Goal: Transaction & Acquisition: Book appointment/travel/reservation

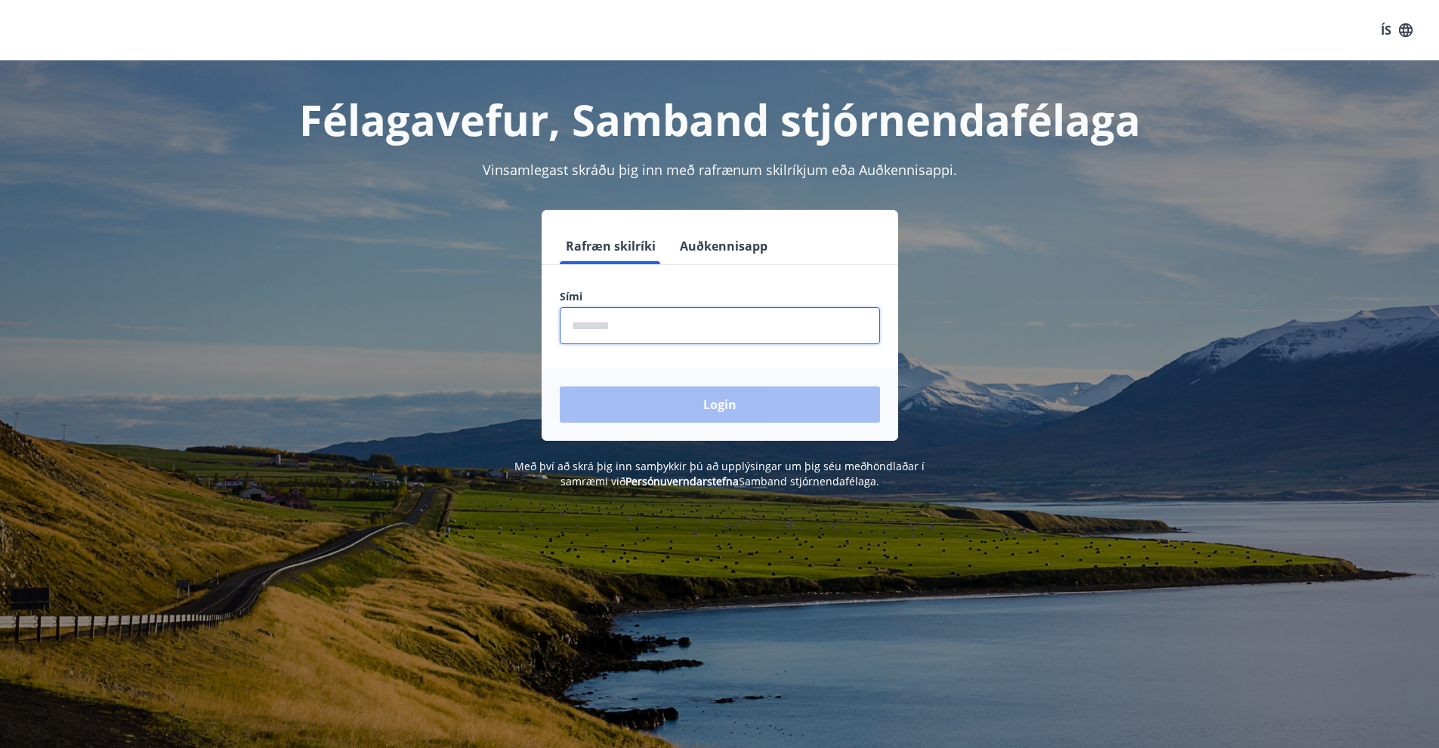
click at [616, 326] on input "phone" at bounding box center [720, 325] width 320 height 37
type input "********"
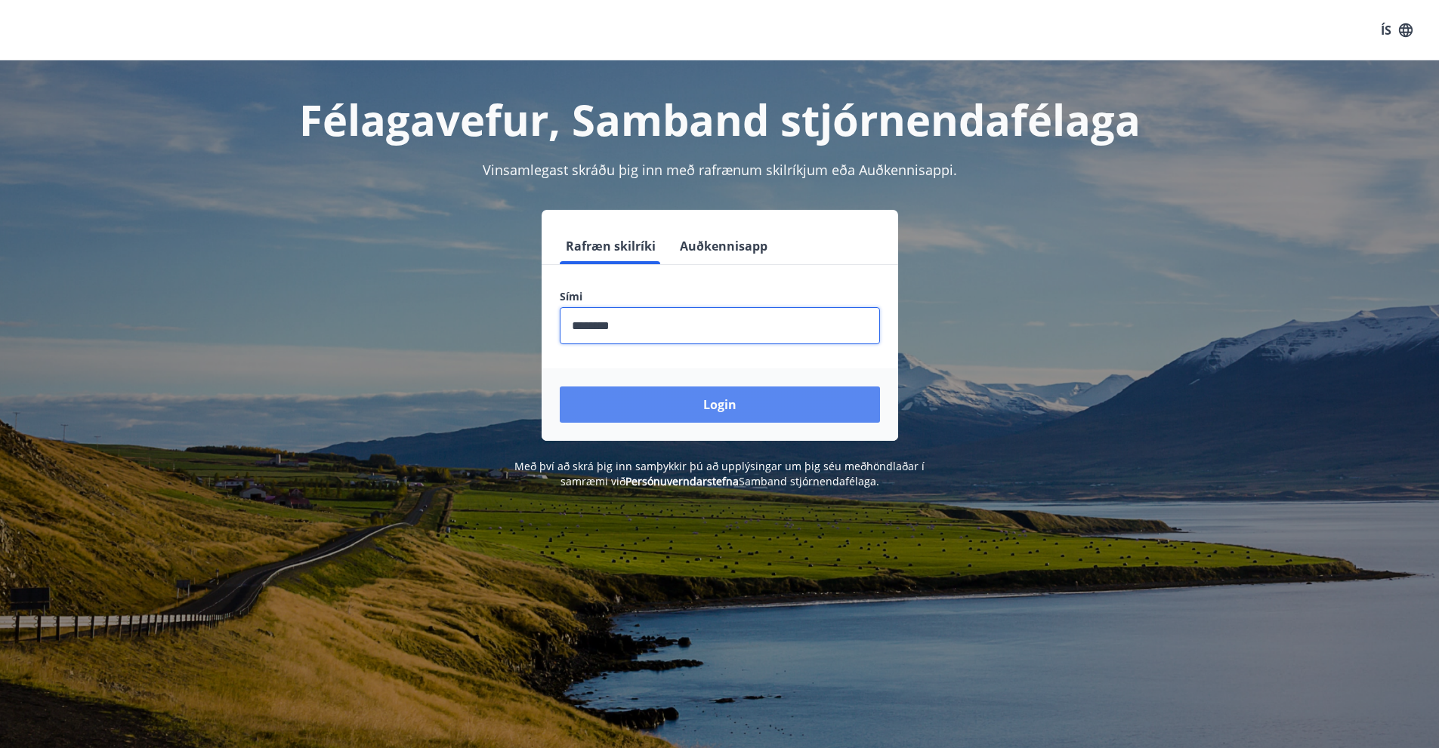
click at [715, 402] on button "Login" at bounding box center [720, 405] width 320 height 36
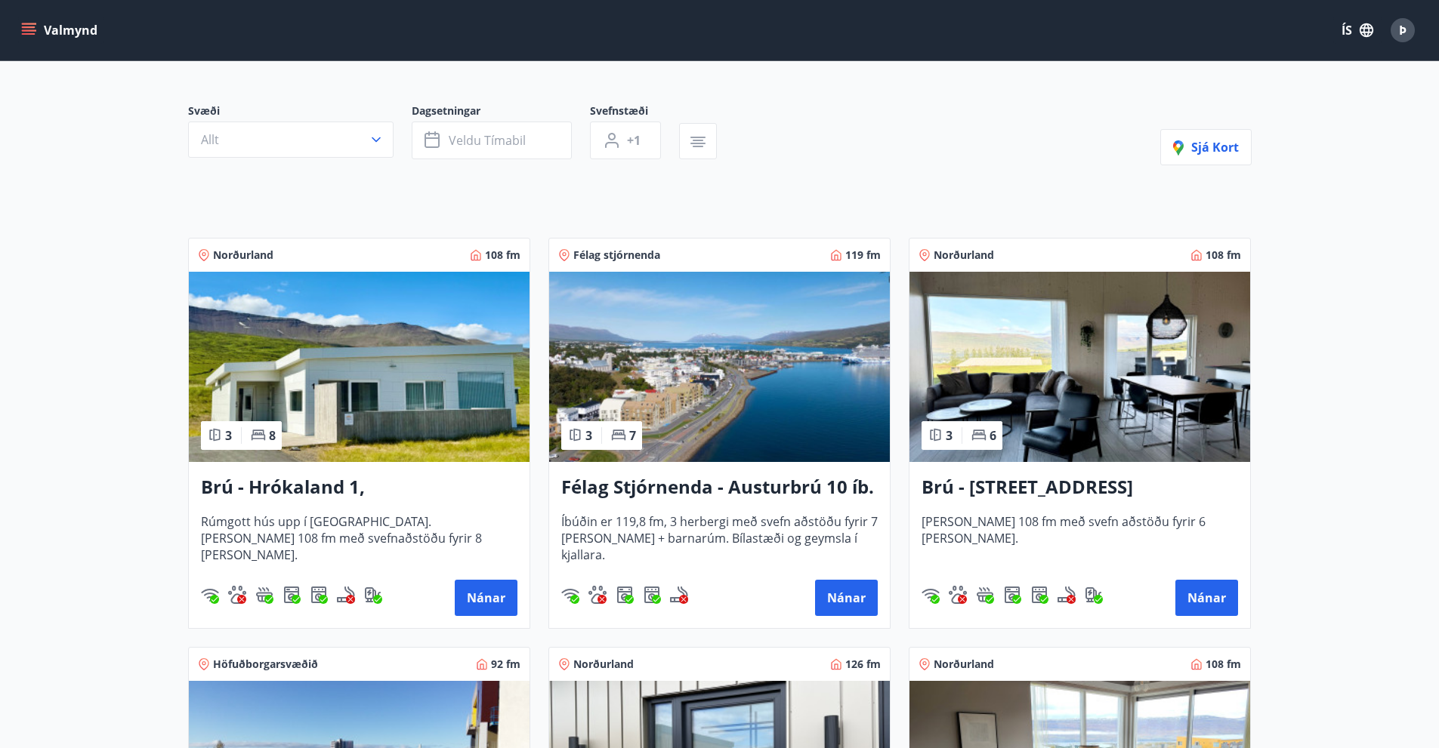
scroll to position [76, 0]
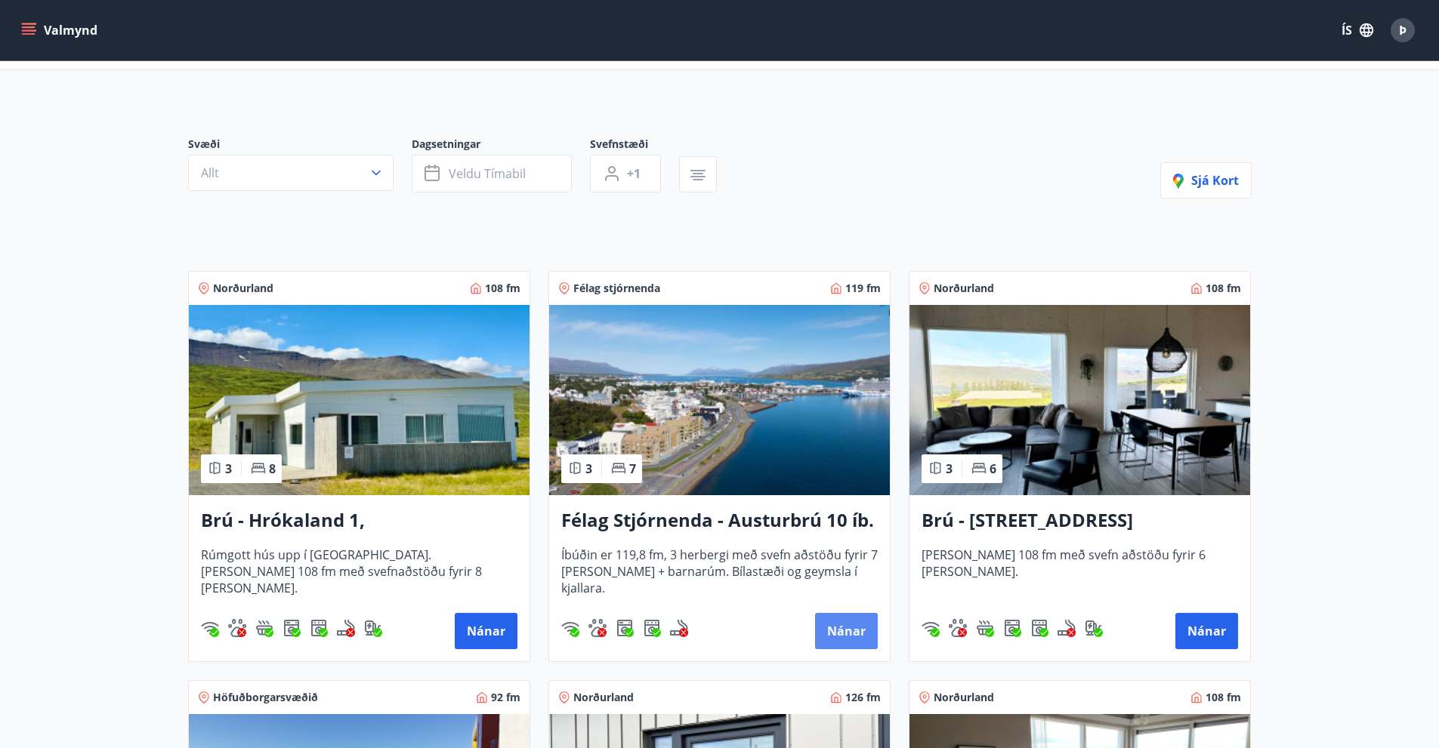
click at [850, 623] on button "Nánar" at bounding box center [846, 631] width 63 height 36
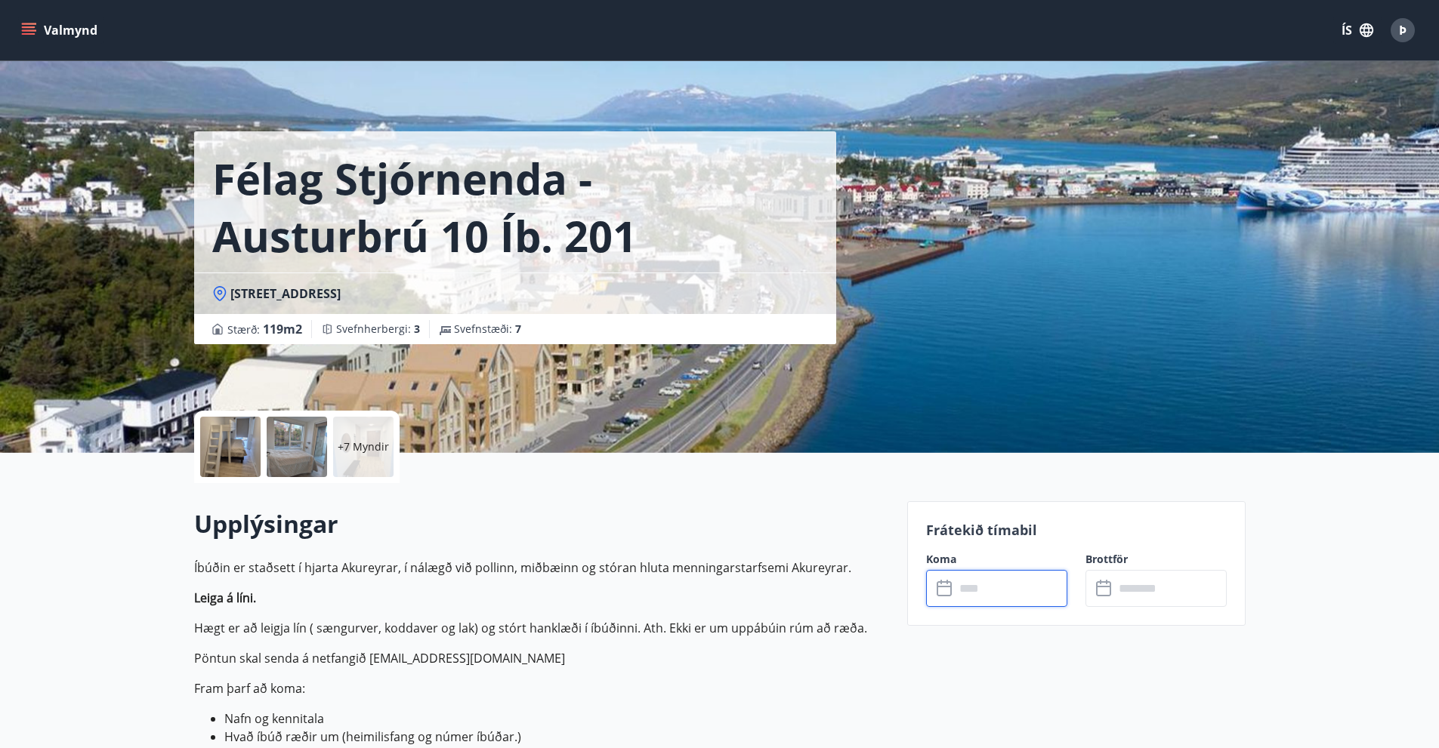
click at [977, 591] on input "text" at bounding box center [1011, 588] width 113 height 37
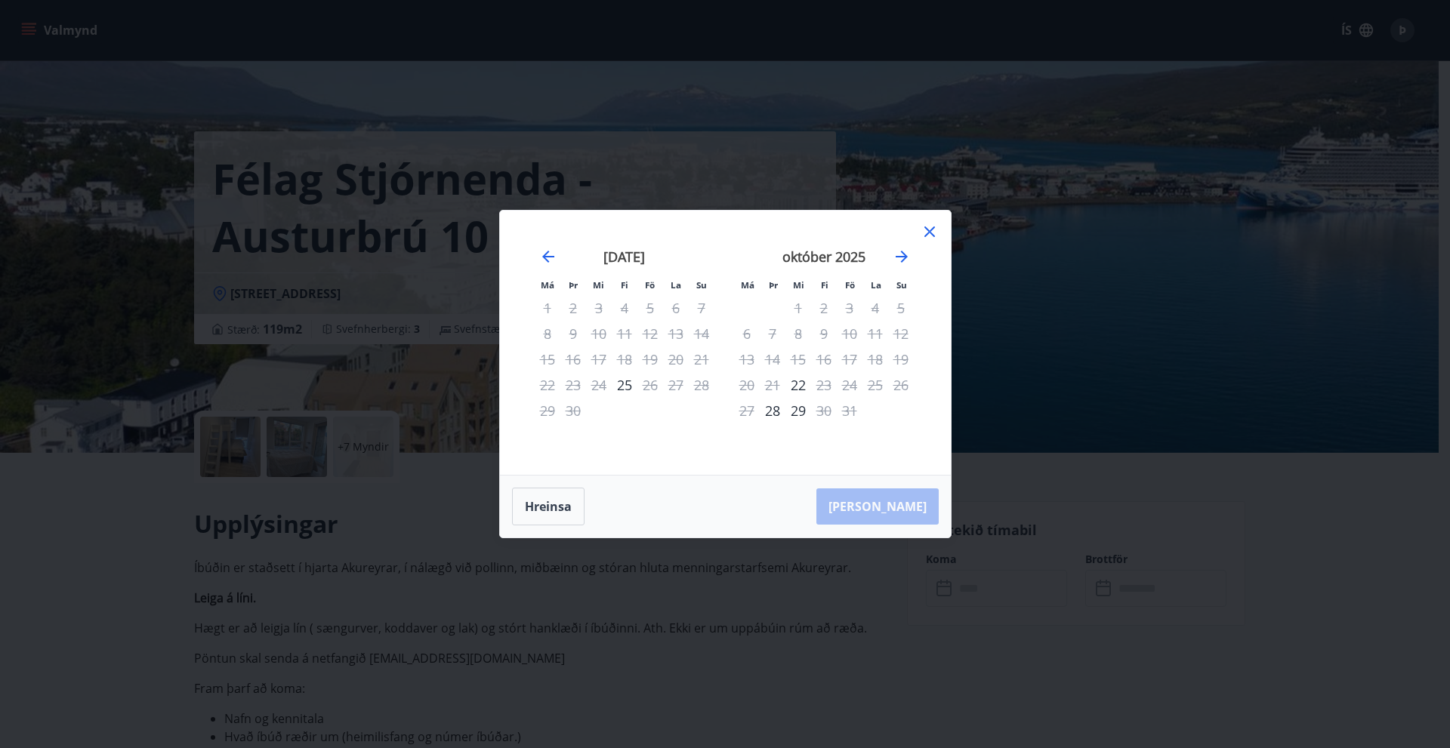
click at [596, 384] on div "24" at bounding box center [599, 385] width 26 height 26
click at [929, 226] on icon at bounding box center [930, 232] width 18 height 18
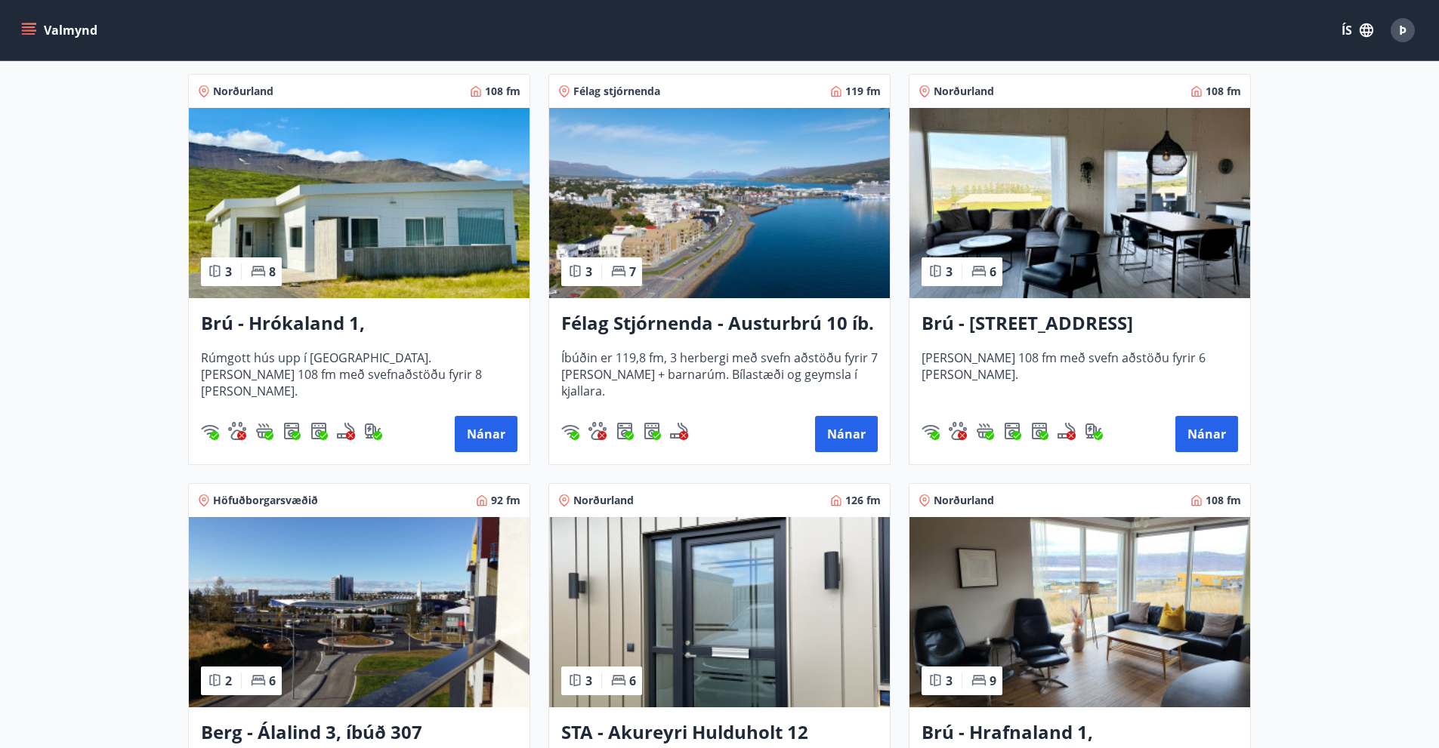
scroll to position [378, 0]
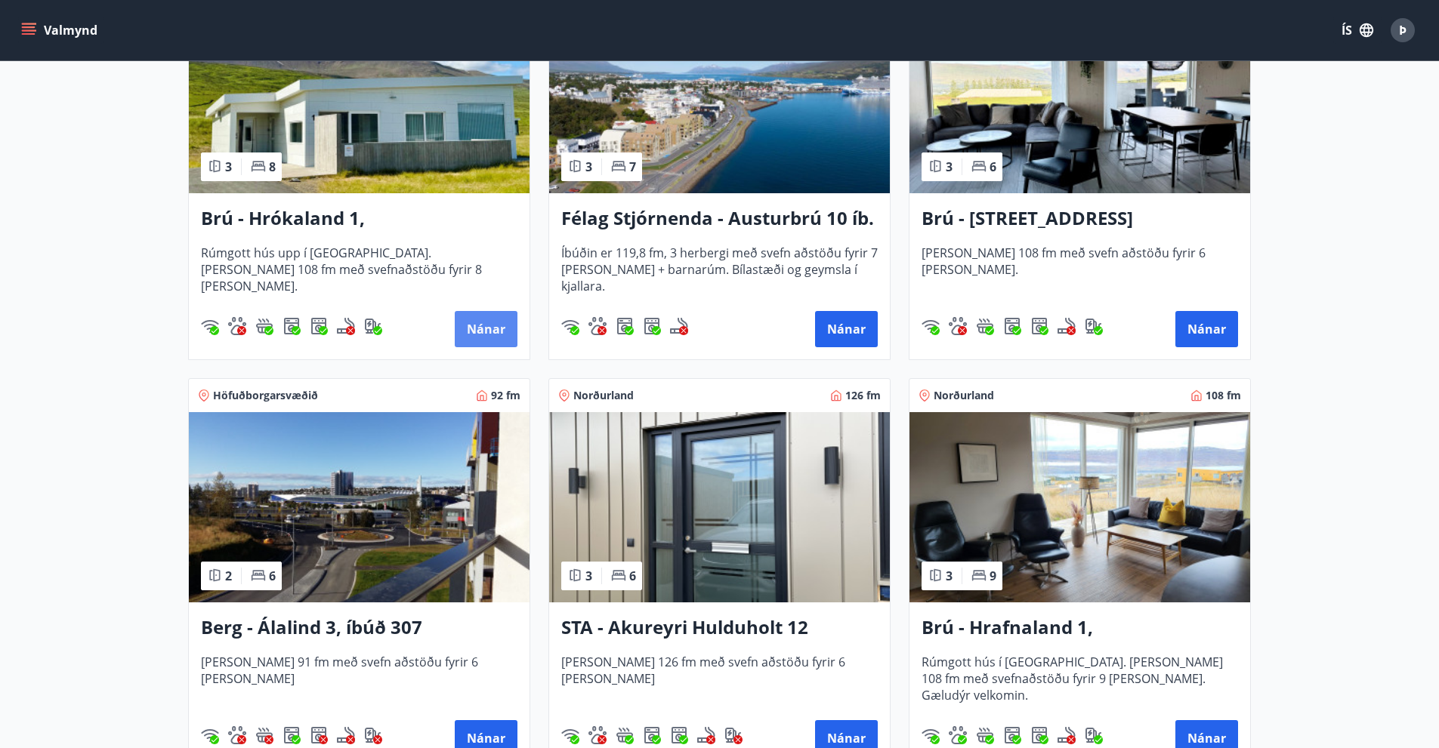
click at [487, 324] on button "Nánar" at bounding box center [486, 329] width 63 height 36
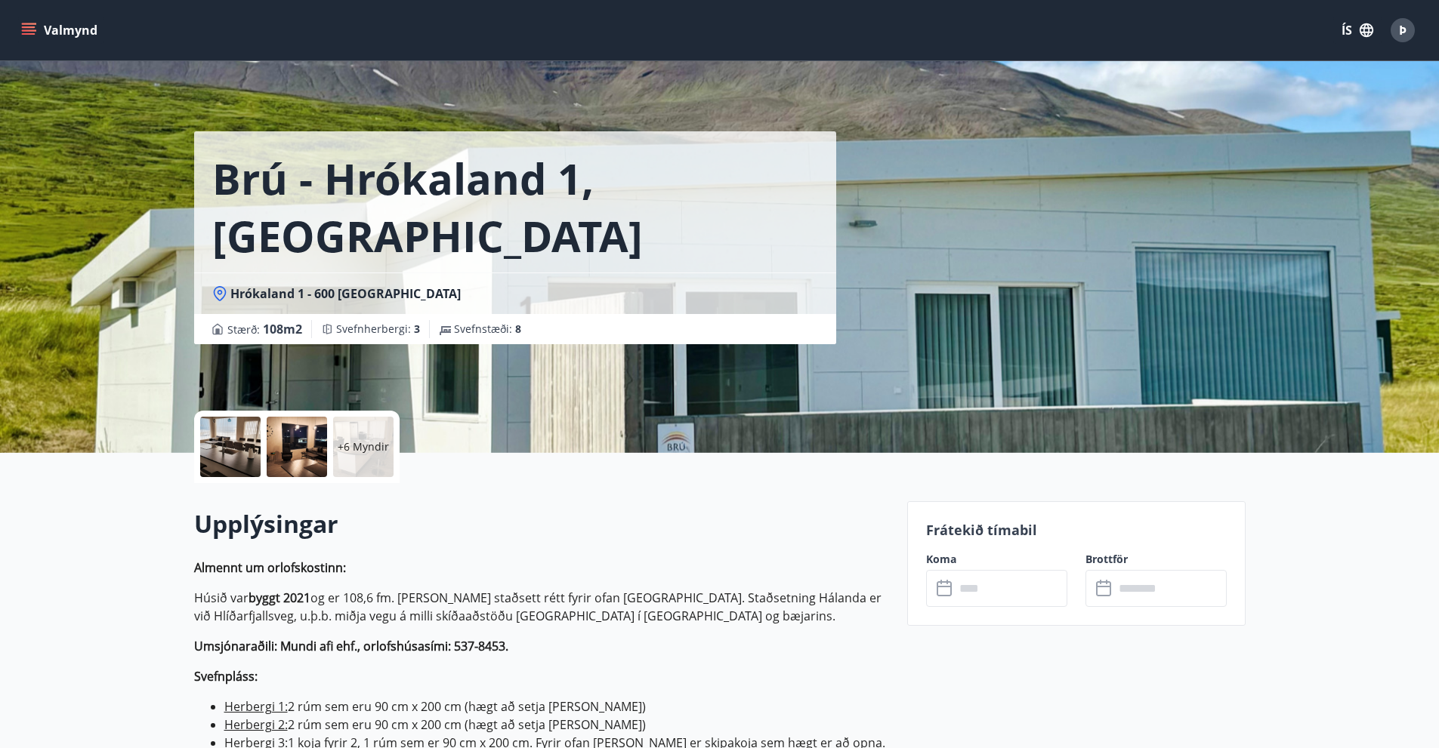
click at [983, 591] on input "text" at bounding box center [1011, 588] width 113 height 37
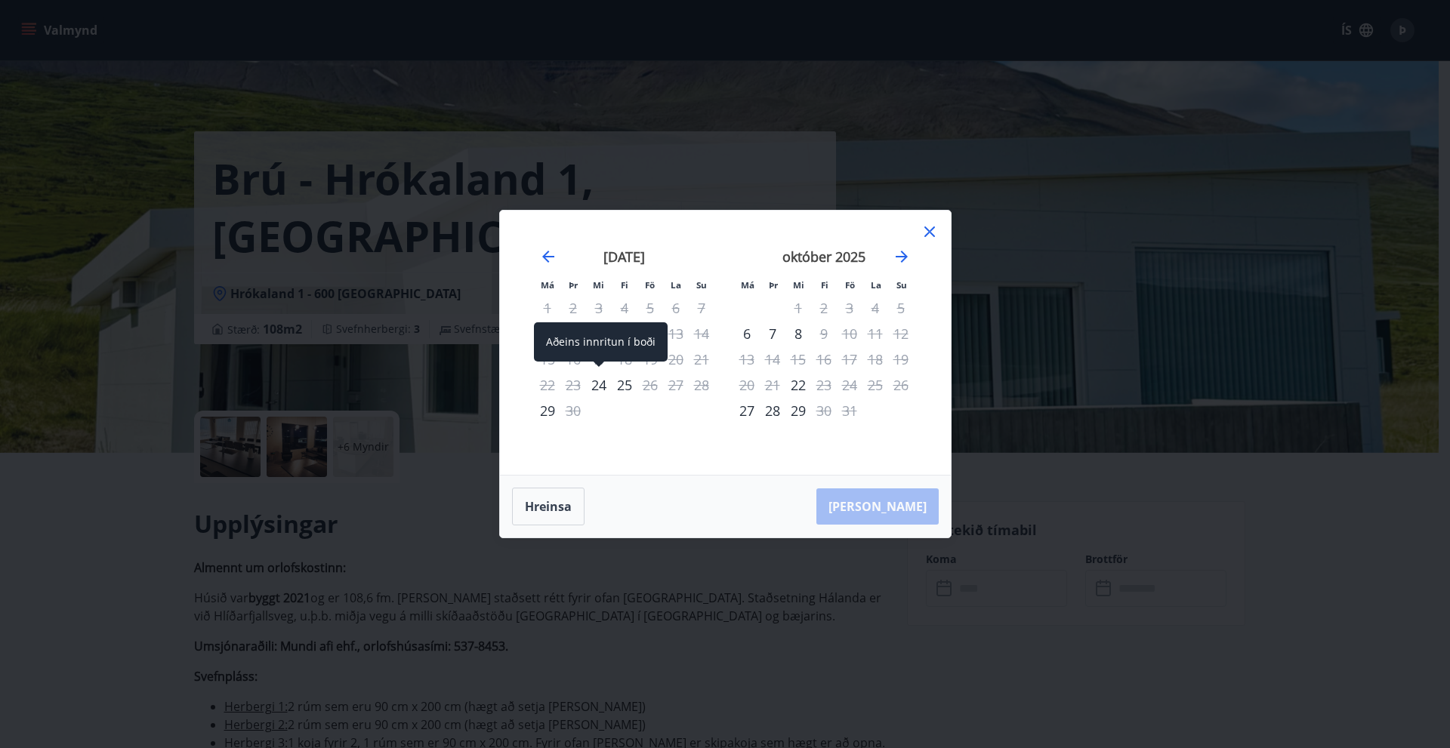
click at [600, 382] on div "24" at bounding box center [599, 385] width 26 height 26
click at [625, 384] on div "25" at bounding box center [625, 385] width 26 height 26
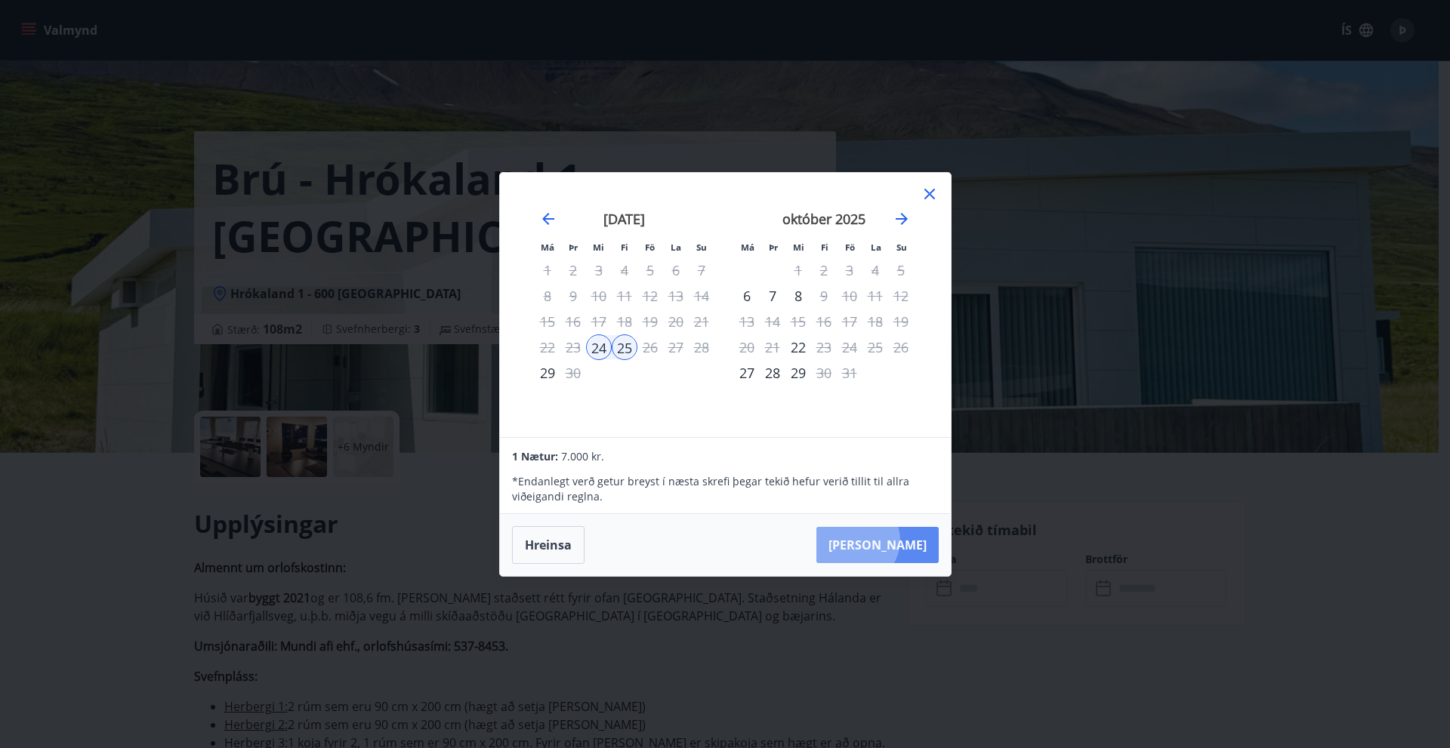
click at [903, 540] on button "Taka Frá" at bounding box center [877, 545] width 122 height 36
click at [929, 190] on icon at bounding box center [930, 194] width 18 height 18
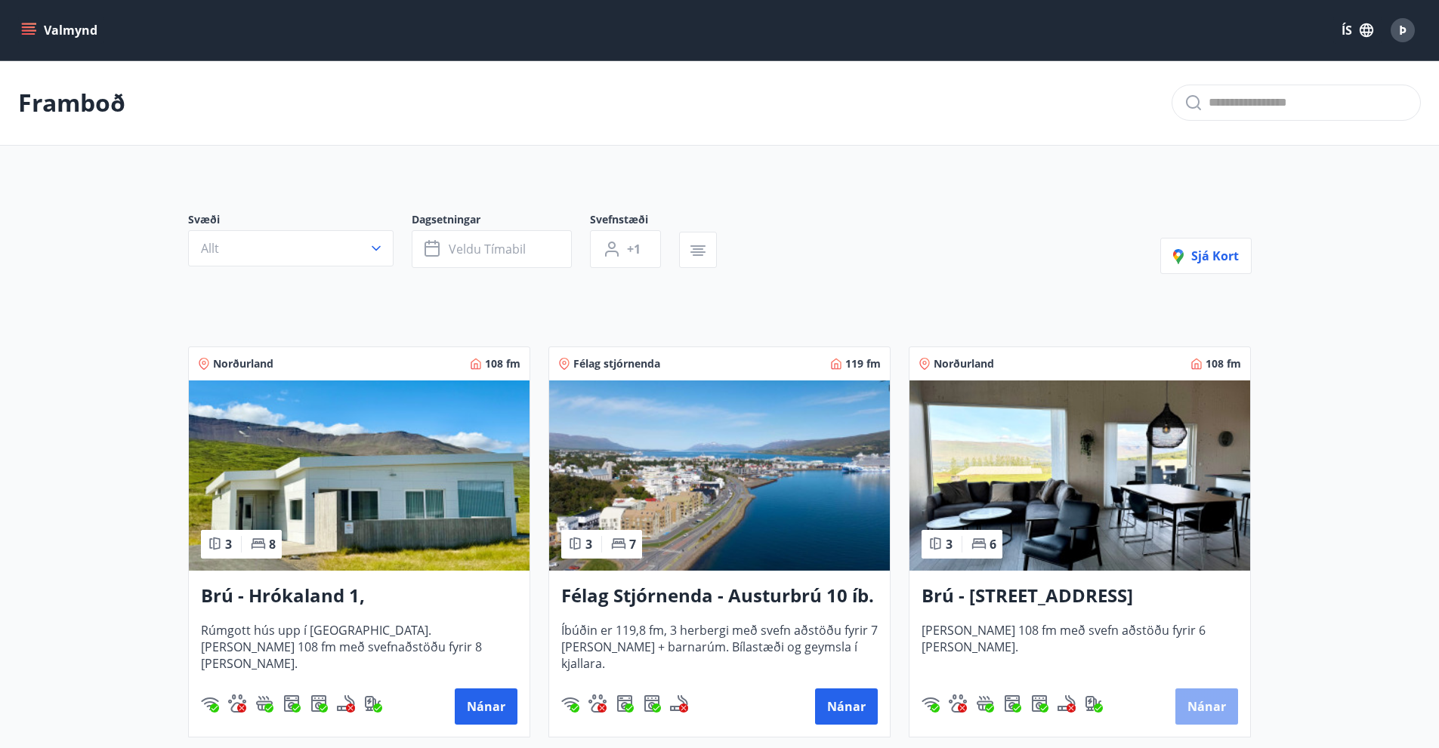
click at [1202, 702] on button "Nánar" at bounding box center [1206, 707] width 63 height 36
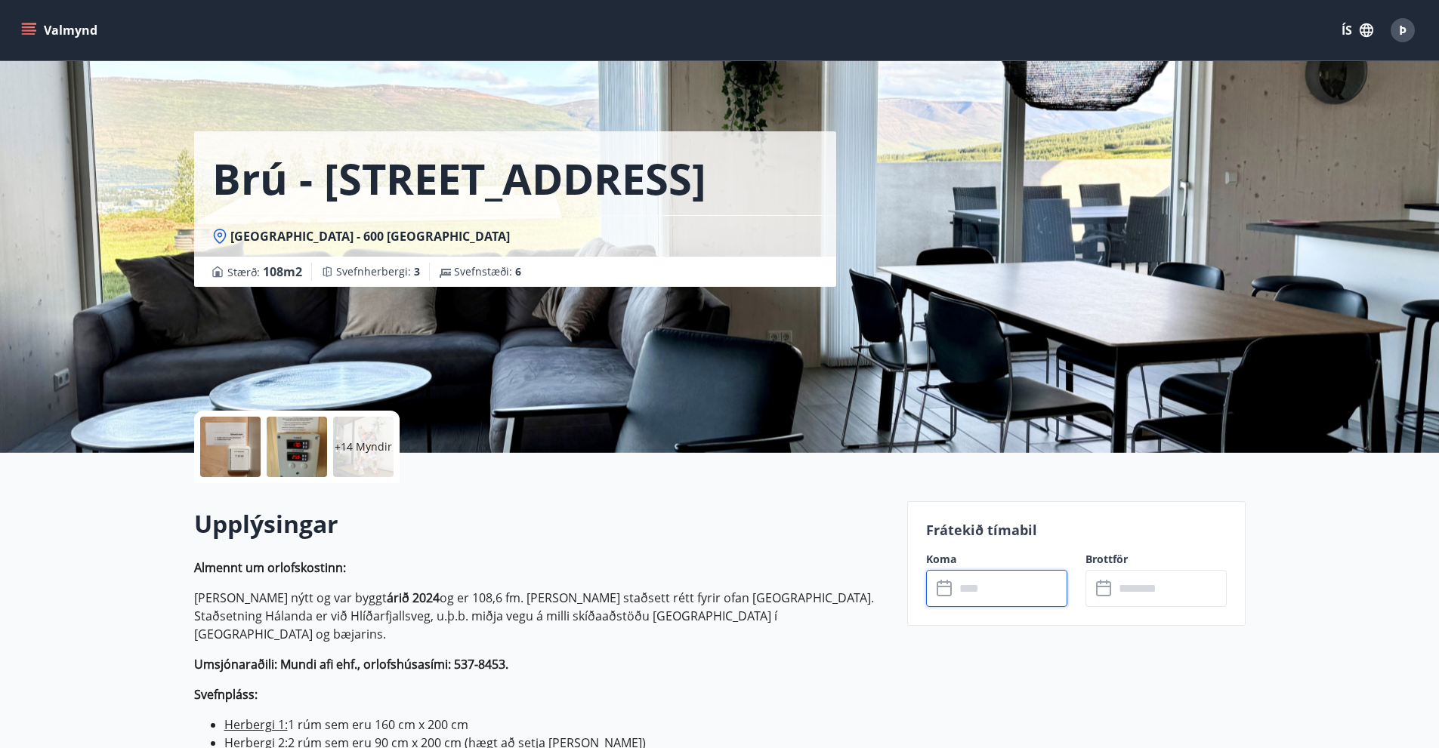
click at [1008, 589] on input "text" at bounding box center [1011, 588] width 113 height 37
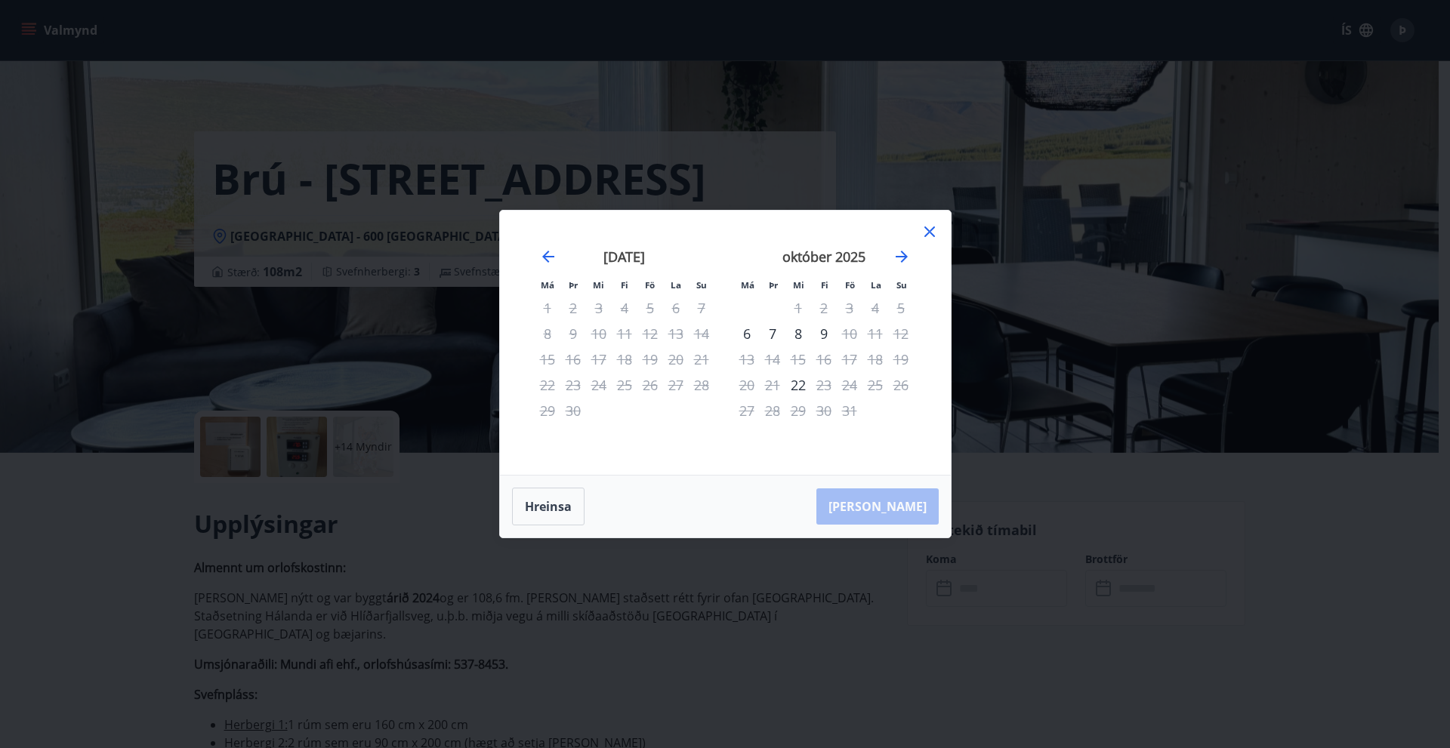
click at [930, 229] on icon at bounding box center [930, 232] width 18 height 18
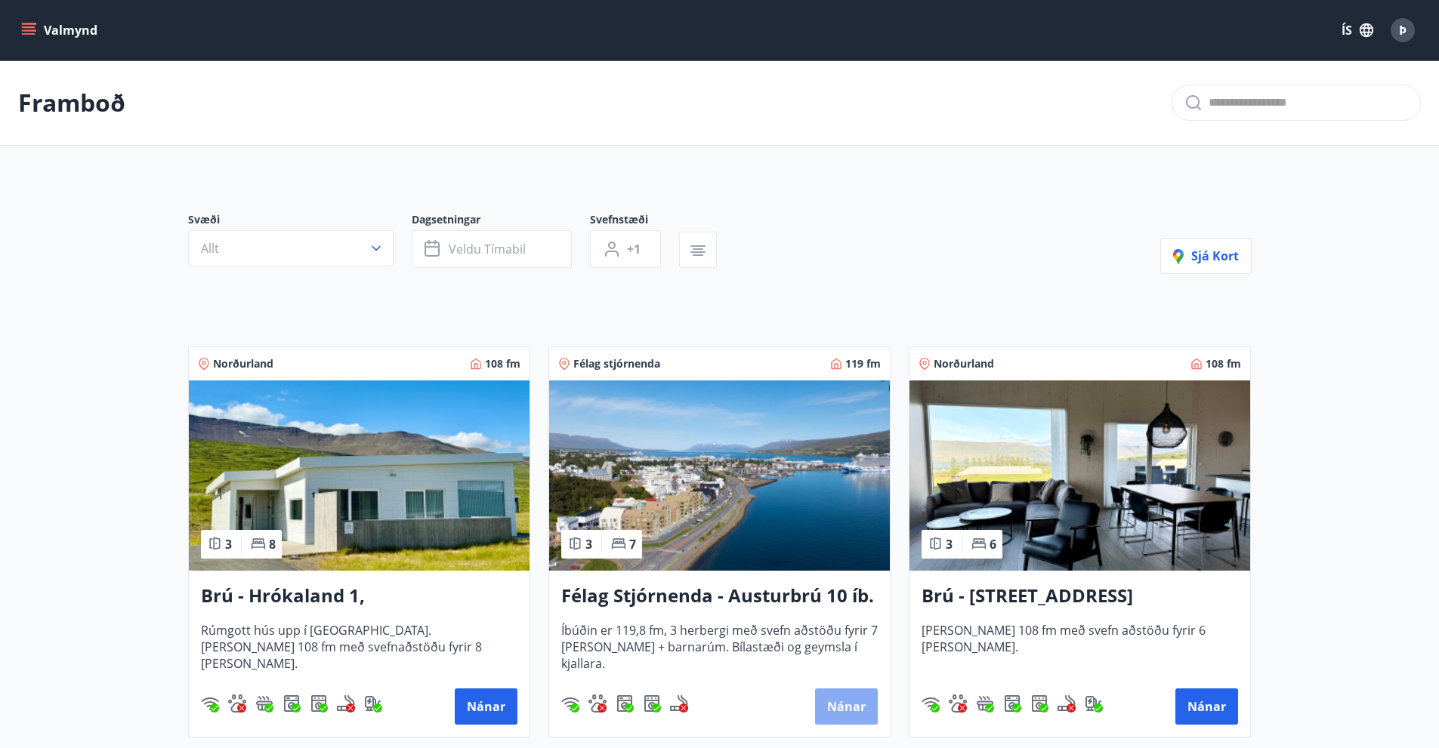
click at [849, 698] on button "Nánar" at bounding box center [846, 707] width 63 height 36
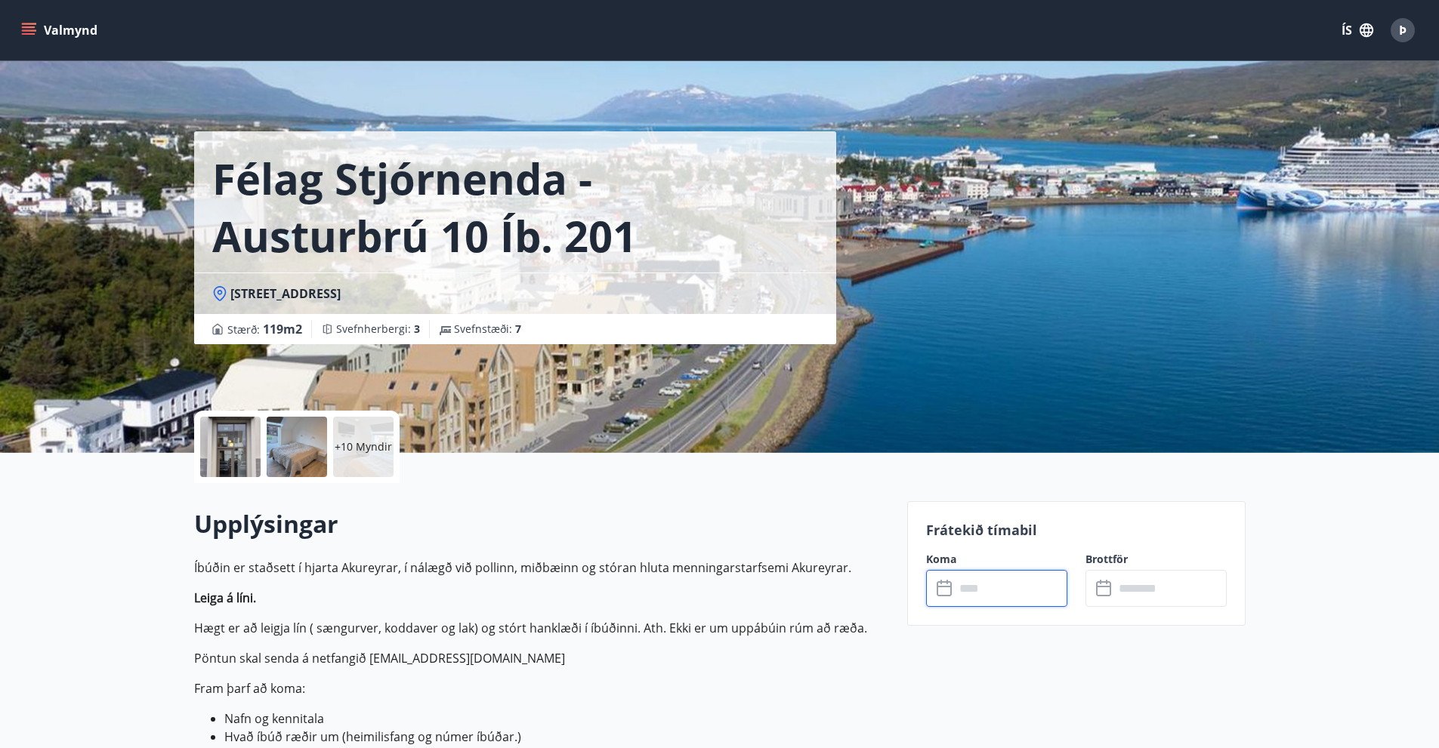
click at [1014, 585] on input "text" at bounding box center [1011, 588] width 113 height 37
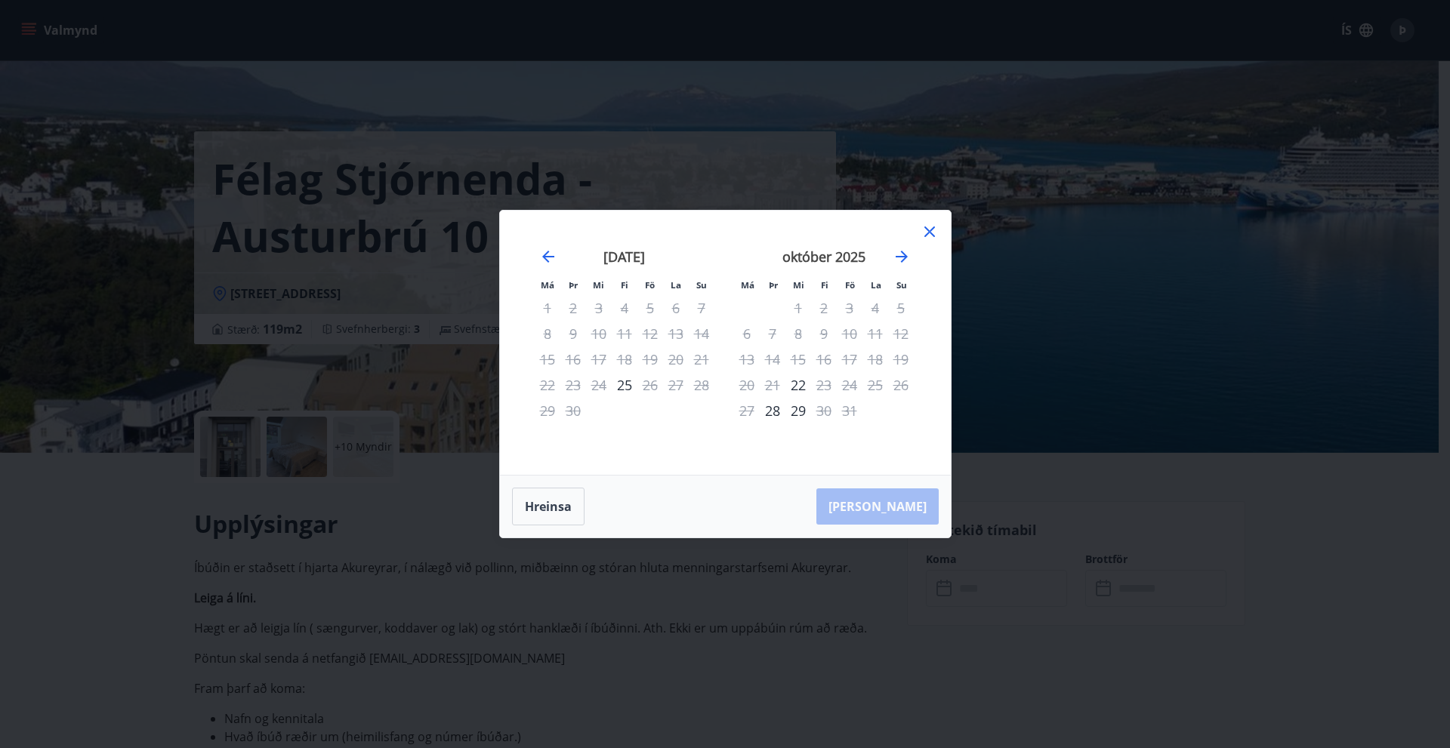
click at [929, 230] on icon at bounding box center [930, 232] width 18 height 18
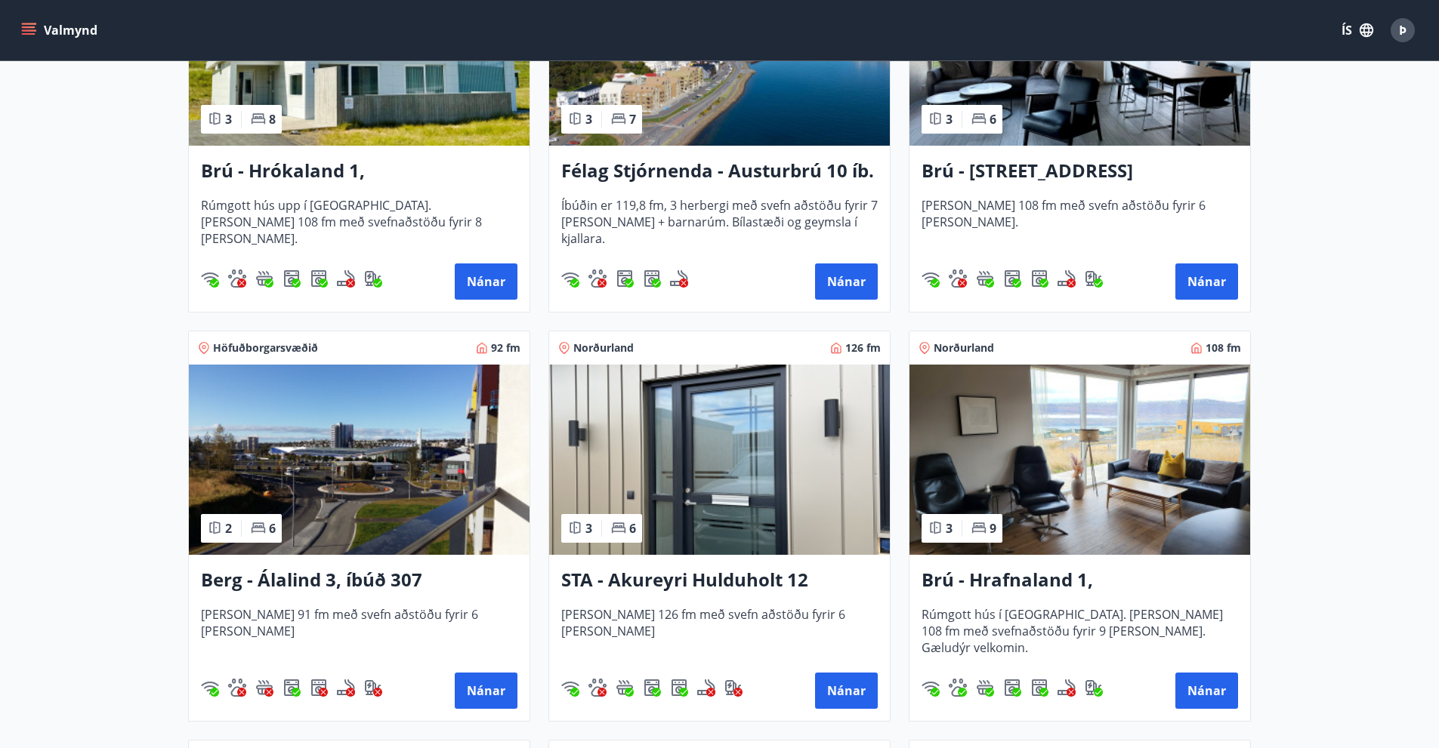
scroll to position [453, 0]
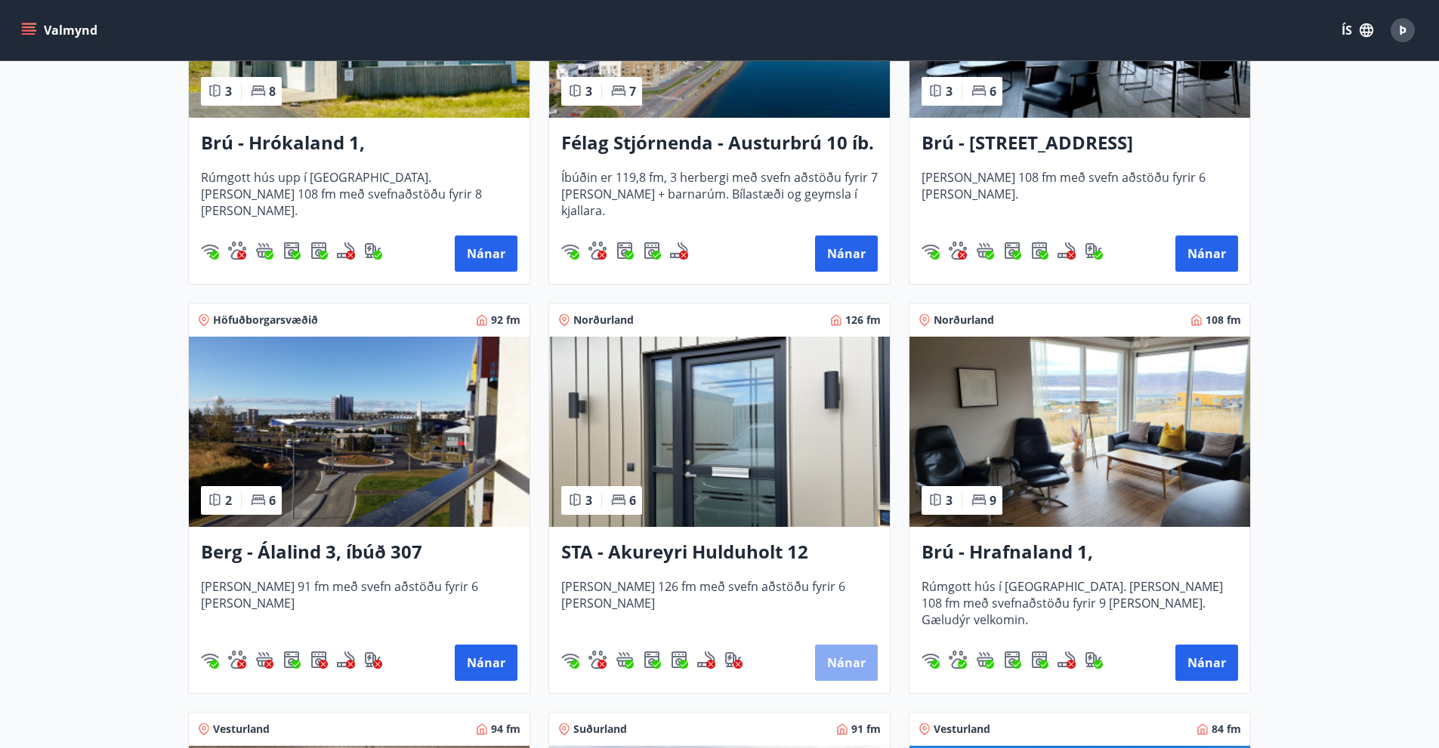
click at [851, 657] on button "Nánar" at bounding box center [846, 663] width 63 height 36
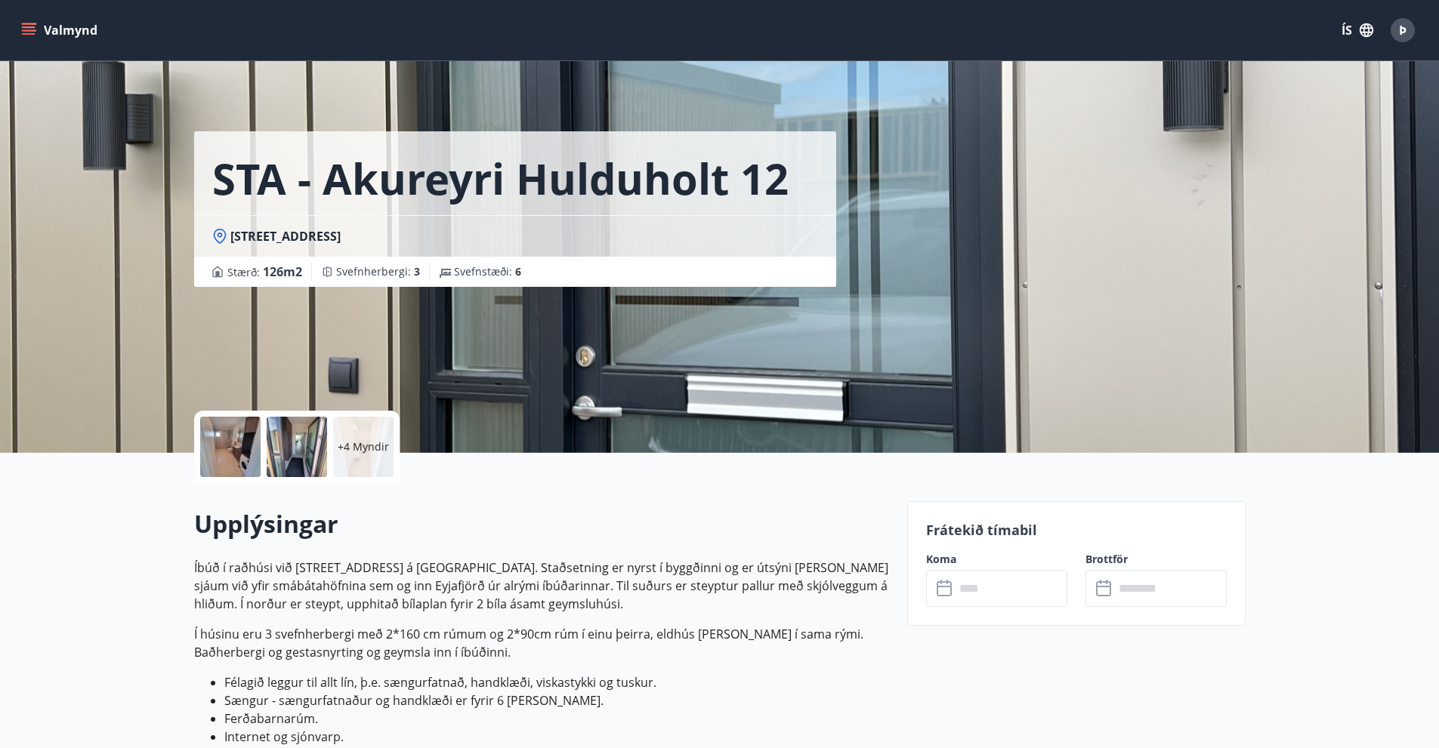
click at [977, 588] on input "text" at bounding box center [1011, 588] width 113 height 37
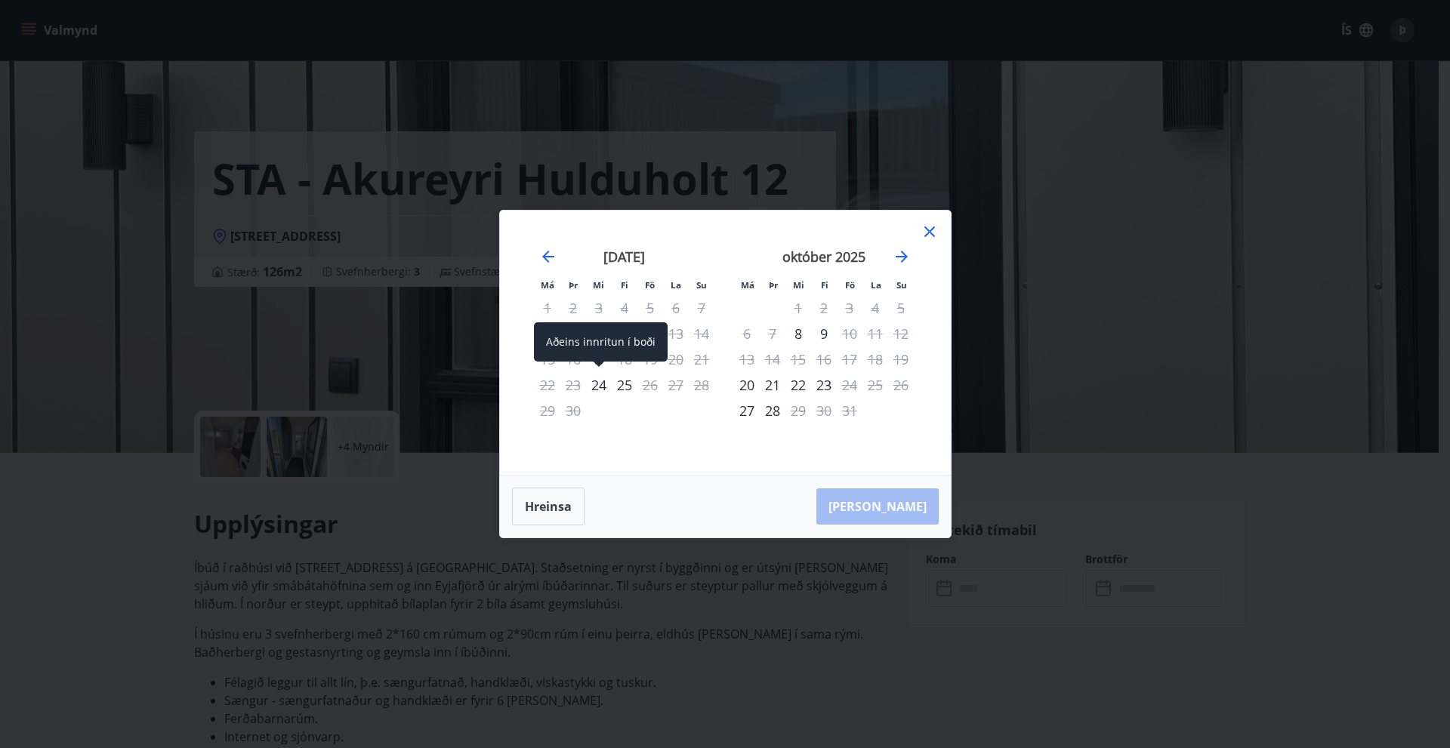
click at [596, 383] on div "24" at bounding box center [599, 385] width 26 height 26
click at [623, 384] on div "25" at bounding box center [625, 385] width 26 height 26
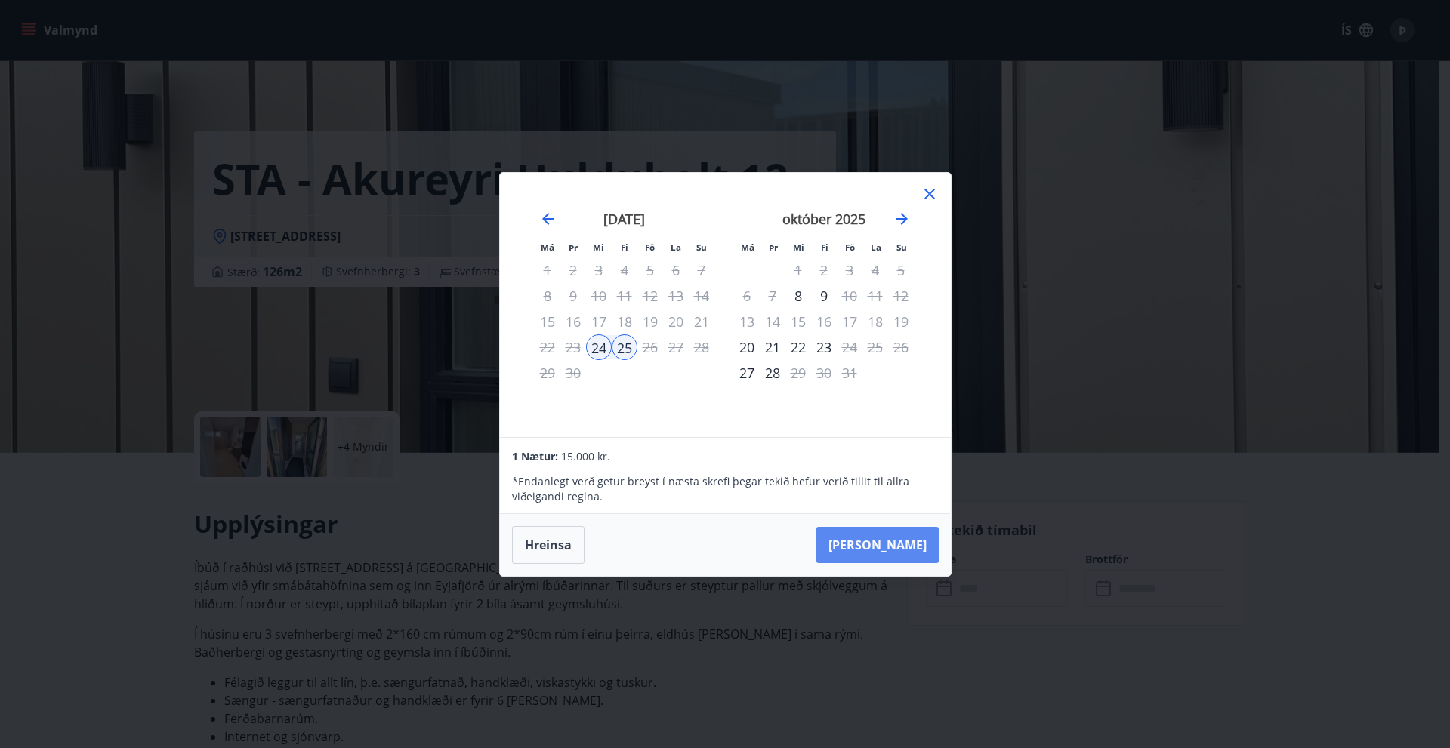
click at [902, 541] on button "Taka Frá" at bounding box center [877, 545] width 122 height 36
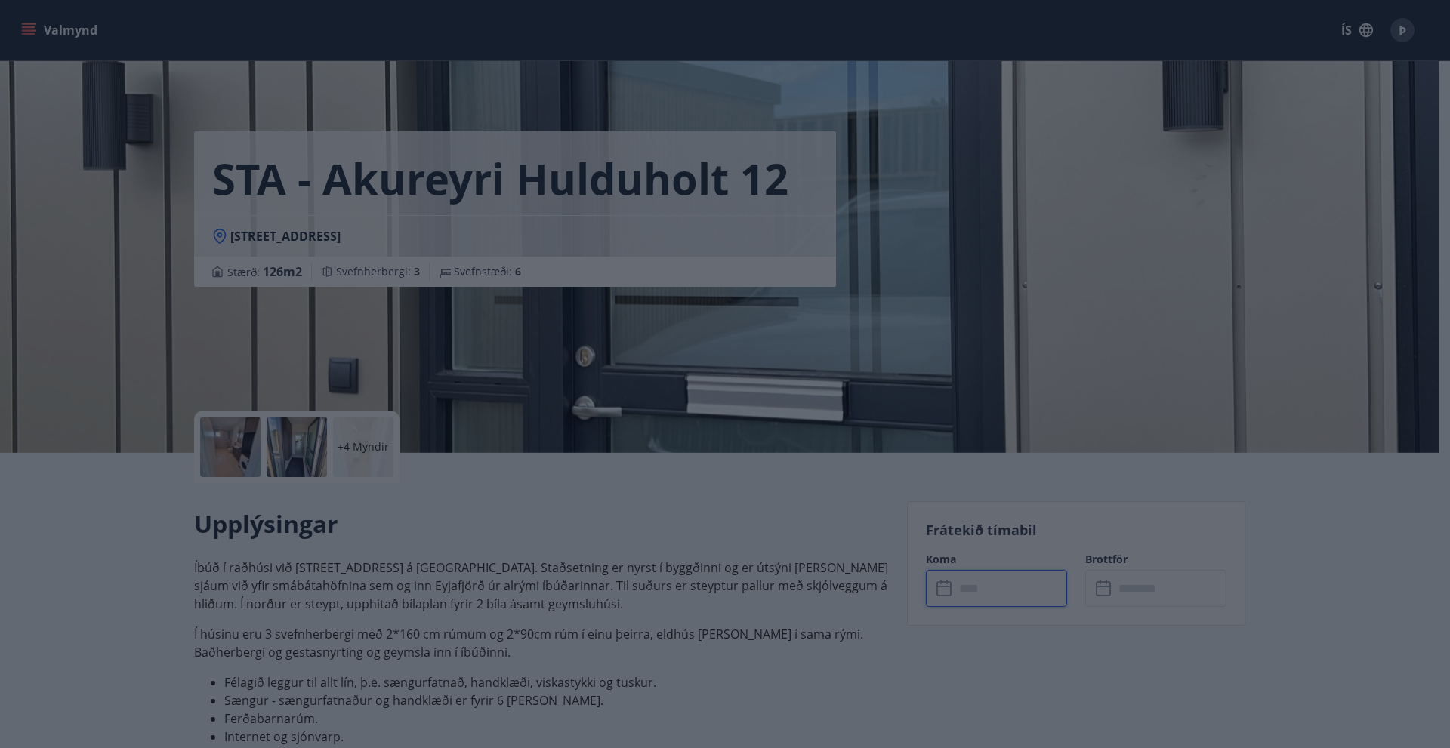
type input "******"
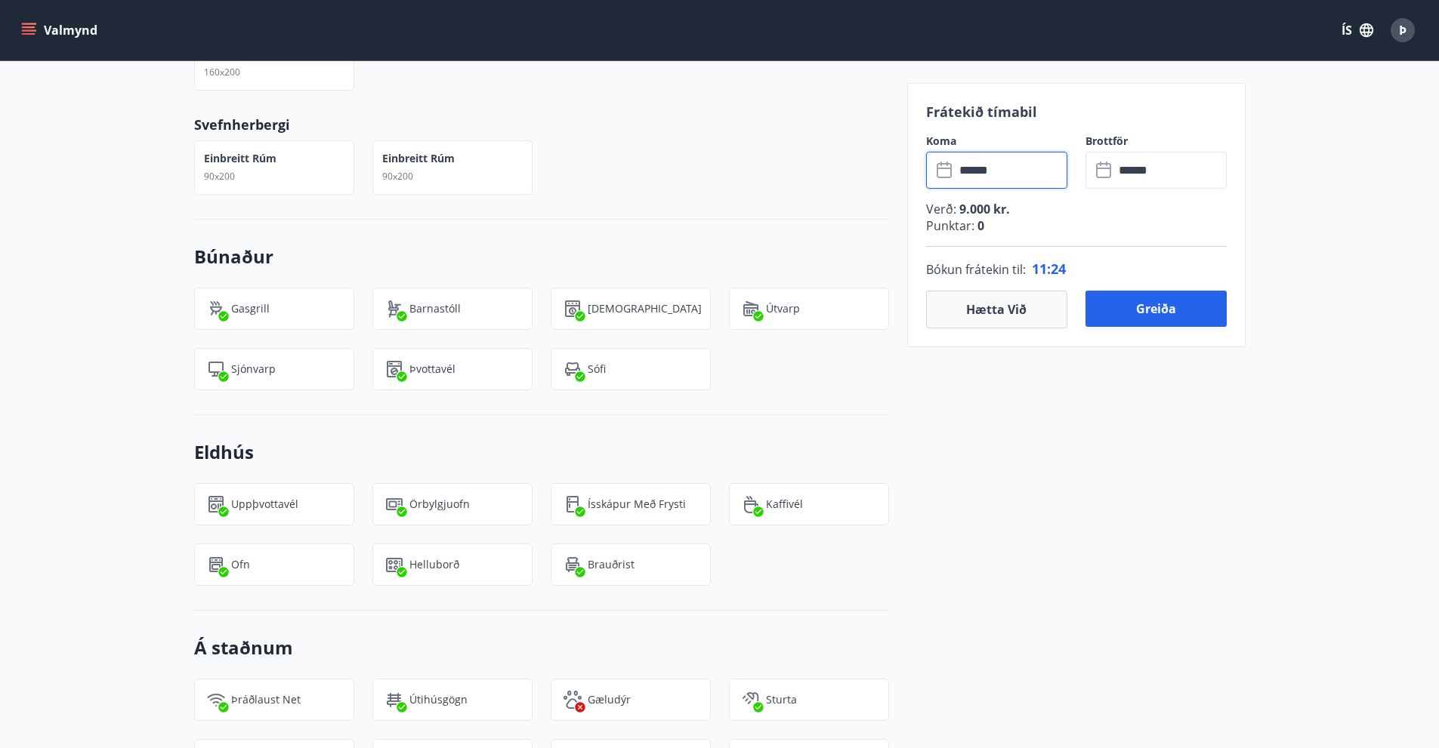
scroll to position [1265, 0]
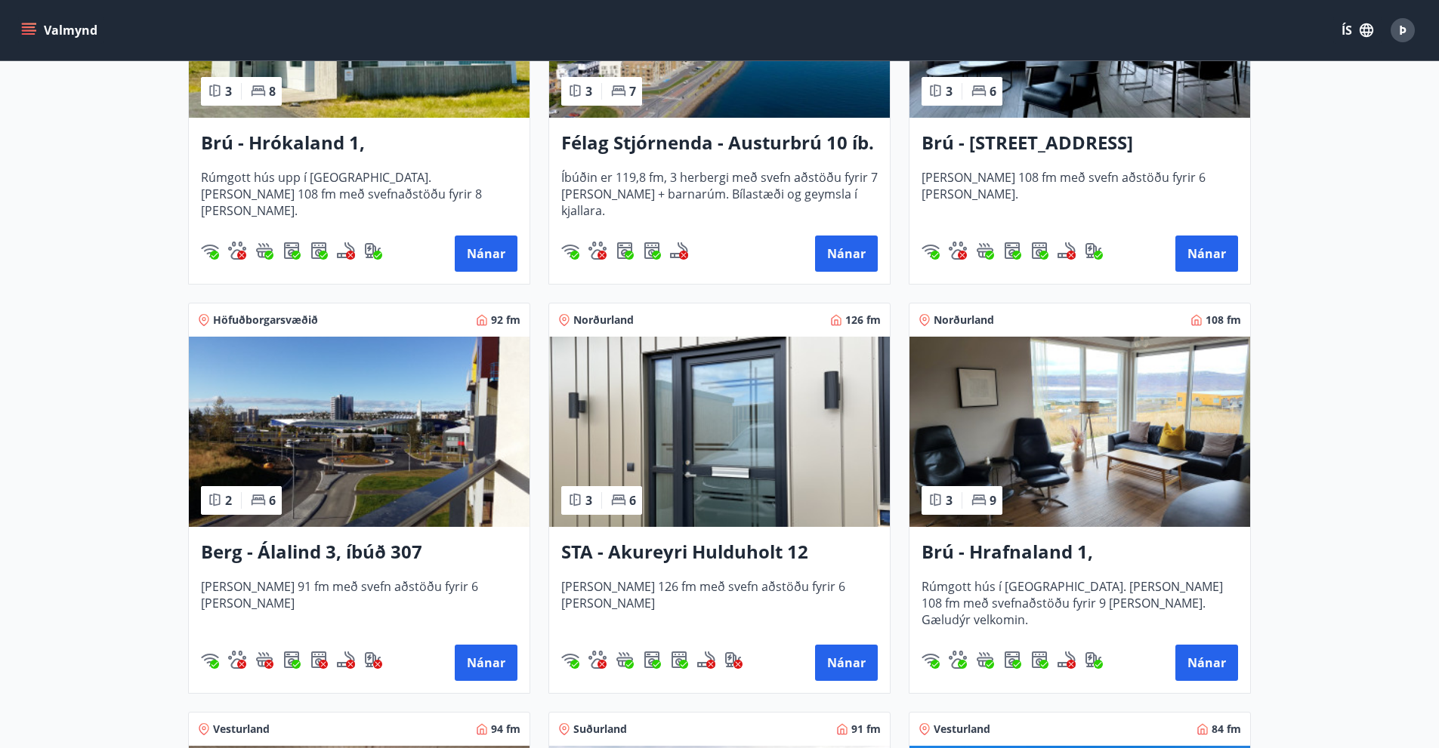
scroll to position [529, 0]
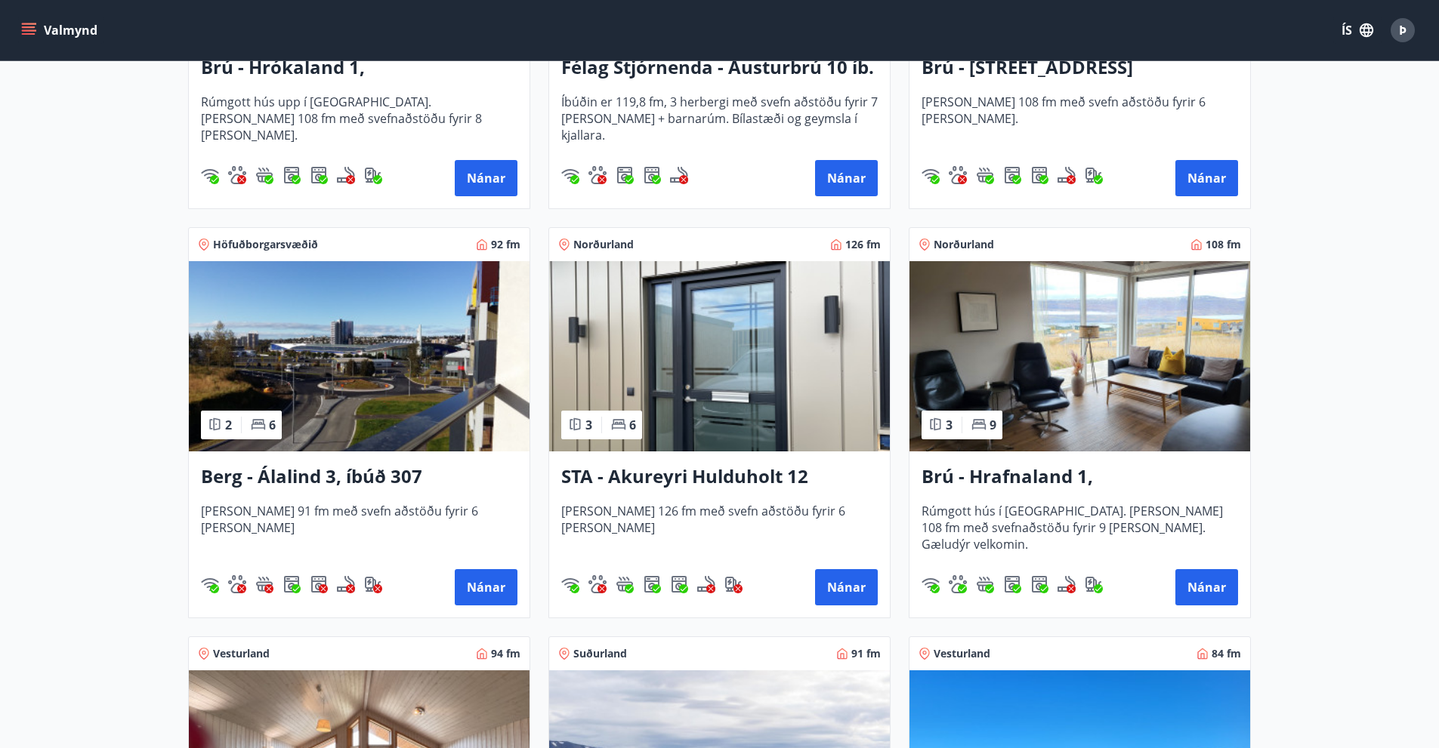
click at [1039, 474] on h3 "Brú - Hrafnaland 1, Akureyri (gæludýr velkomin)" at bounding box center [1079, 477] width 316 height 27
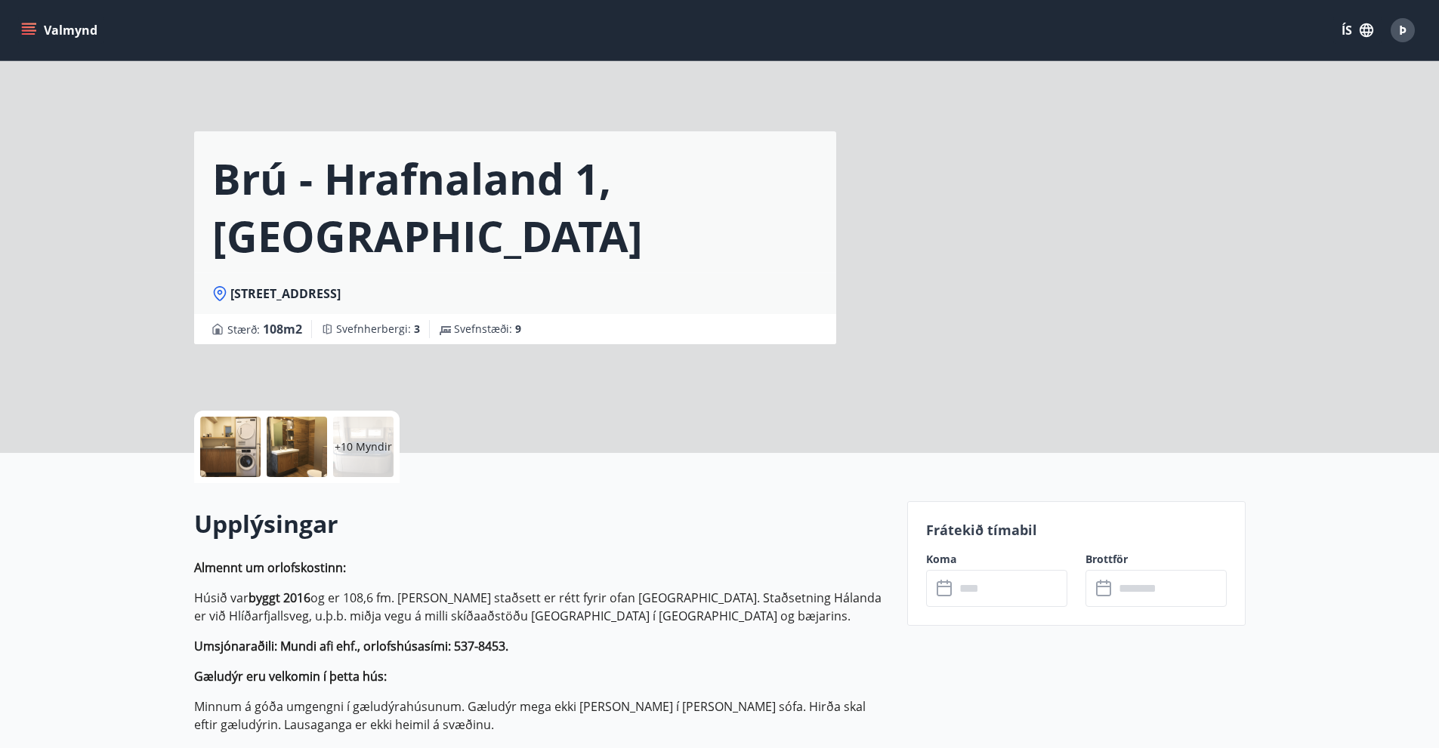
click at [1010, 592] on input "text" at bounding box center [1011, 588] width 113 height 37
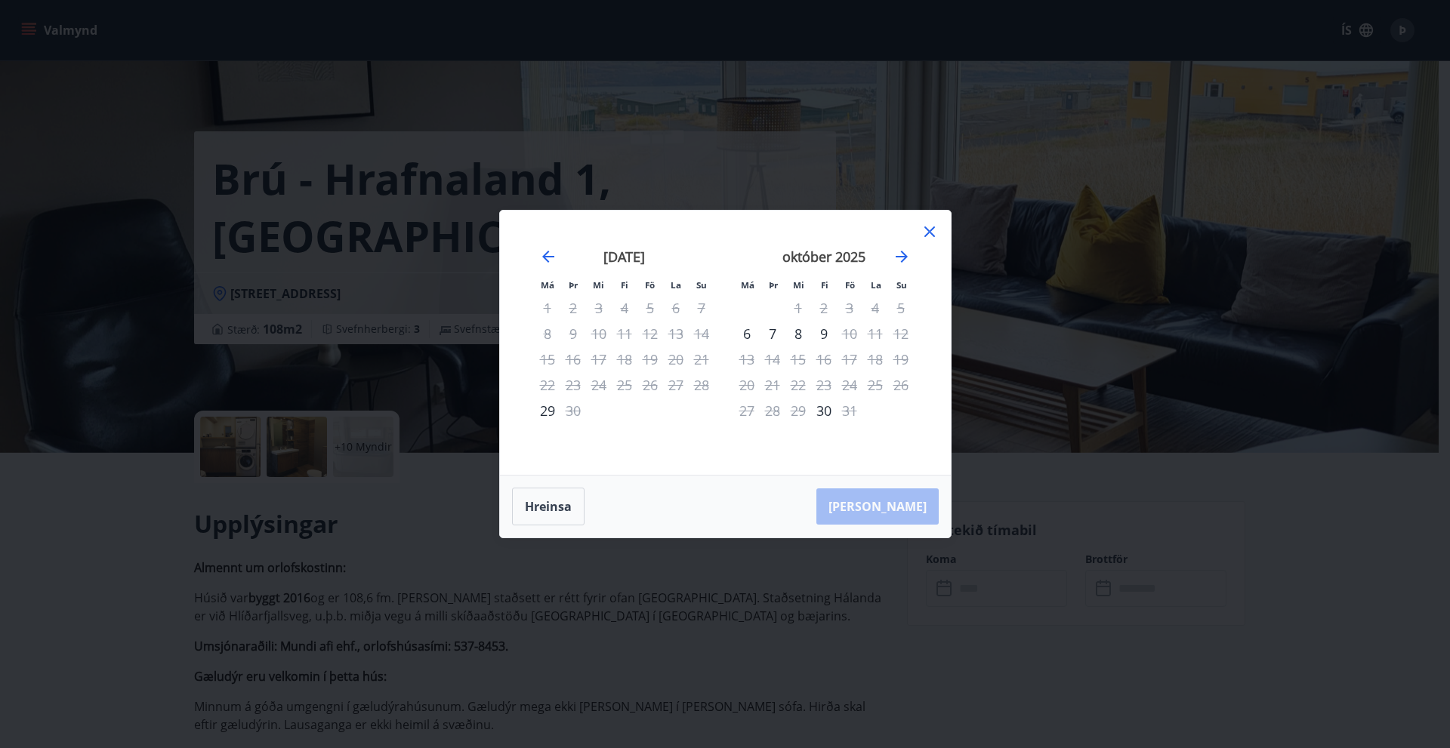
click at [928, 228] on icon at bounding box center [930, 232] width 18 height 18
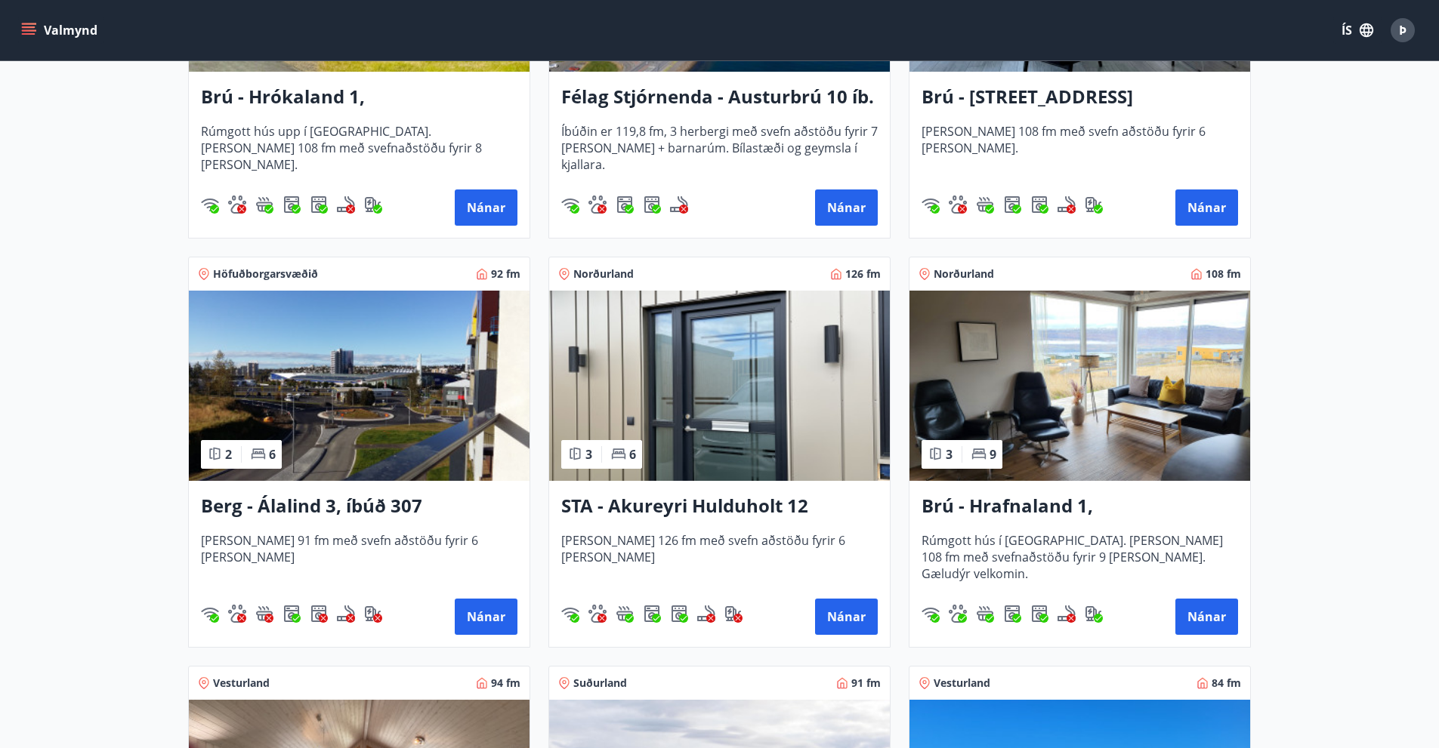
scroll to position [453, 0]
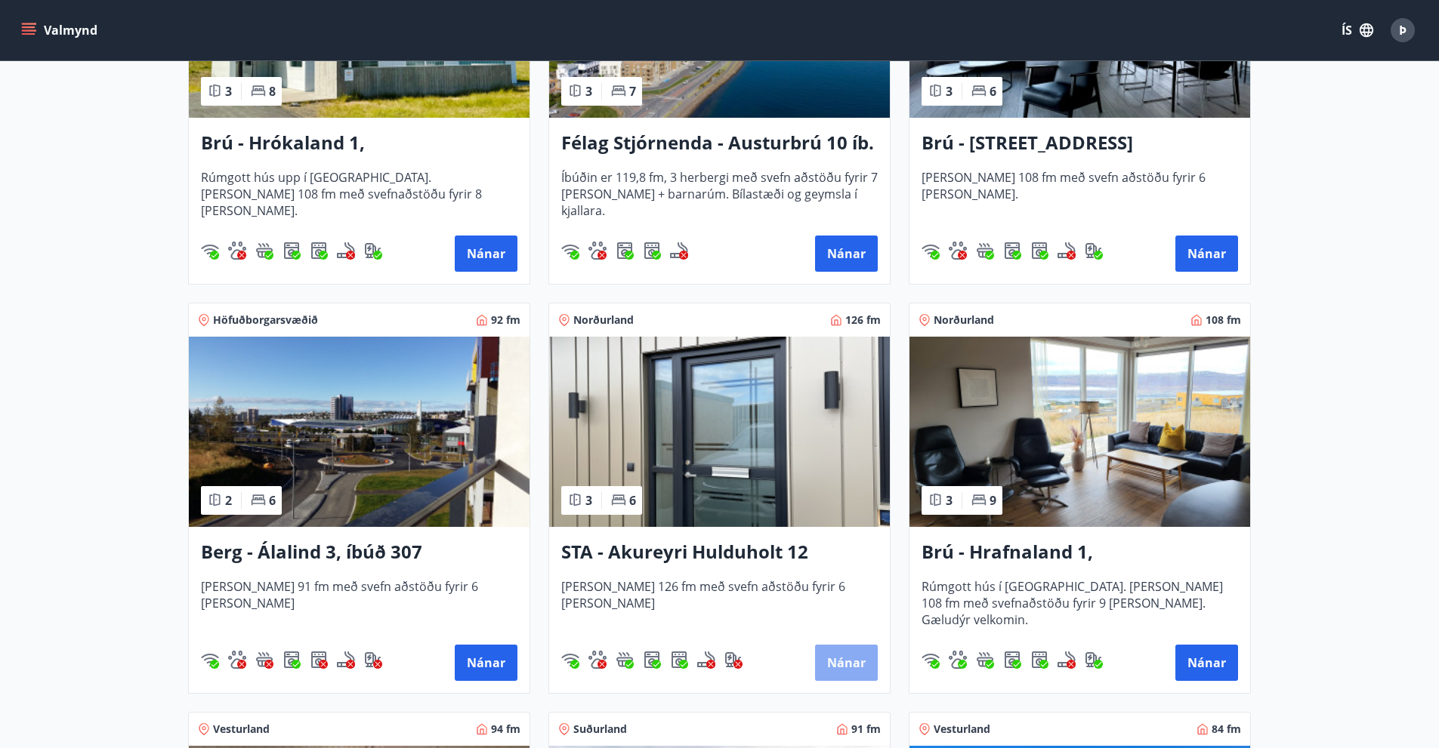
click at [853, 655] on button "Nánar" at bounding box center [846, 663] width 63 height 36
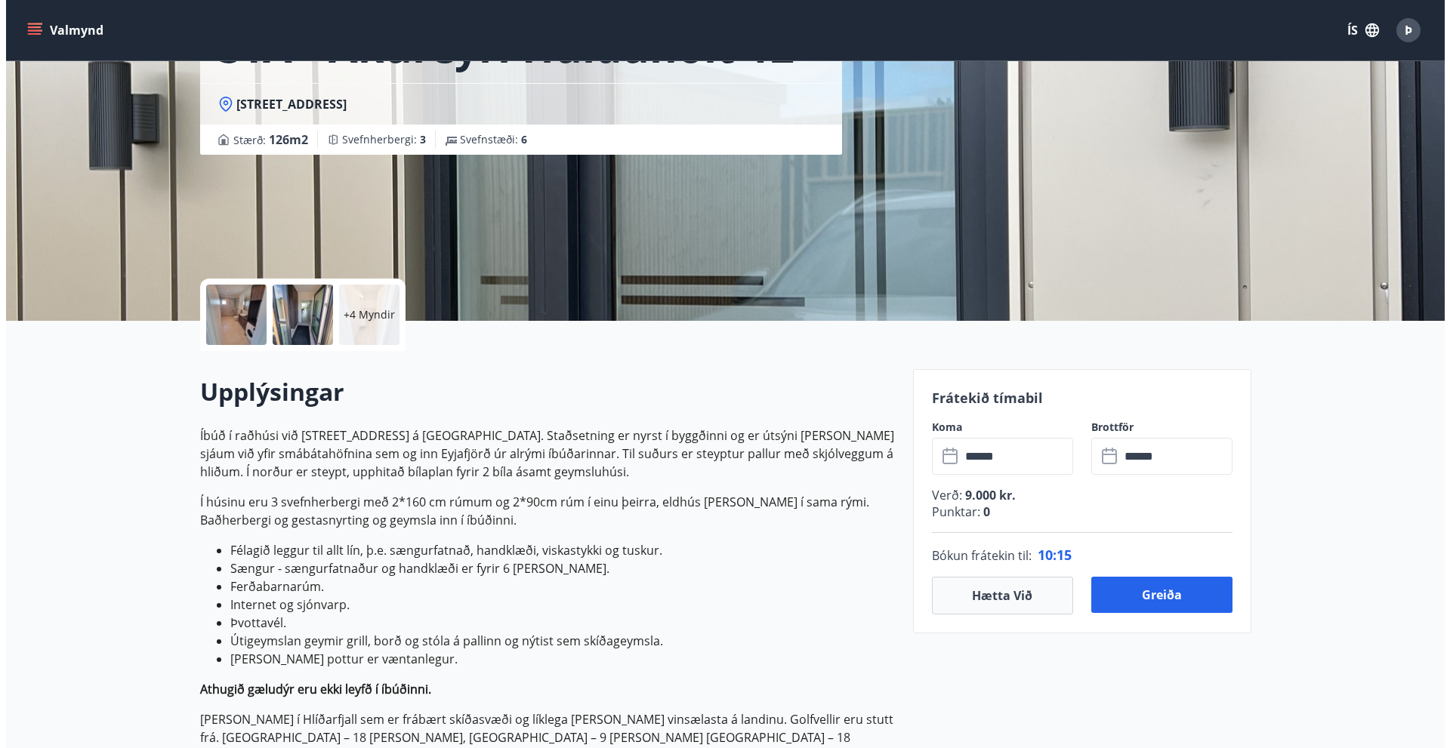
scroll to position [151, 0]
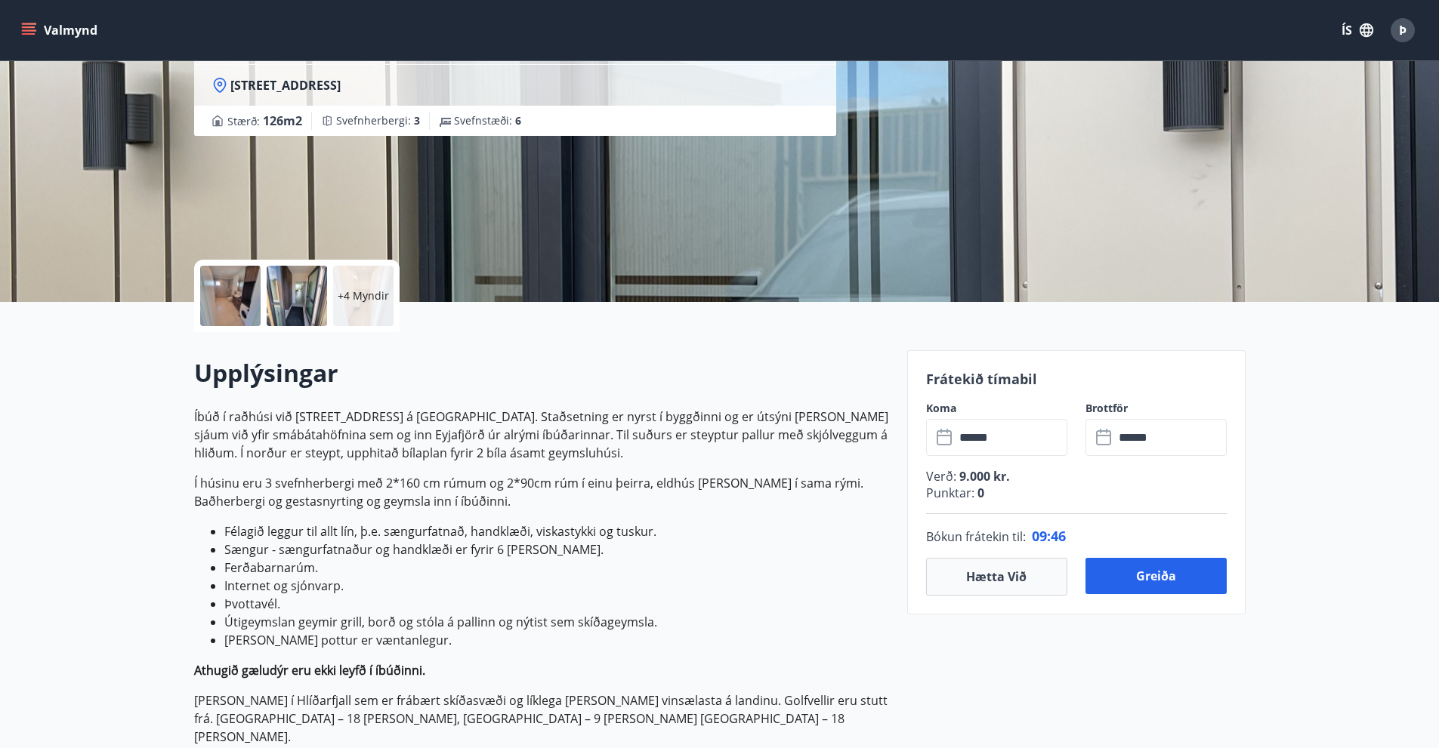
click at [1401, 26] on span "Þ" at bounding box center [1403, 30] width 8 height 17
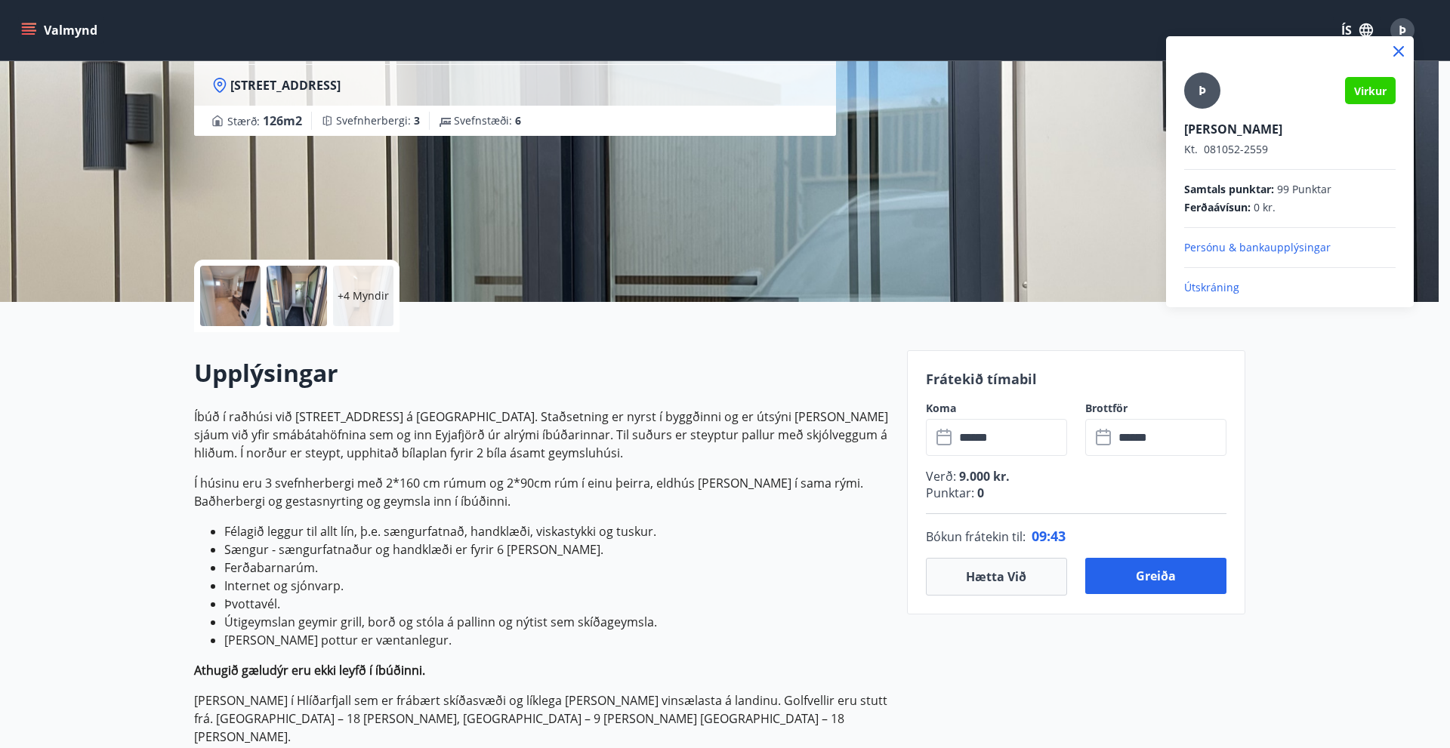
click at [1220, 285] on p "Útskráning" at bounding box center [1289, 287] width 211 height 15
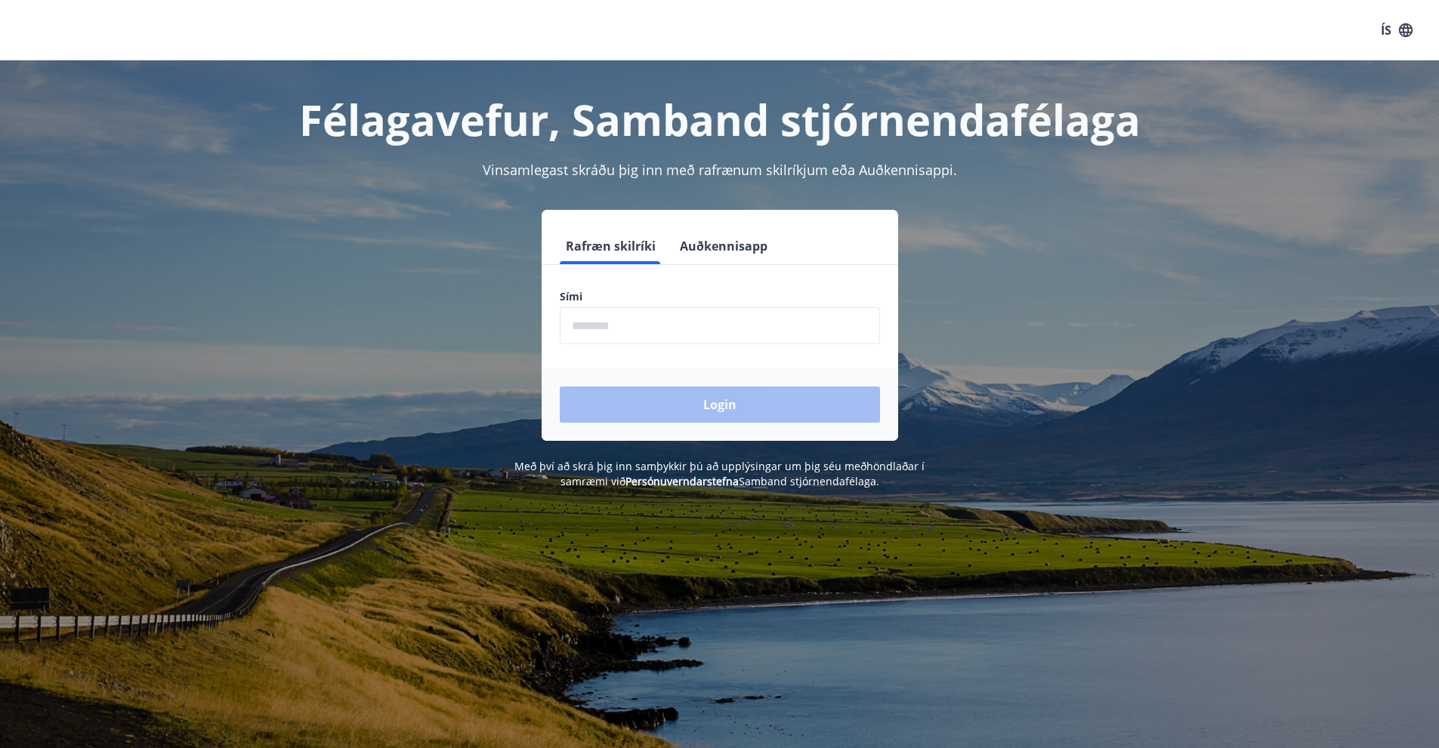
click at [588, 325] on input "phone" at bounding box center [720, 325] width 320 height 37
type input "********"
click at [682, 403] on button "Login" at bounding box center [720, 405] width 320 height 36
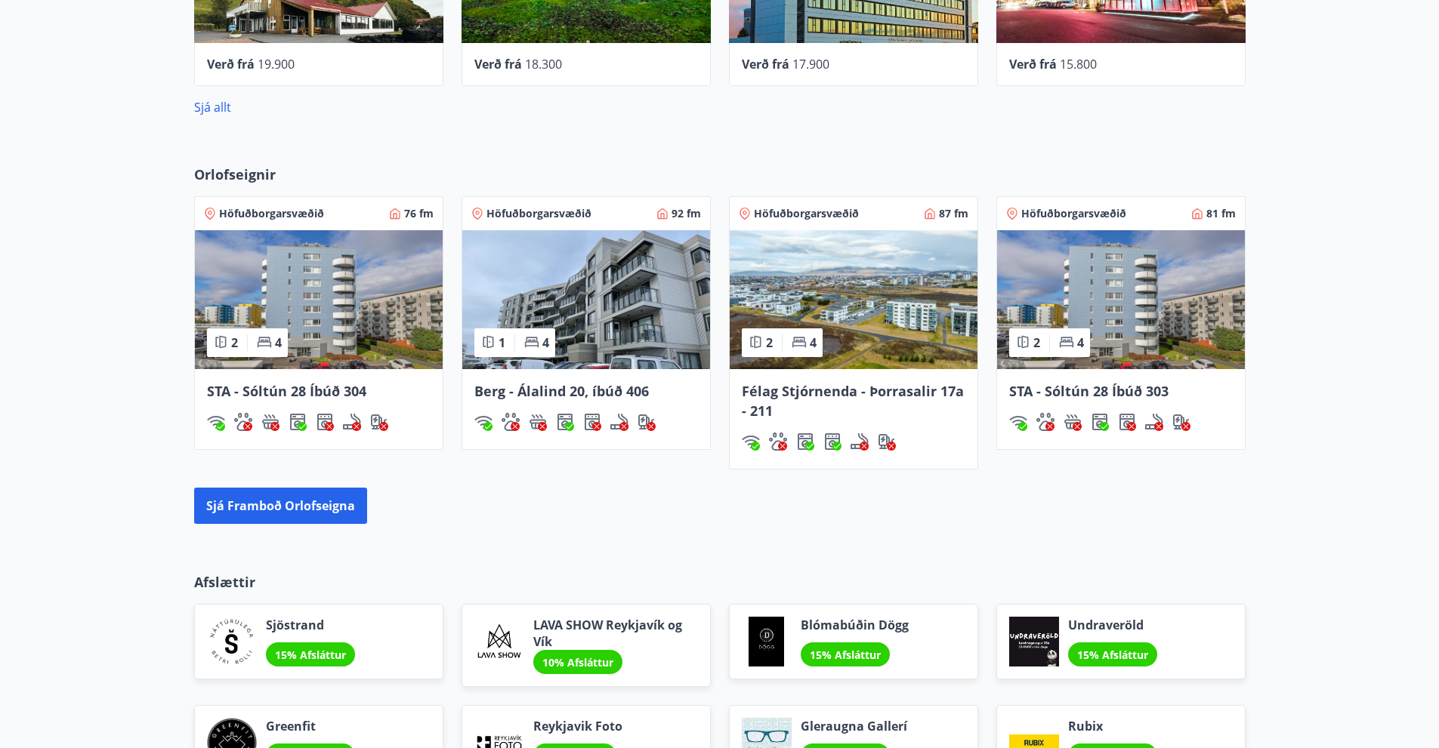
scroll to position [982, 0]
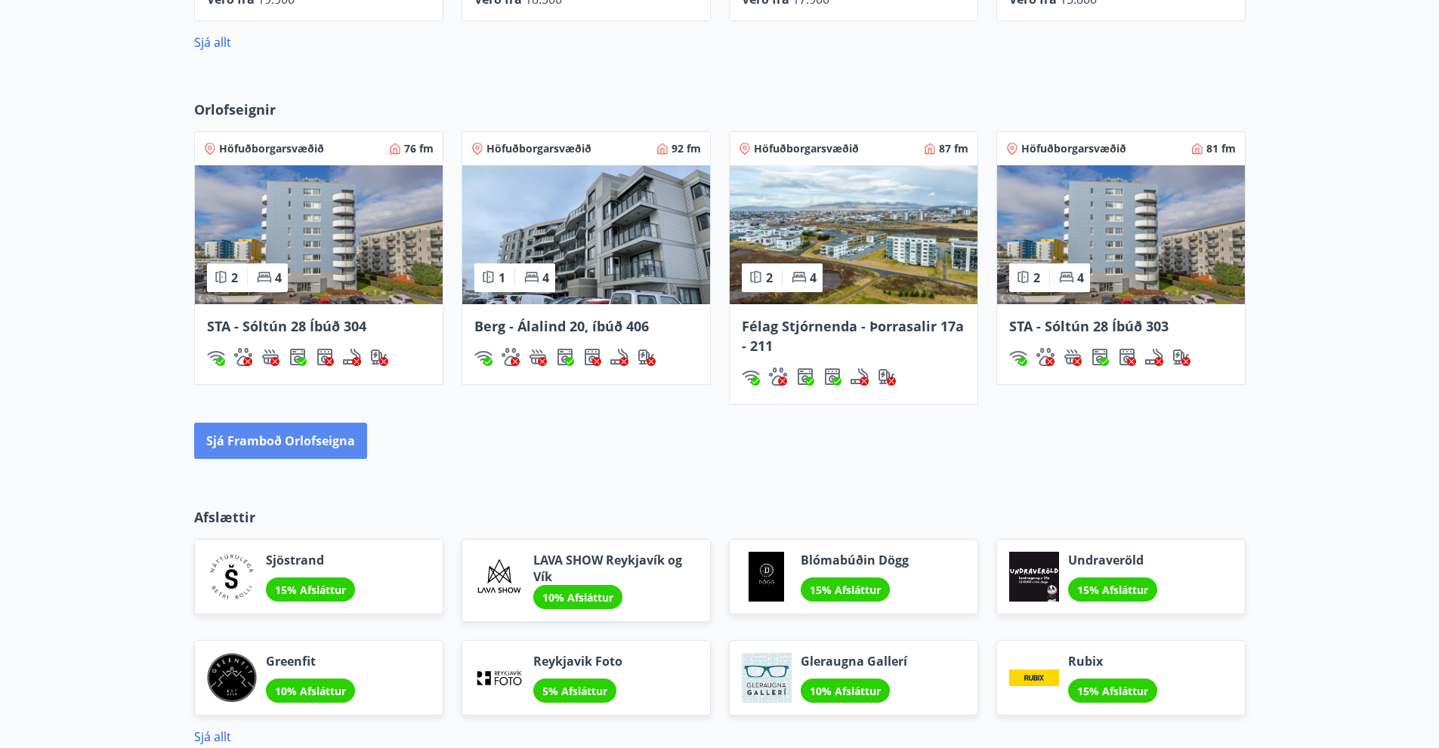
click at [271, 437] on button "Sjá framboð orlofseigna" at bounding box center [280, 441] width 173 height 36
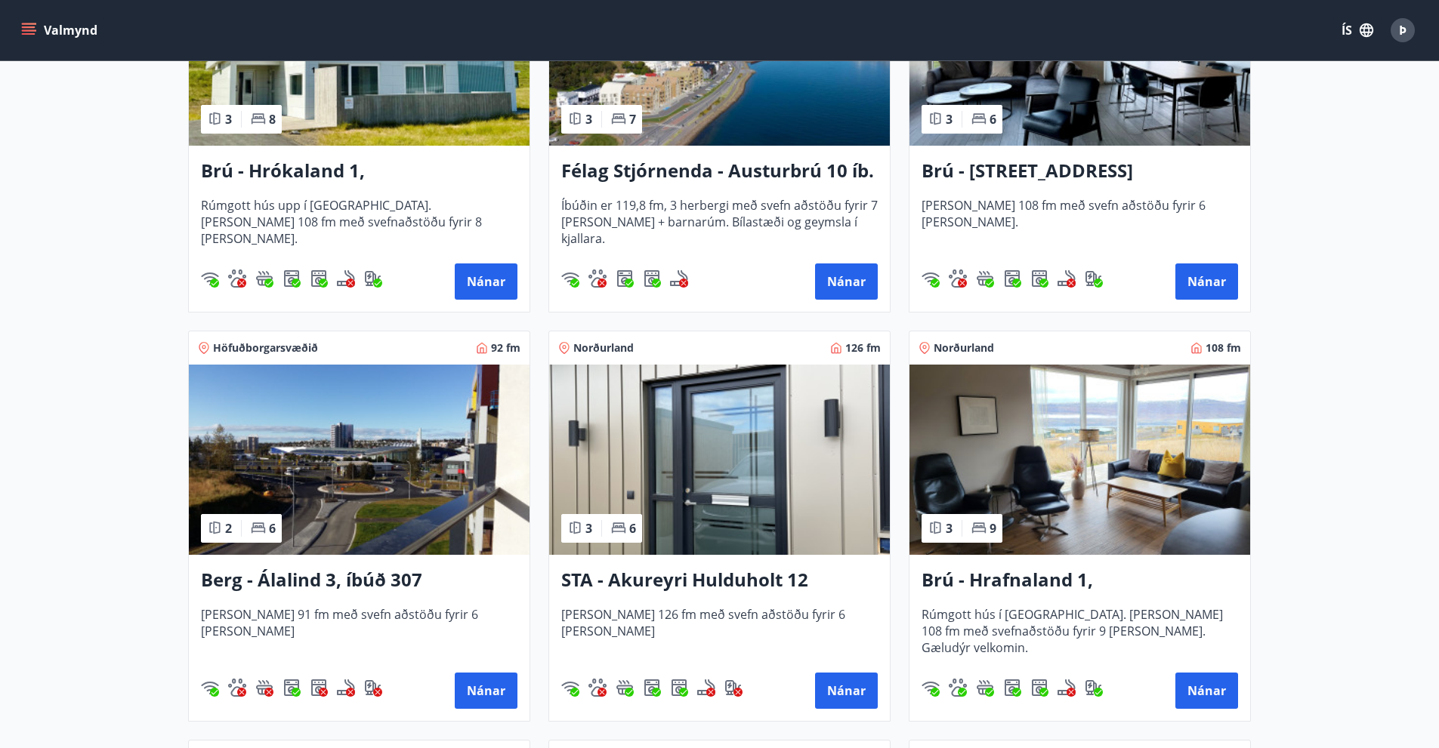
scroll to position [453, 0]
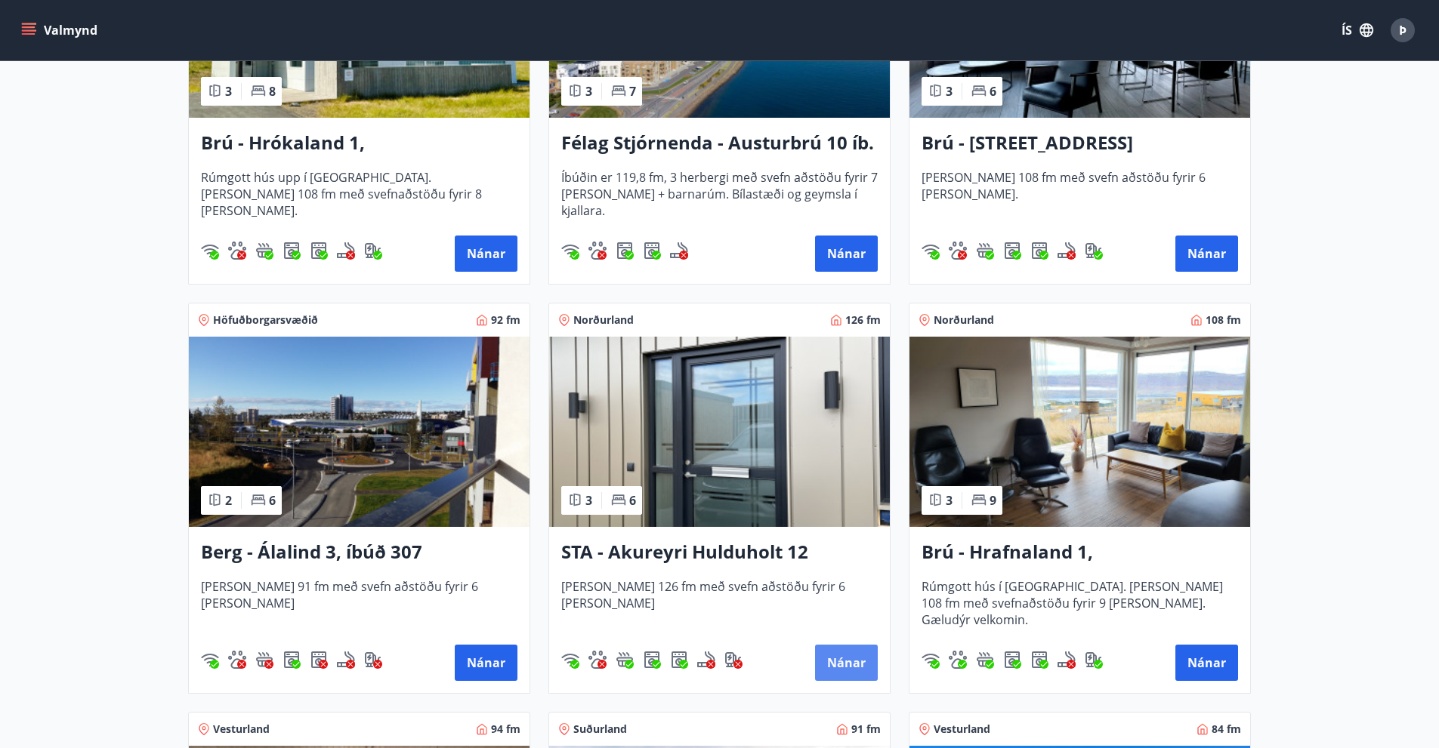
click at [850, 656] on button "Nánar" at bounding box center [846, 663] width 63 height 36
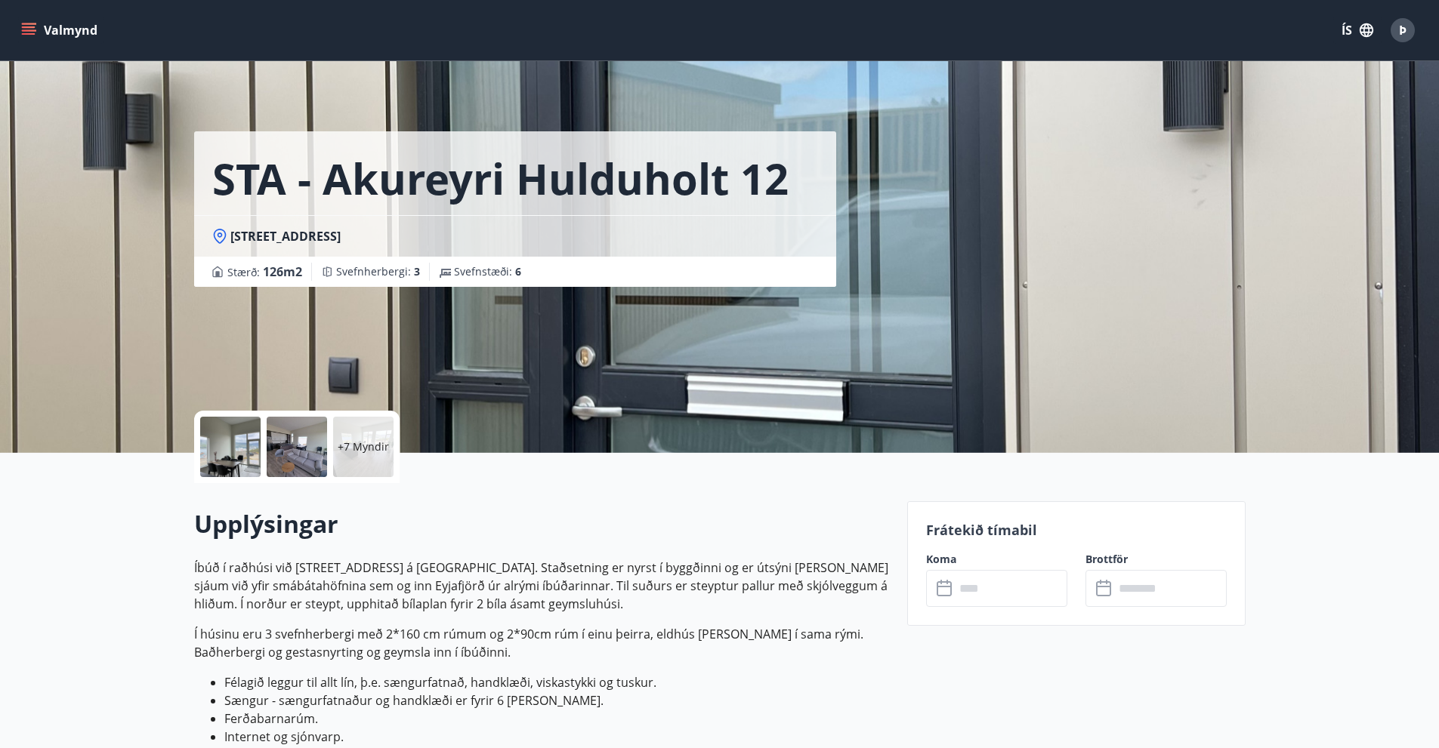
click at [998, 585] on input "text" at bounding box center [1011, 588] width 113 height 37
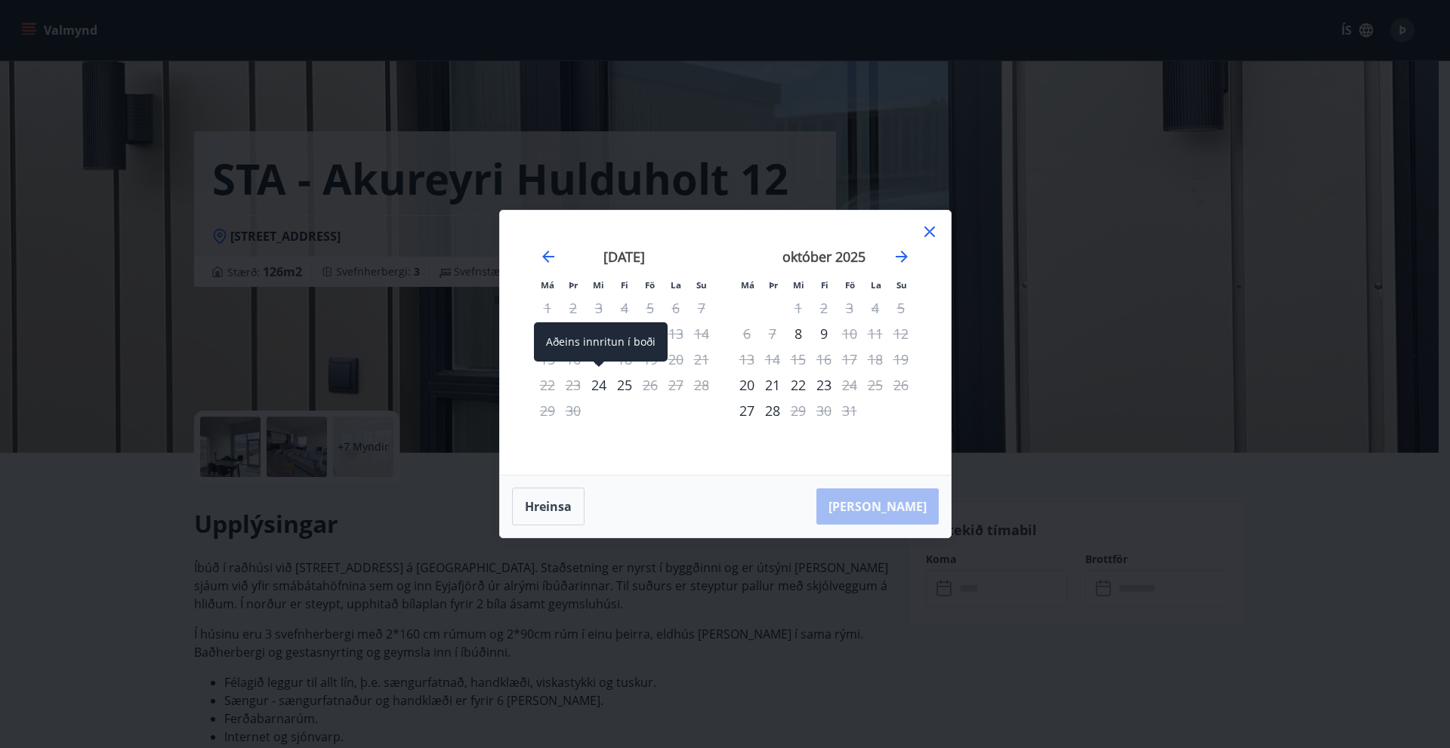
click at [600, 386] on div "24" at bounding box center [599, 385] width 26 height 26
click at [625, 385] on div "25" at bounding box center [625, 385] width 26 height 26
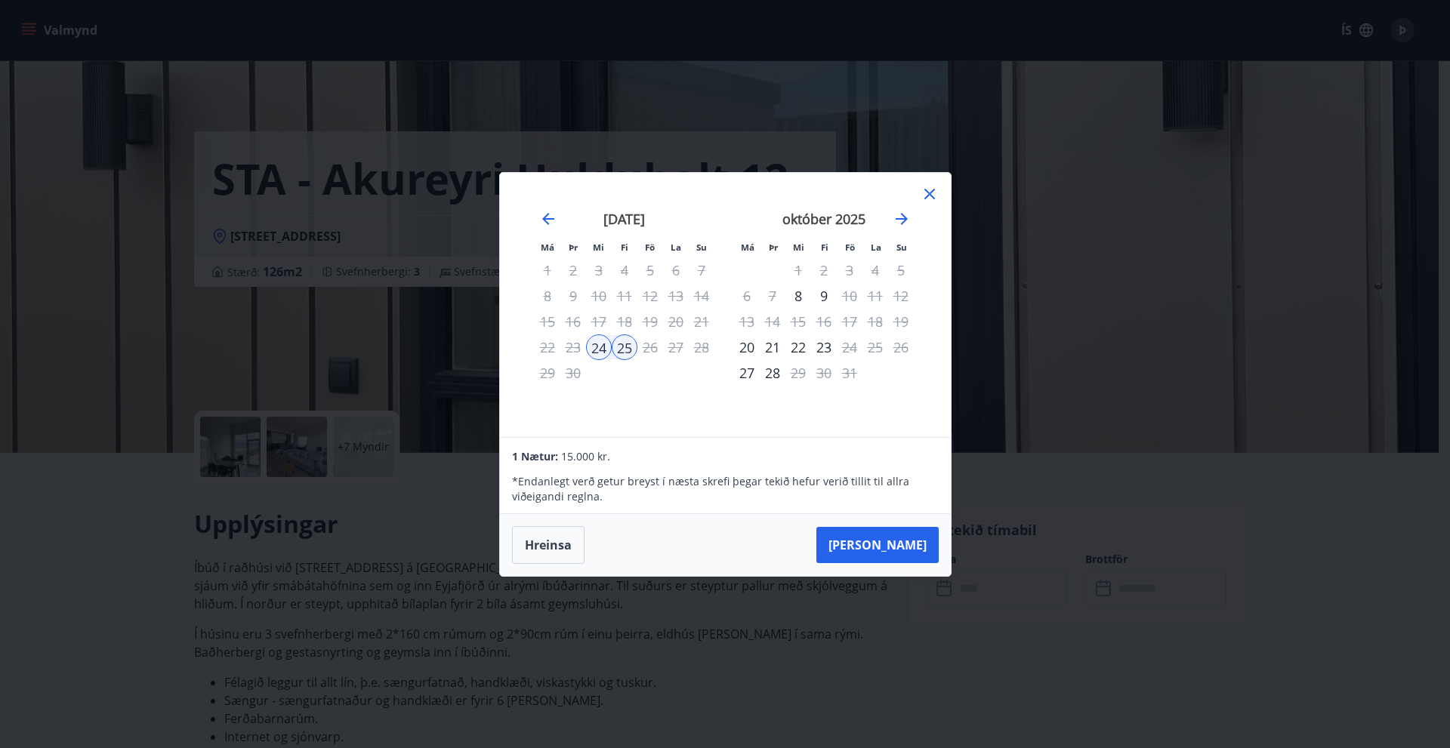
click at [930, 190] on icon at bounding box center [930, 194] width 18 height 18
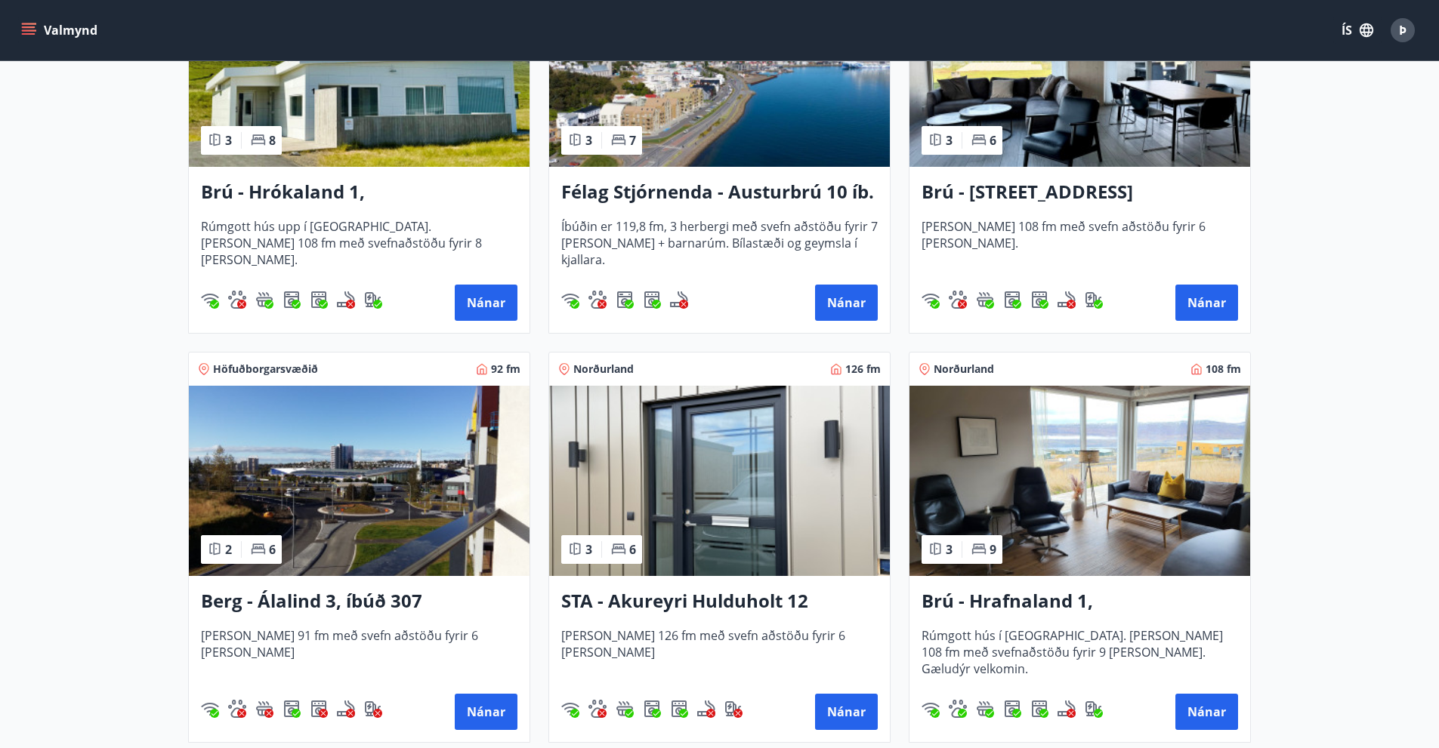
scroll to position [378, 0]
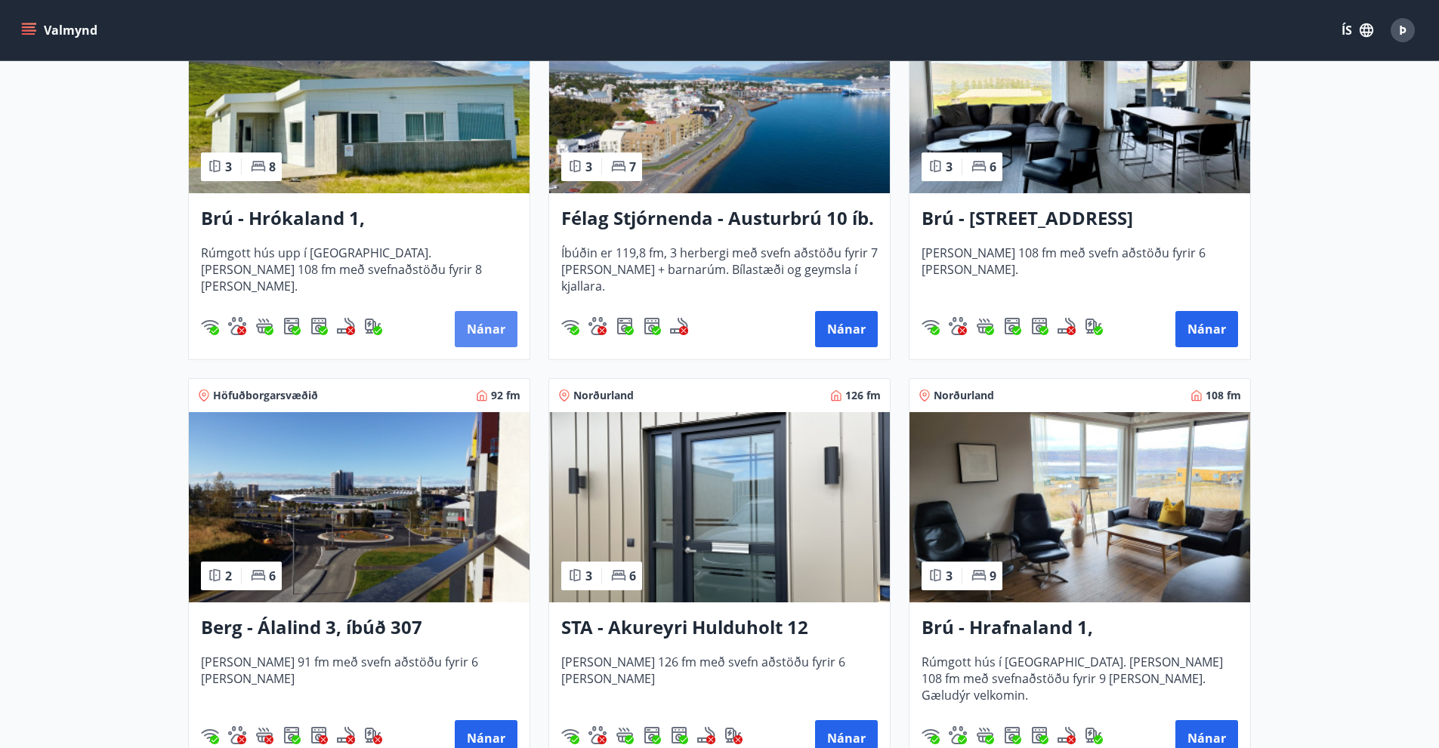
click at [483, 326] on button "Nánar" at bounding box center [486, 329] width 63 height 36
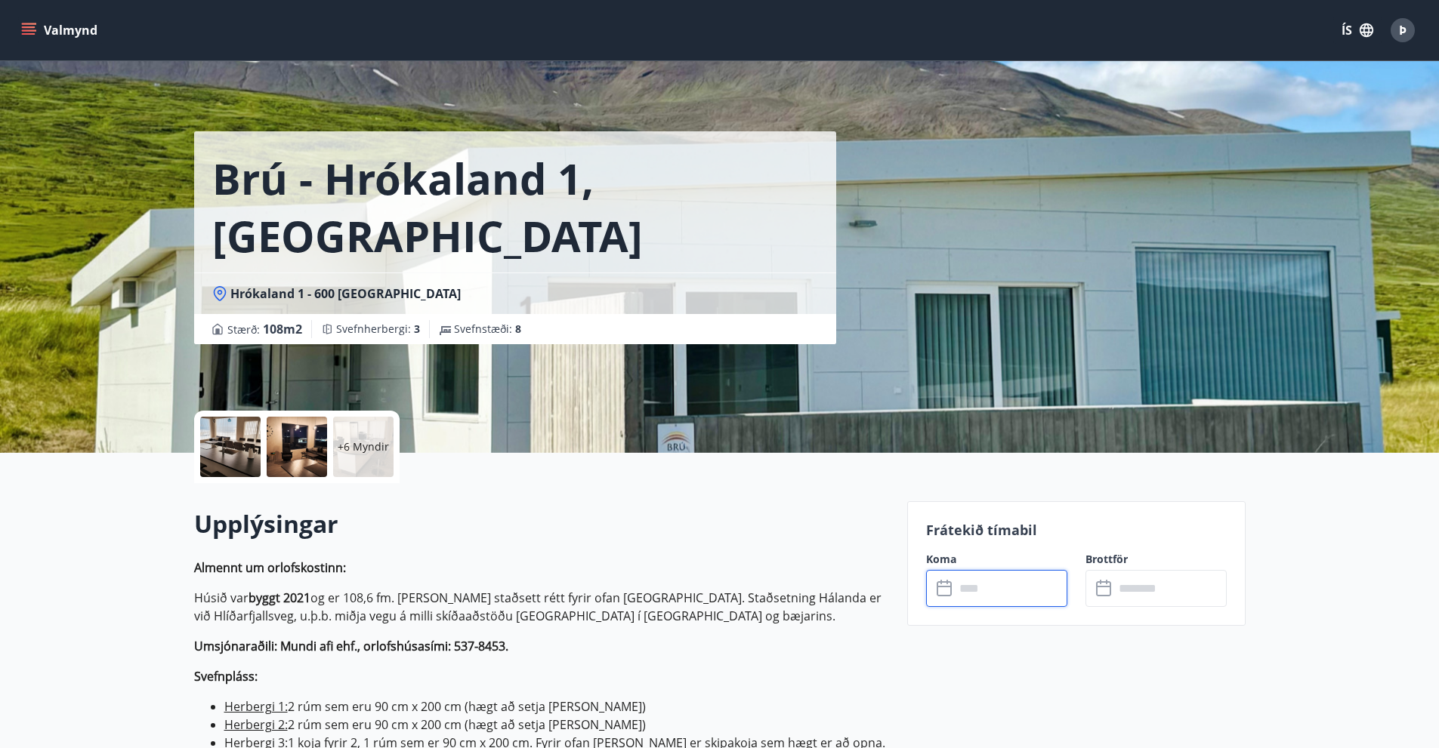
click at [1008, 588] on input "text" at bounding box center [1011, 588] width 113 height 37
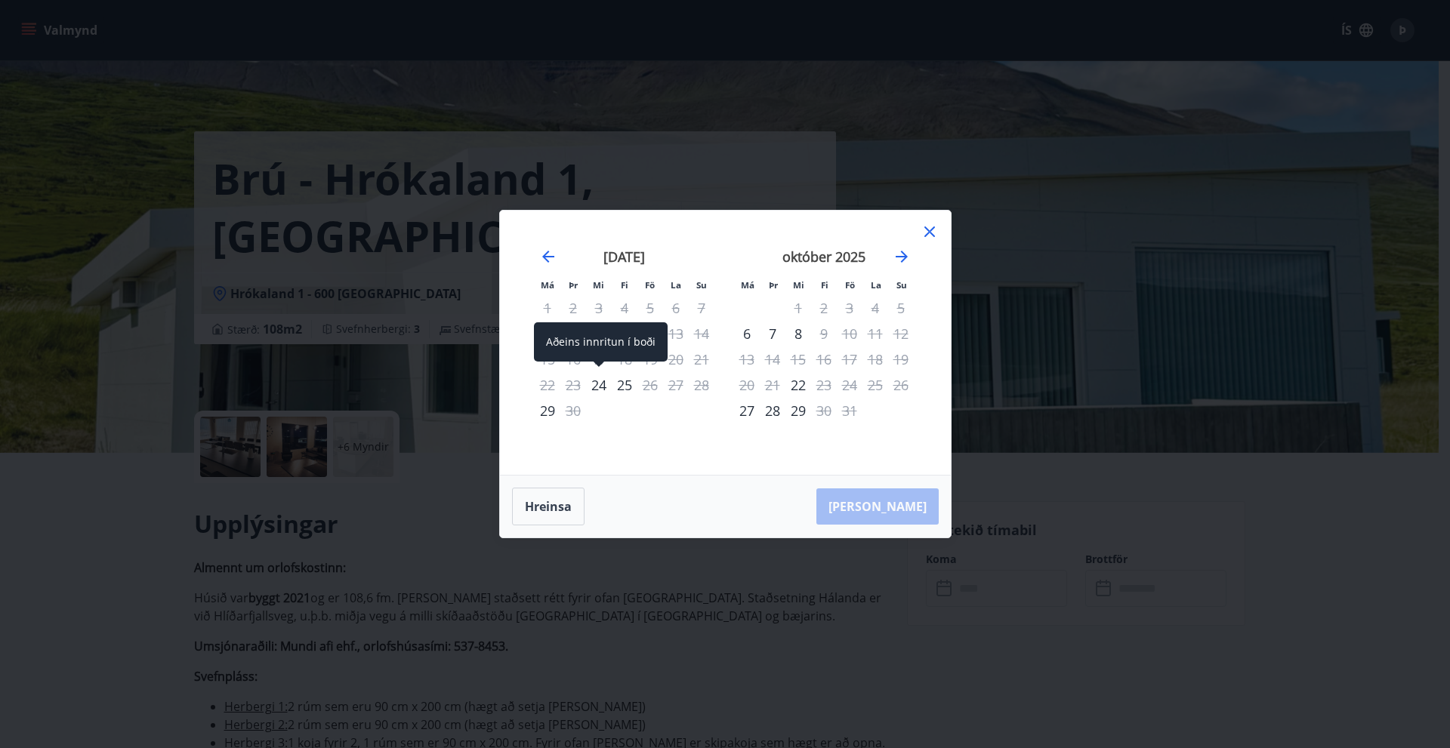
click at [594, 381] on div "24" at bounding box center [599, 385] width 26 height 26
click at [625, 384] on div "25" at bounding box center [625, 385] width 26 height 26
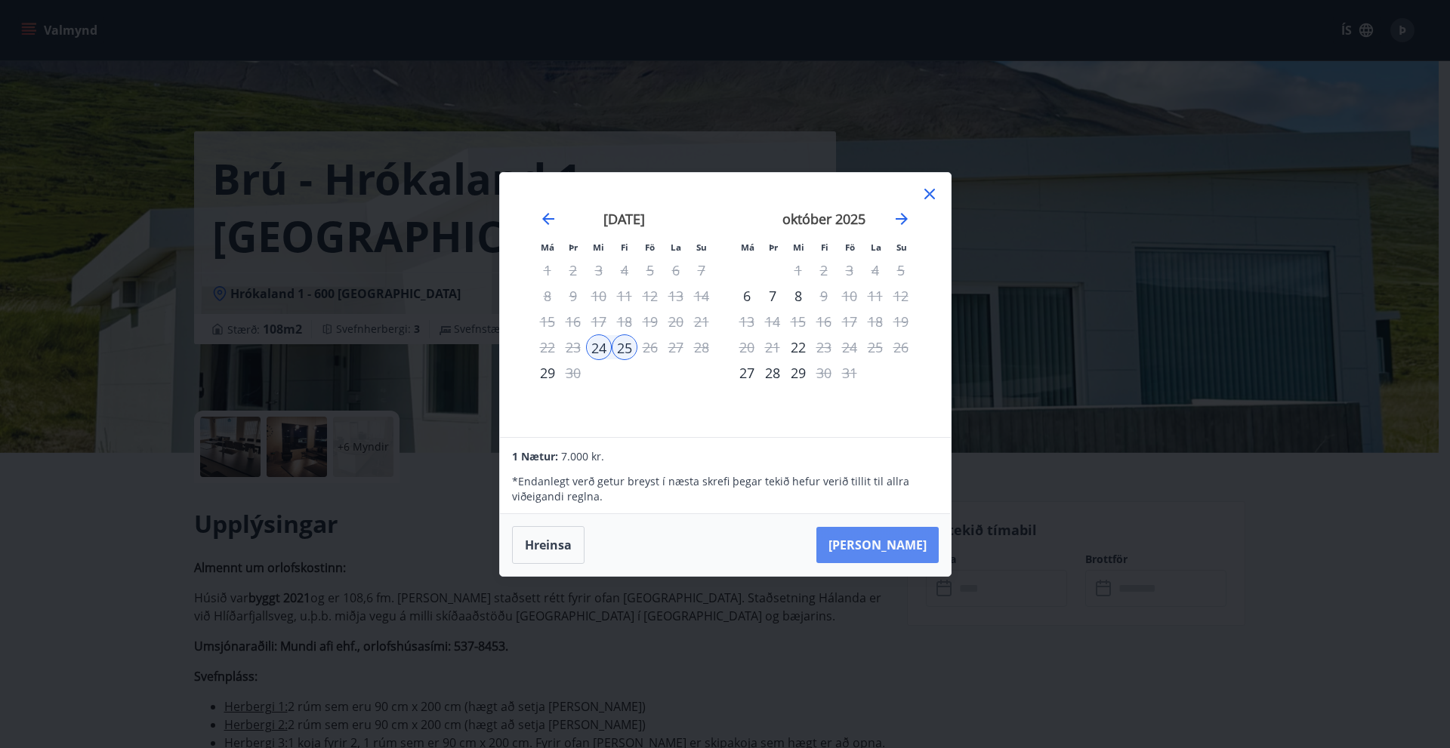
click at [903, 542] on button "Taka Frá" at bounding box center [877, 545] width 122 height 36
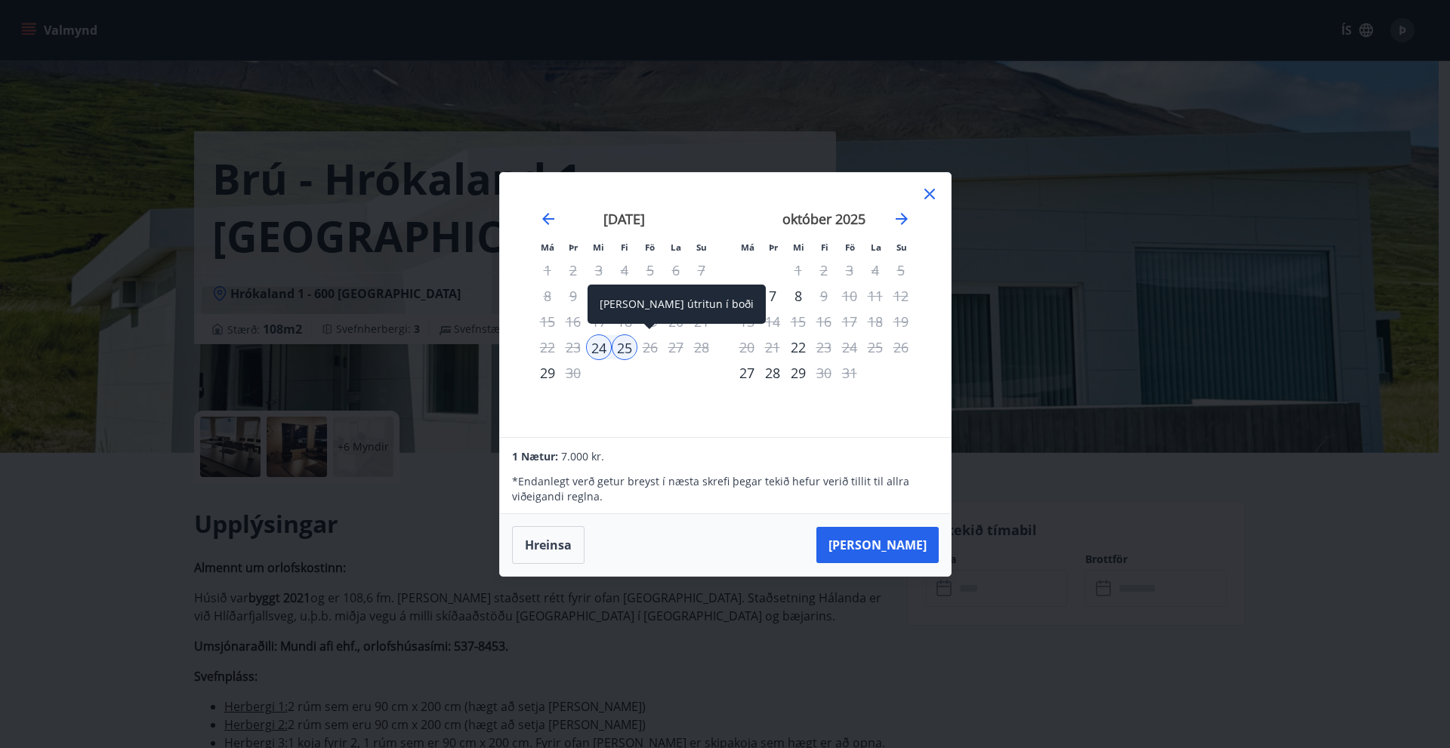
click at [648, 345] on div "26" at bounding box center [650, 348] width 26 height 26
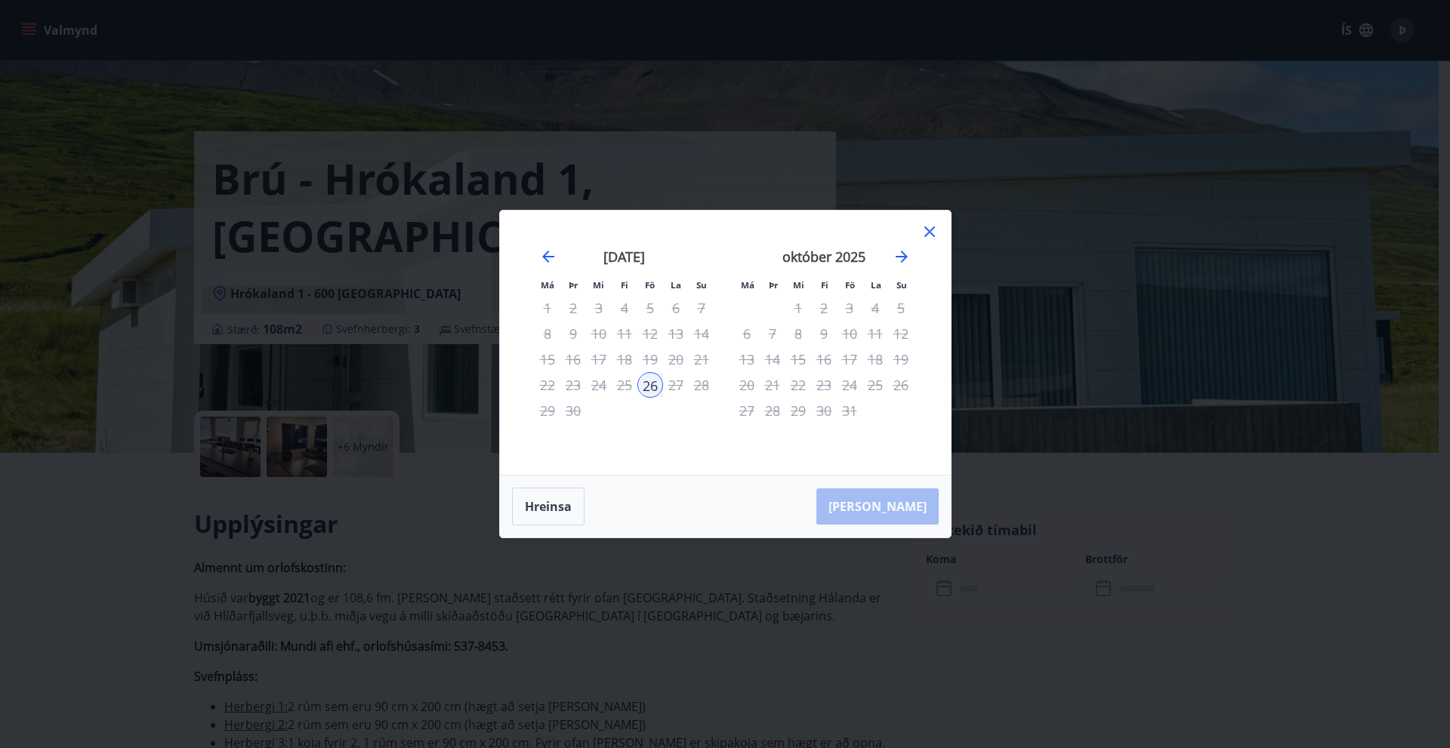
click at [596, 384] on div "24" at bounding box center [599, 385] width 26 height 26
click at [545, 503] on button "Hreinsa" at bounding box center [548, 507] width 73 height 38
click at [598, 382] on div "24" at bounding box center [599, 385] width 26 height 26
click at [652, 381] on div "26" at bounding box center [650, 385] width 26 height 26
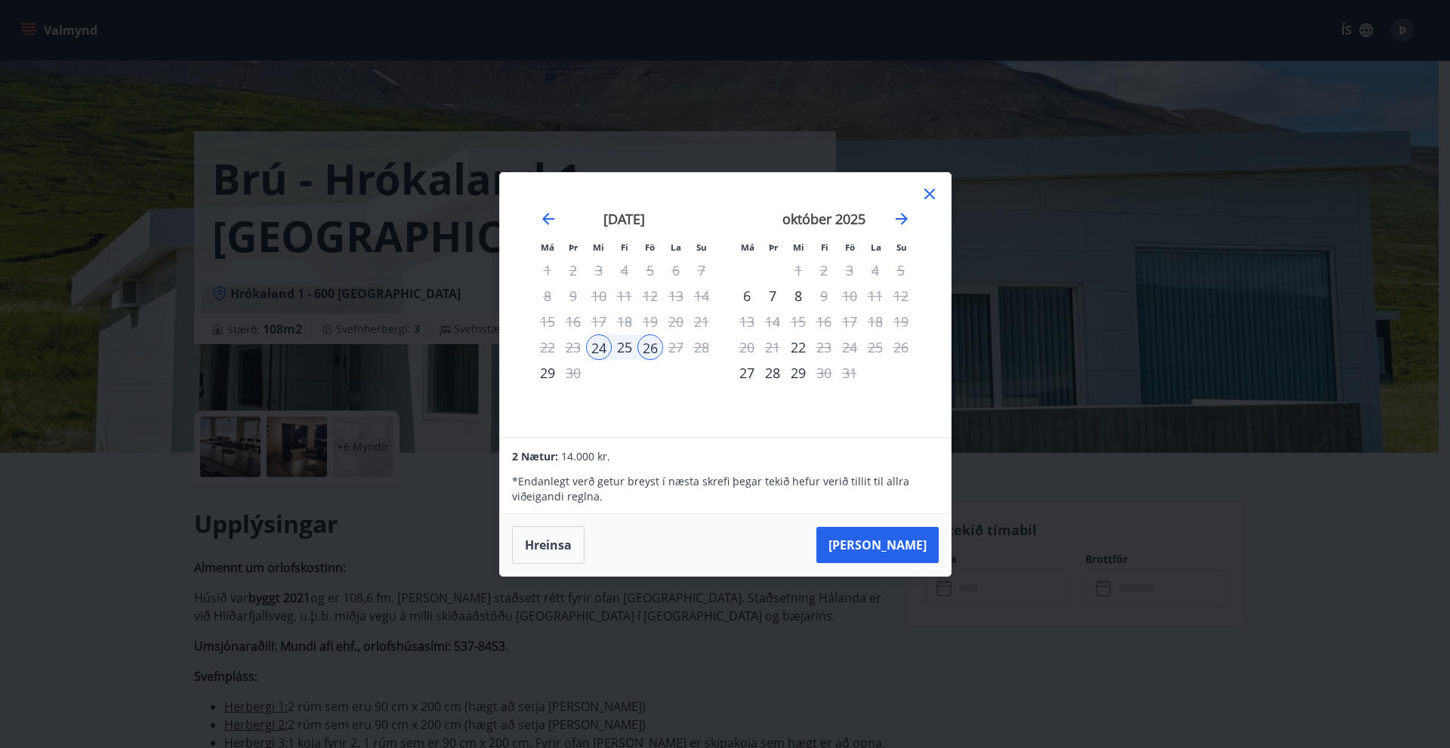
click at [928, 190] on icon at bounding box center [930, 194] width 18 height 18
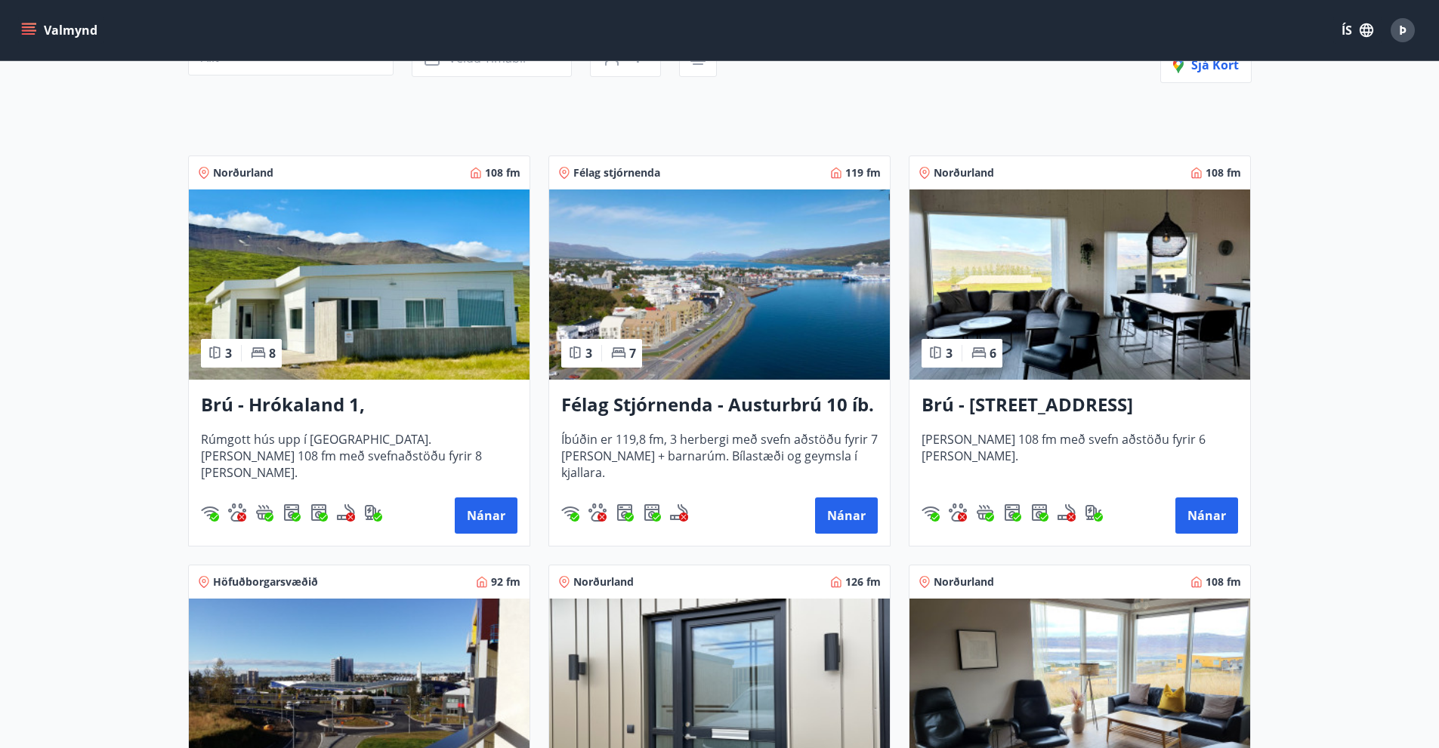
scroll to position [227, 0]
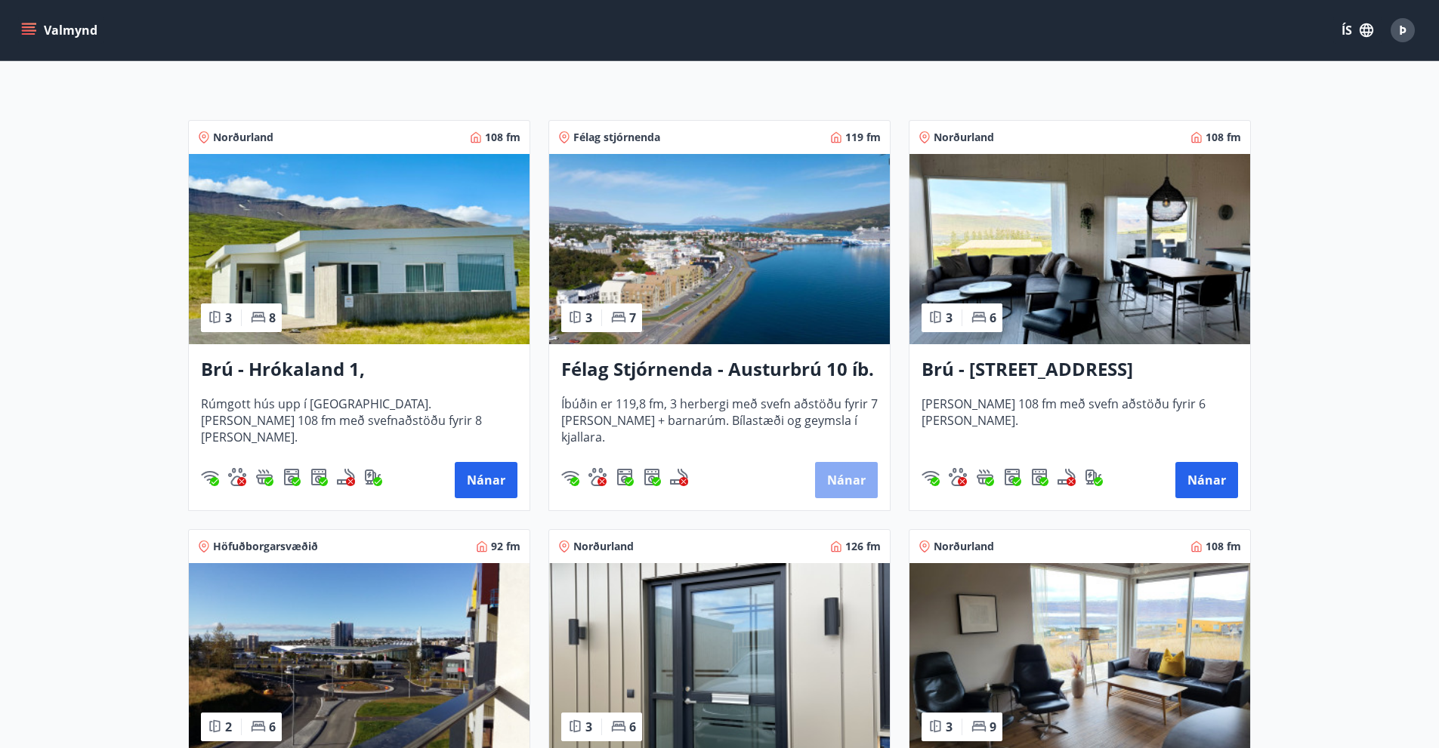
click at [848, 477] on button "Nánar" at bounding box center [846, 480] width 63 height 36
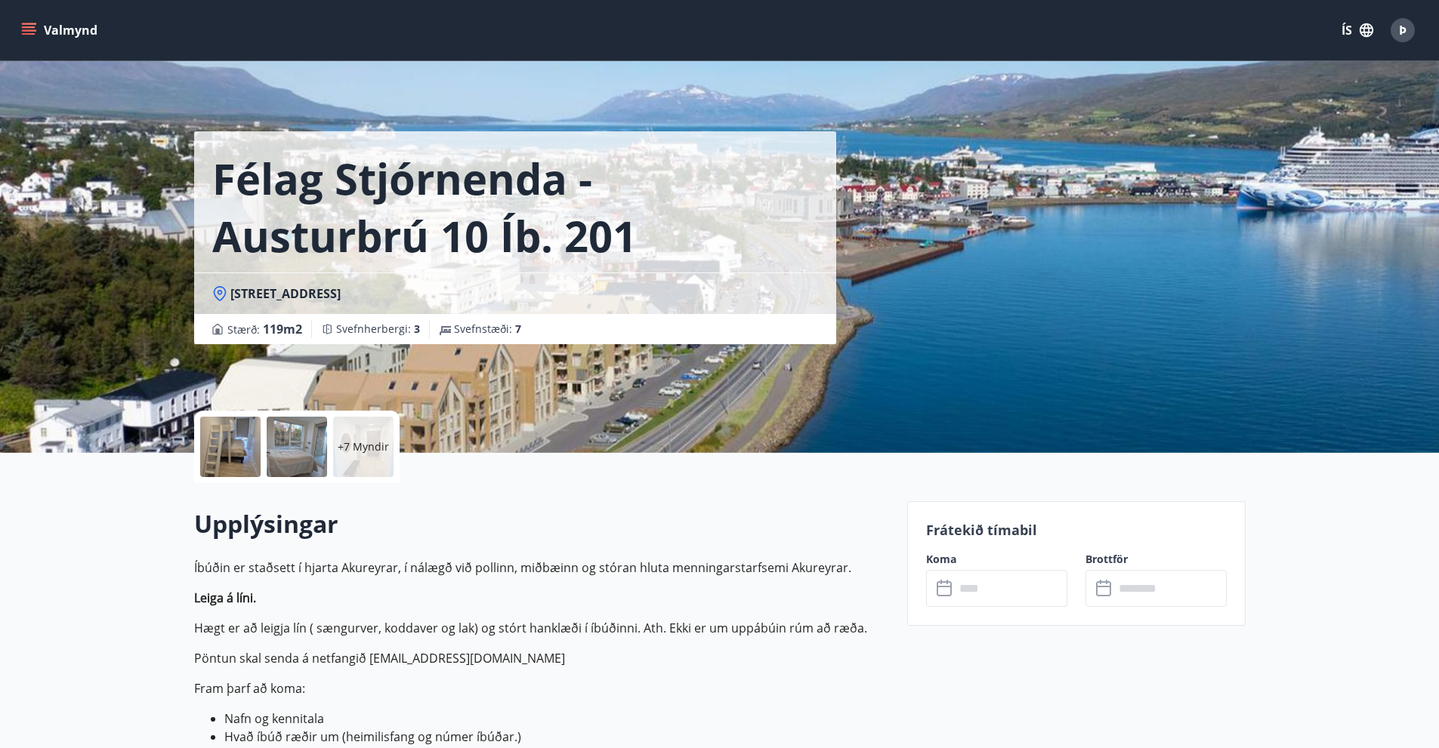
click at [983, 590] on input "text" at bounding box center [1011, 588] width 113 height 37
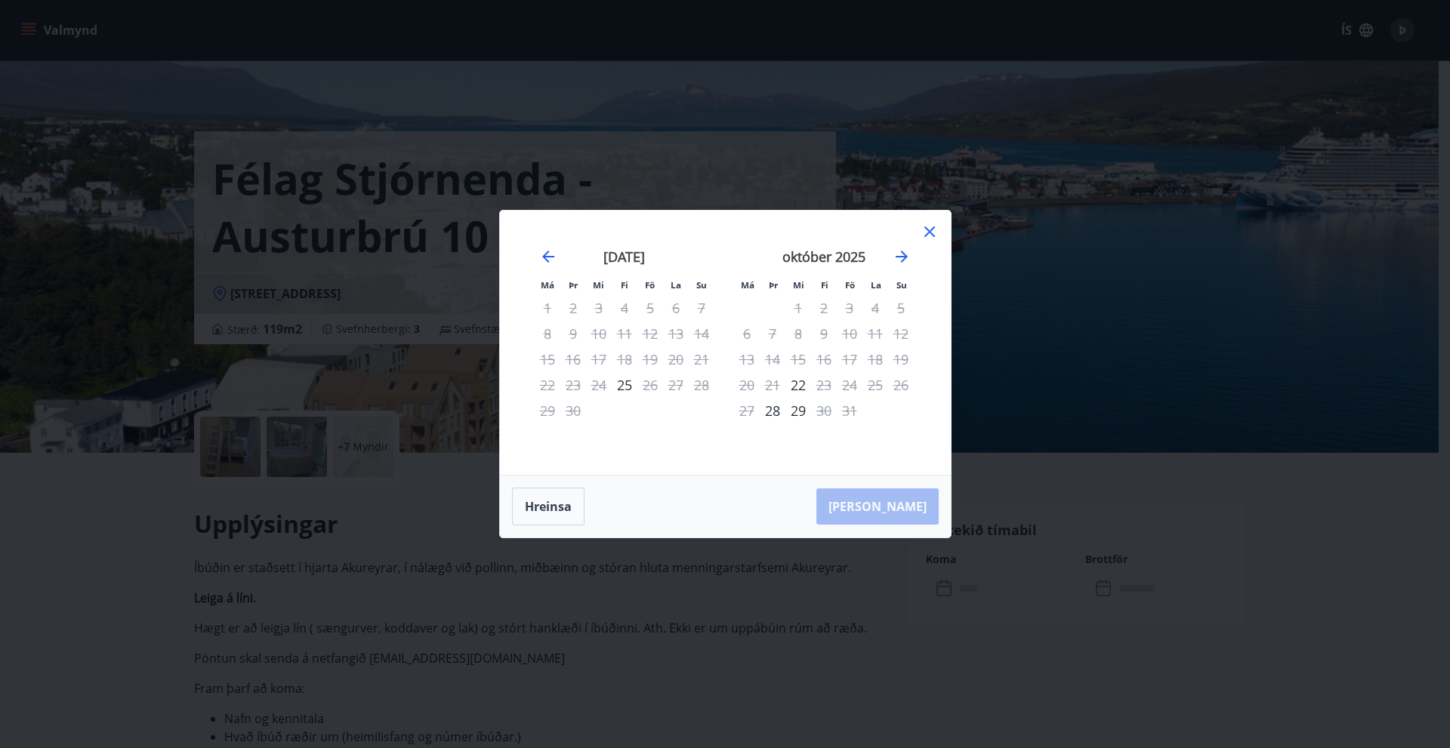
click at [927, 227] on icon at bounding box center [930, 232] width 18 height 18
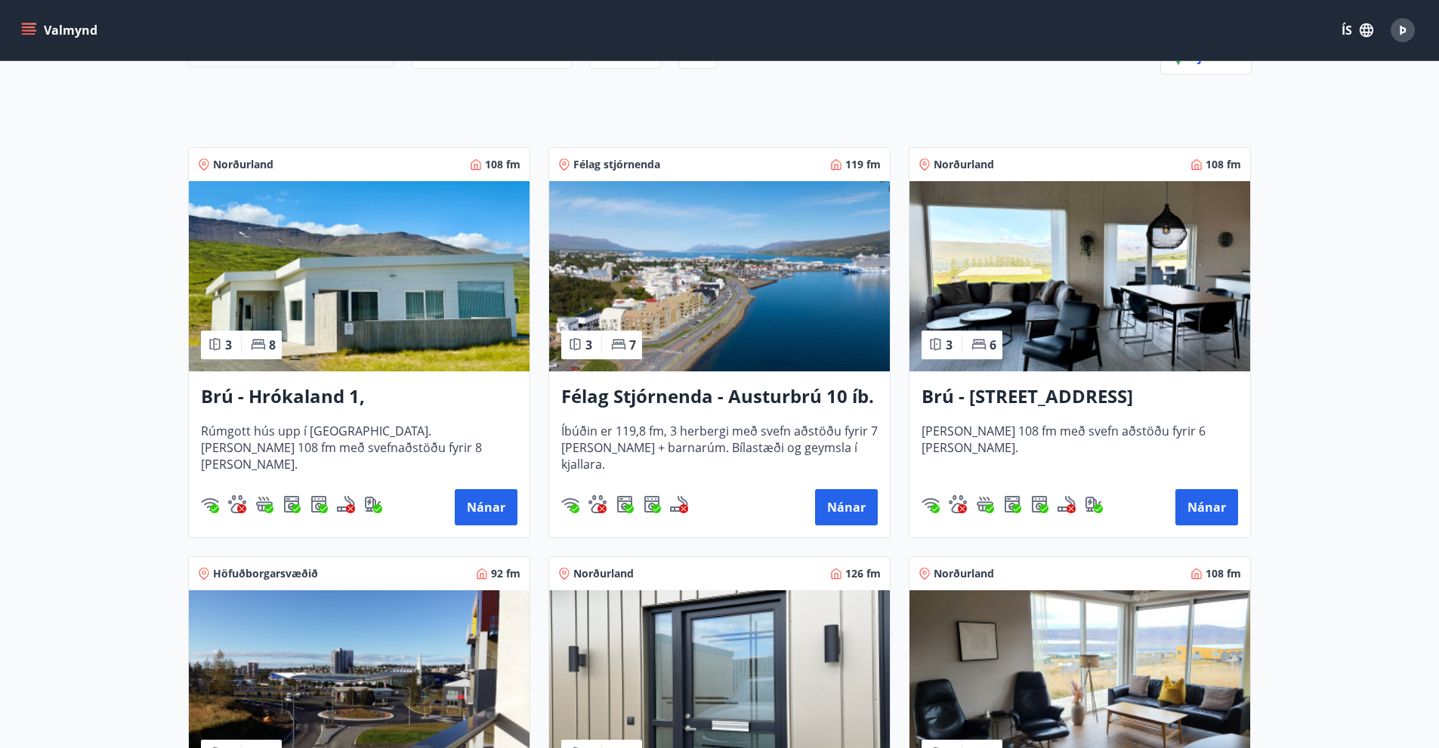
scroll to position [227, 0]
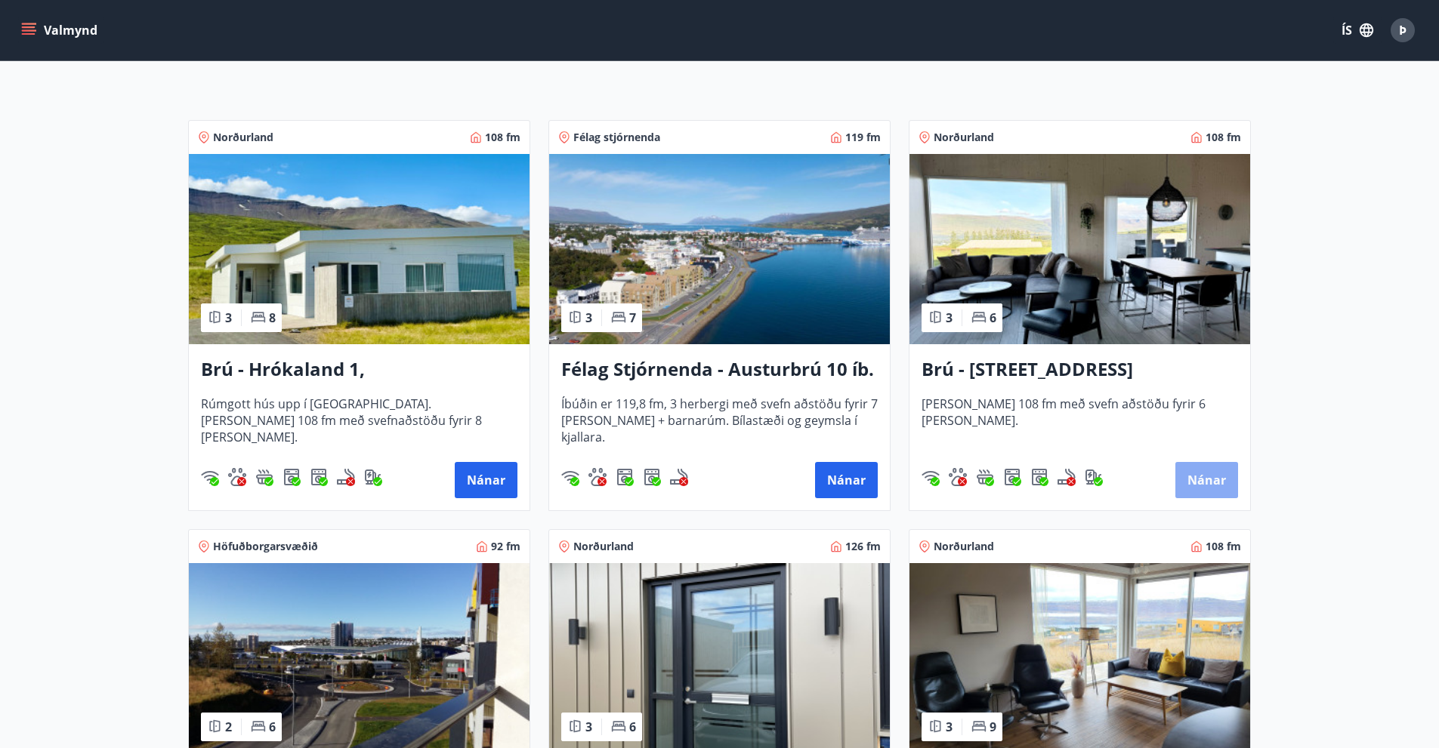
click at [1205, 477] on button "Nánar" at bounding box center [1206, 480] width 63 height 36
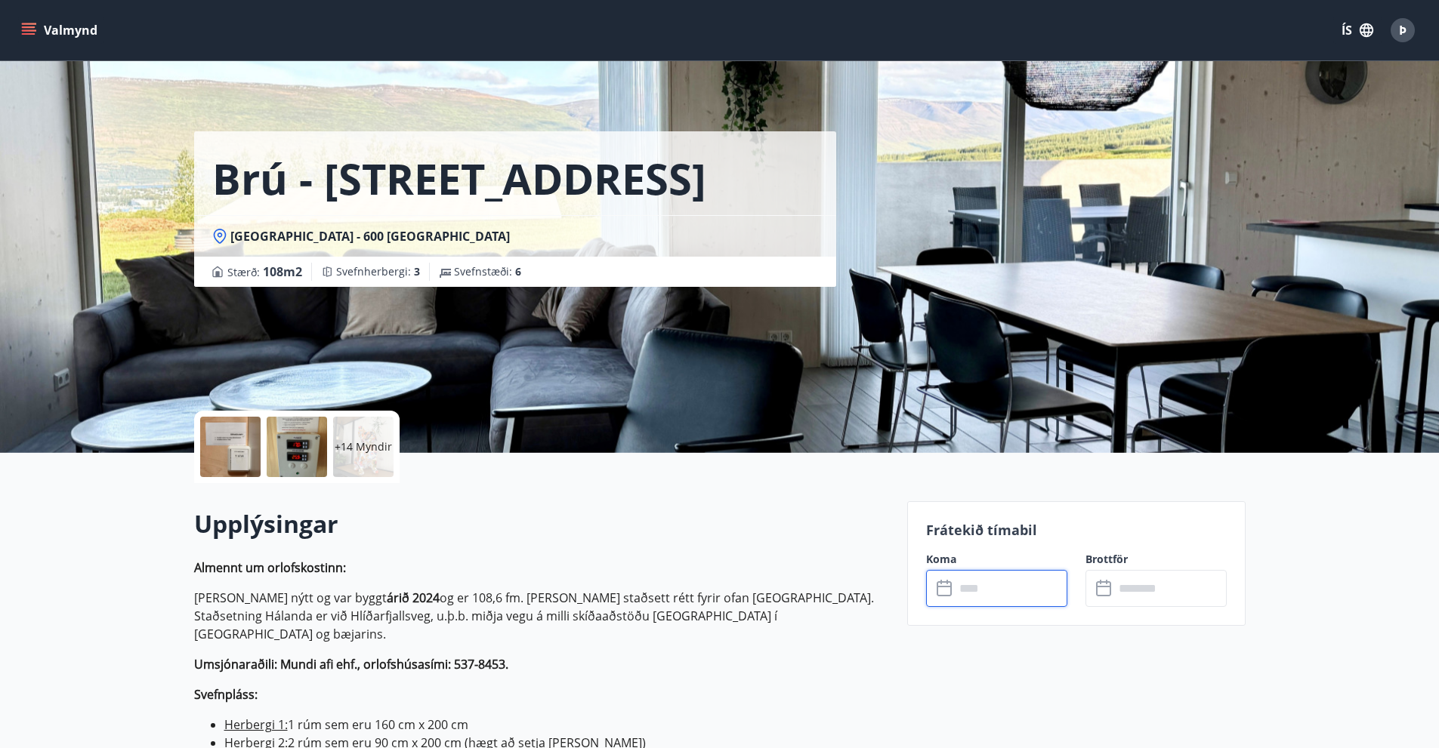
click at [997, 587] on input "text" at bounding box center [1011, 588] width 113 height 37
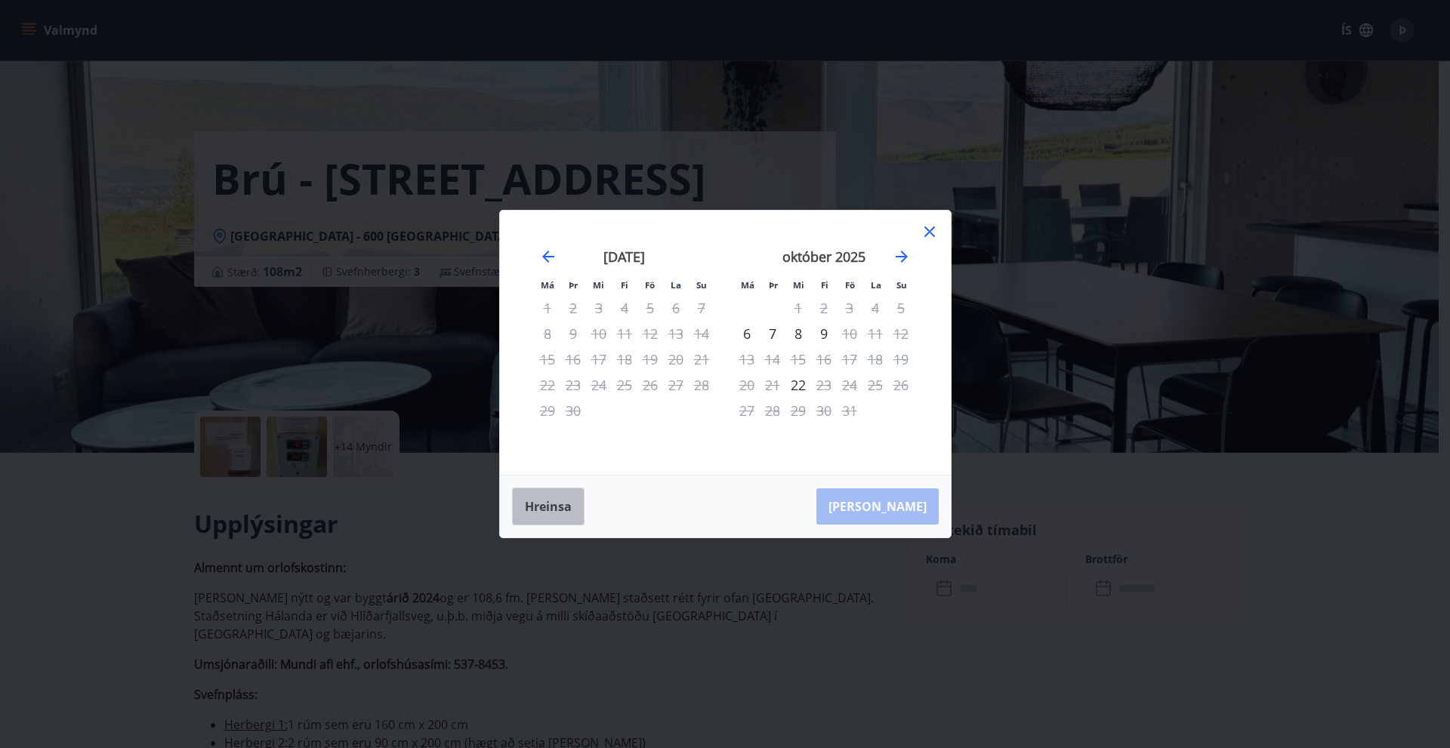
click at [545, 504] on button "Hreinsa" at bounding box center [548, 507] width 73 height 38
click at [547, 502] on button "Hreinsa" at bounding box center [548, 507] width 73 height 38
click at [930, 227] on icon at bounding box center [930, 232] width 18 height 18
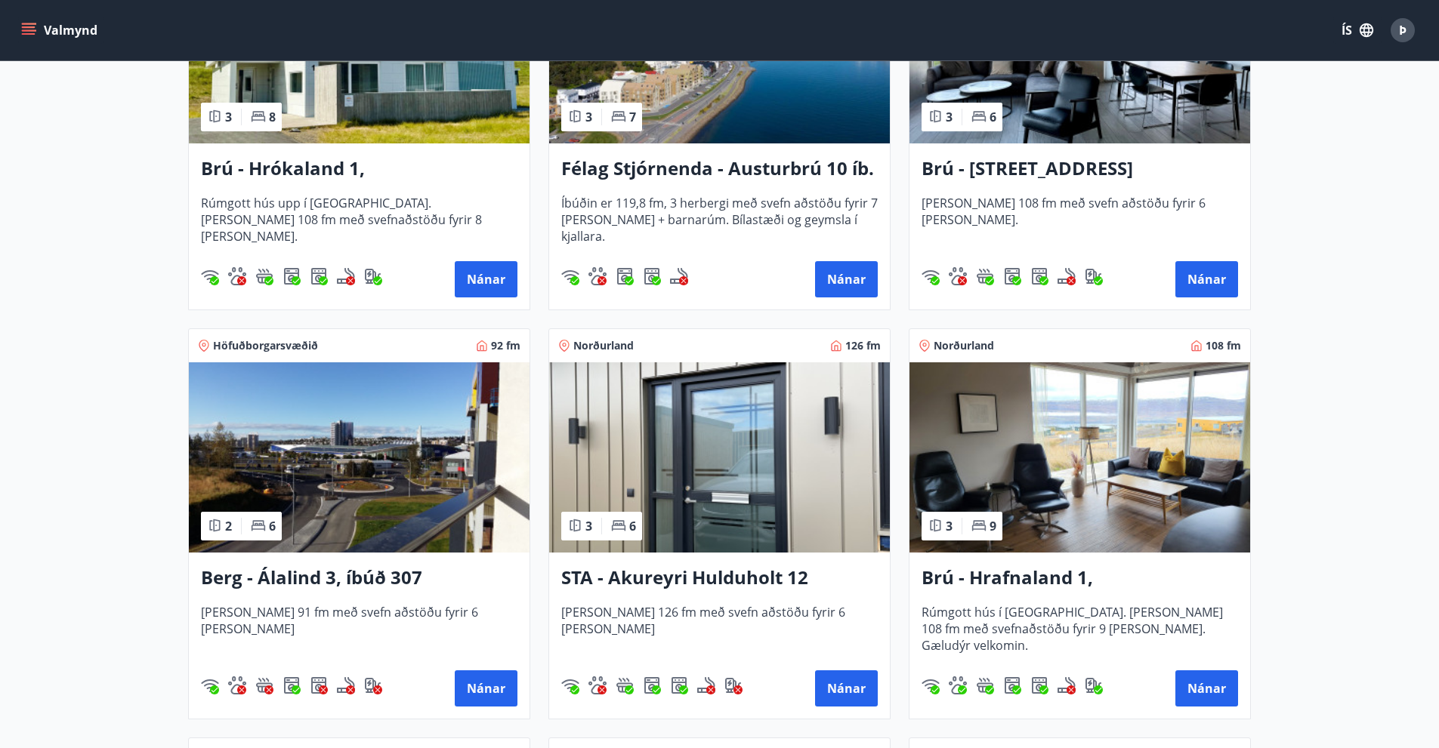
scroll to position [455, 0]
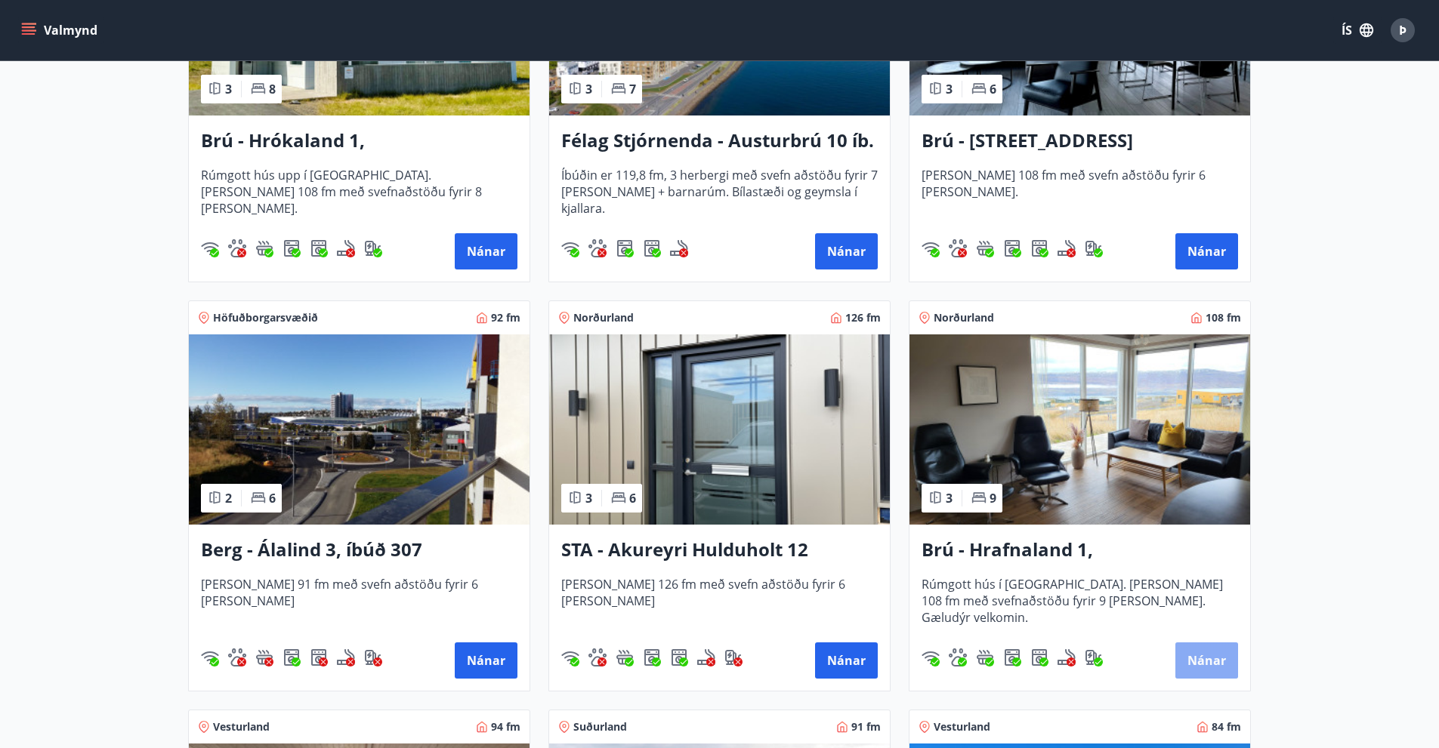
click at [1211, 655] on button "Nánar" at bounding box center [1206, 661] width 63 height 36
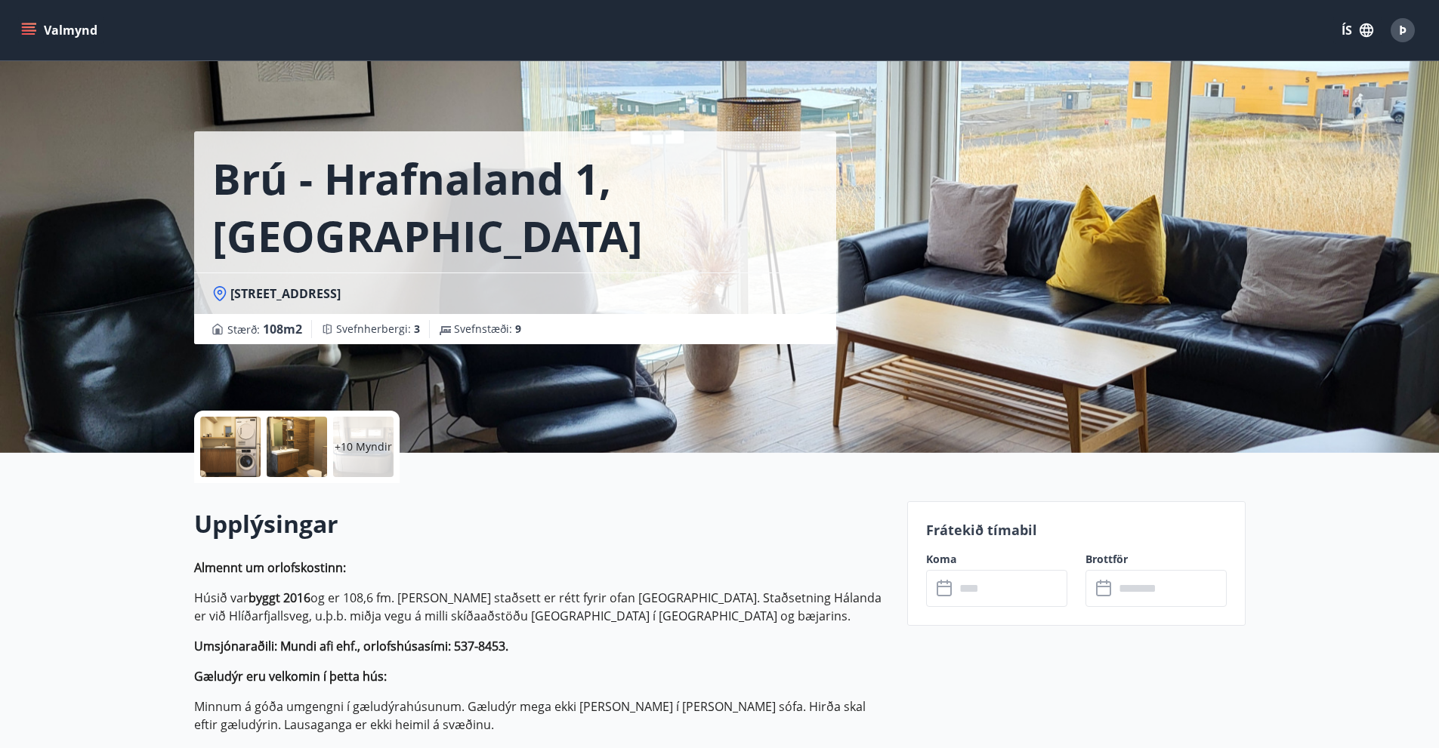
click at [1007, 589] on input "text" at bounding box center [1011, 588] width 113 height 37
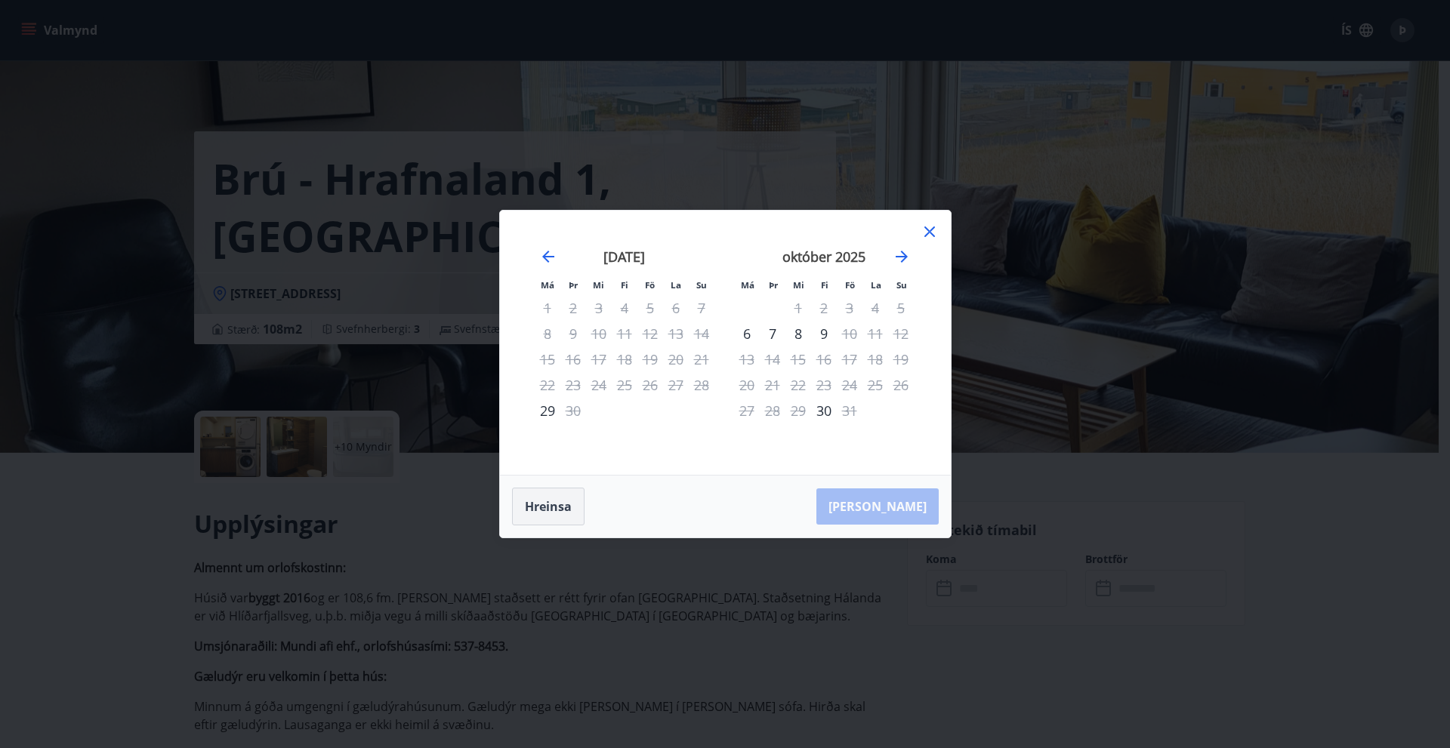
click at [542, 500] on button "Hreinsa" at bounding box center [548, 507] width 73 height 38
click at [927, 226] on icon at bounding box center [930, 232] width 18 height 18
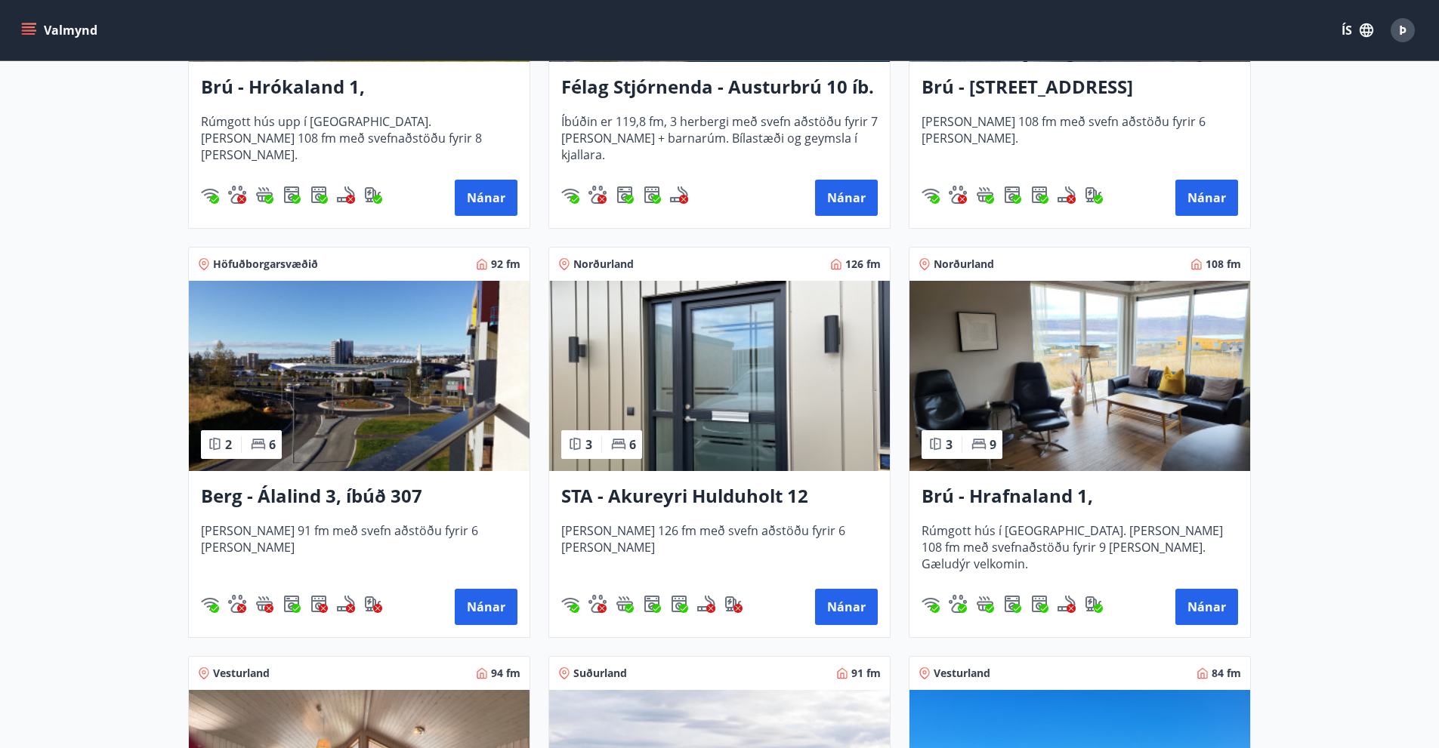
scroll to position [529, 0]
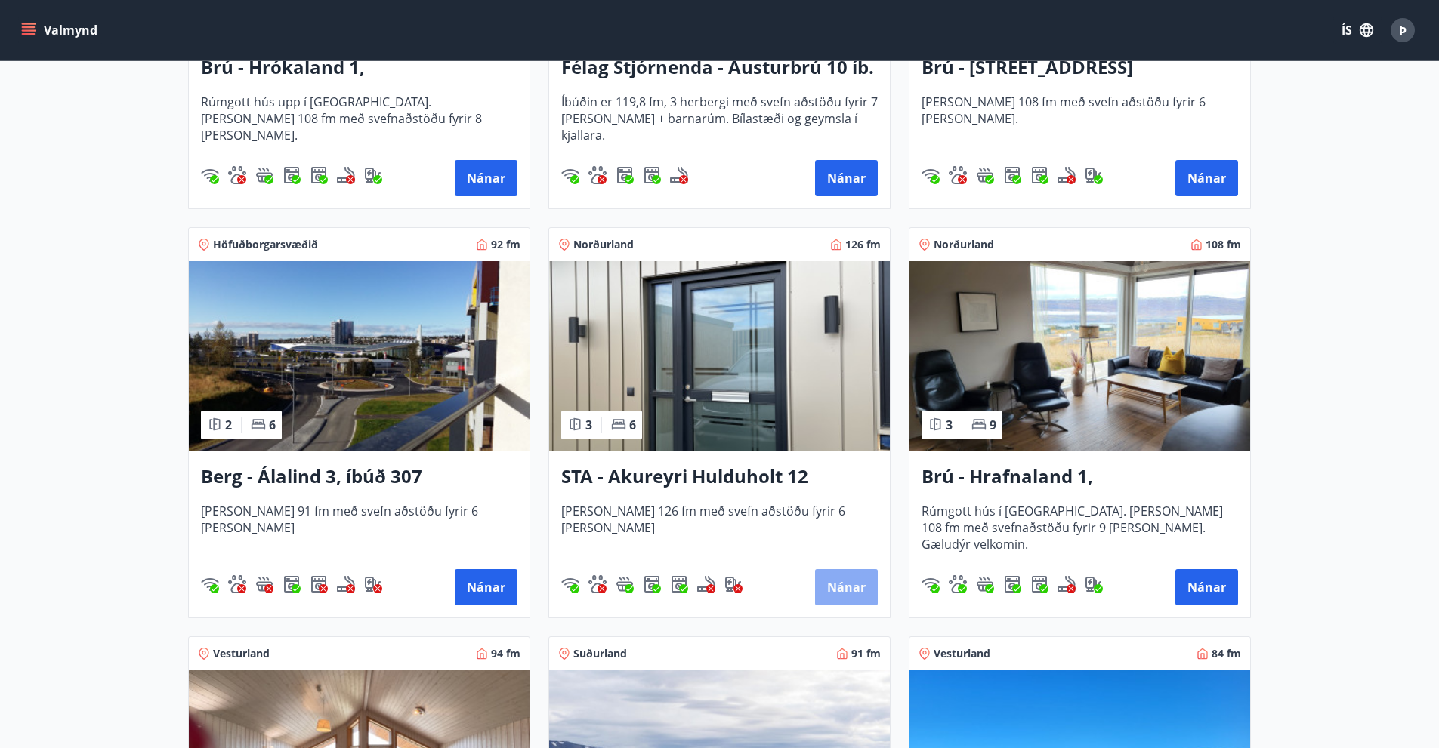
click at [853, 584] on button "Nánar" at bounding box center [846, 587] width 63 height 36
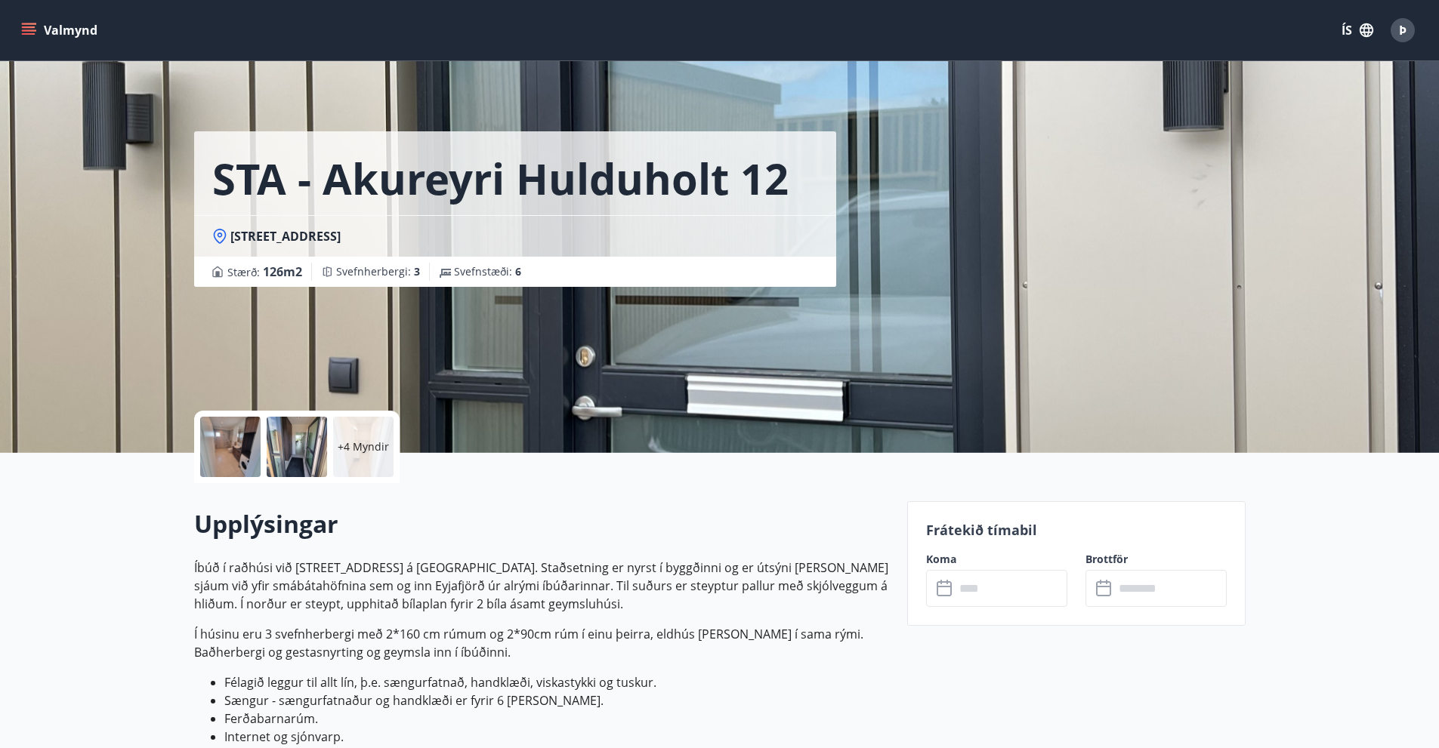
click at [1011, 588] on input "text" at bounding box center [1011, 588] width 113 height 37
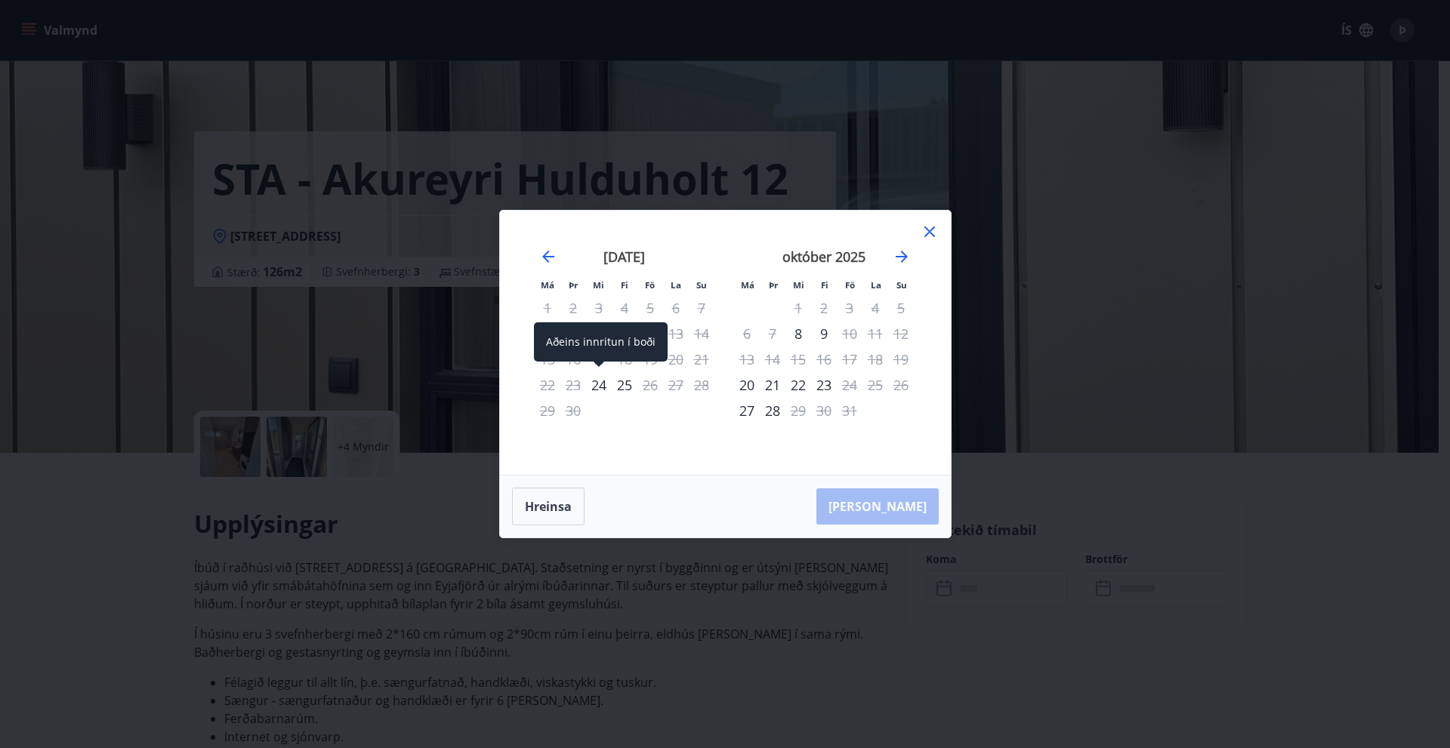
click at [596, 381] on div "24" at bounding box center [599, 385] width 26 height 26
click at [623, 384] on div "25" at bounding box center [625, 385] width 26 height 26
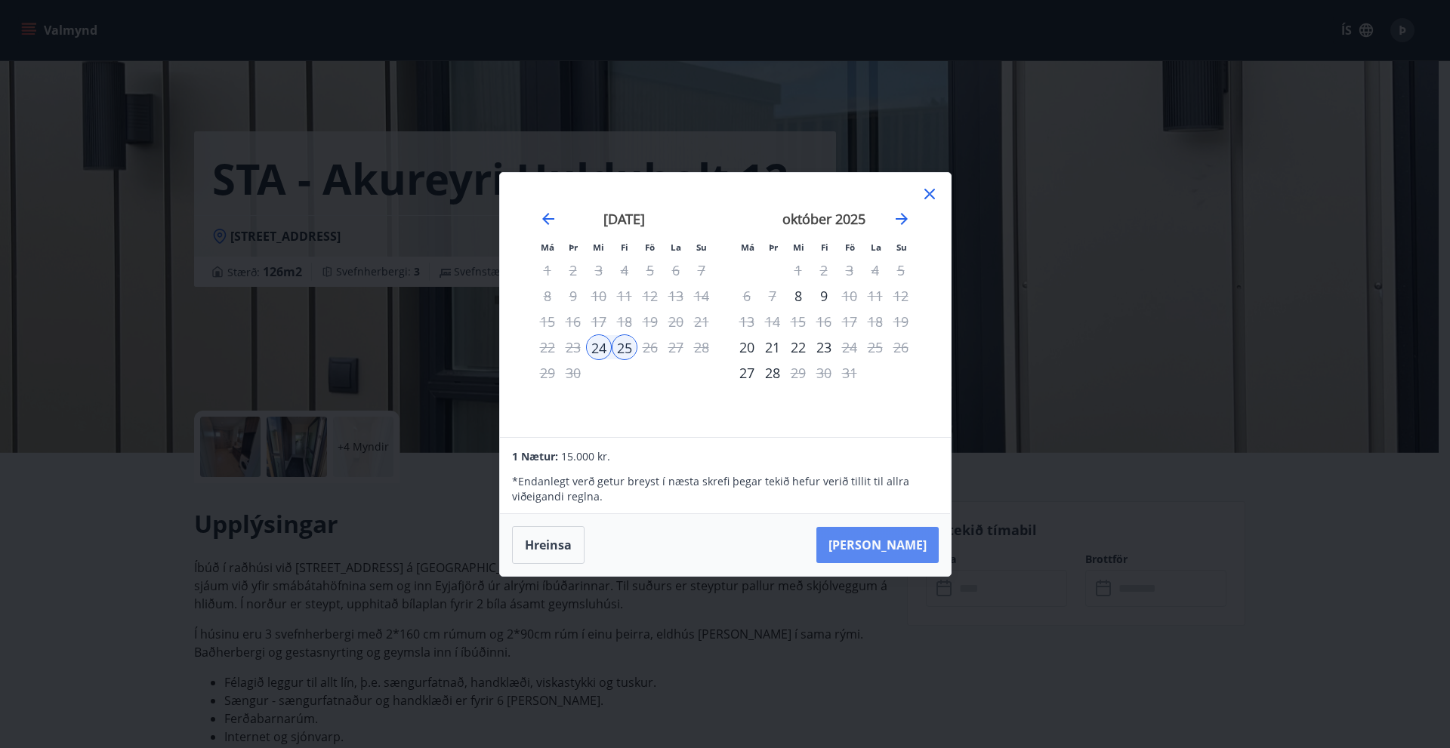
click at [906, 544] on button "Taka Frá" at bounding box center [877, 545] width 122 height 36
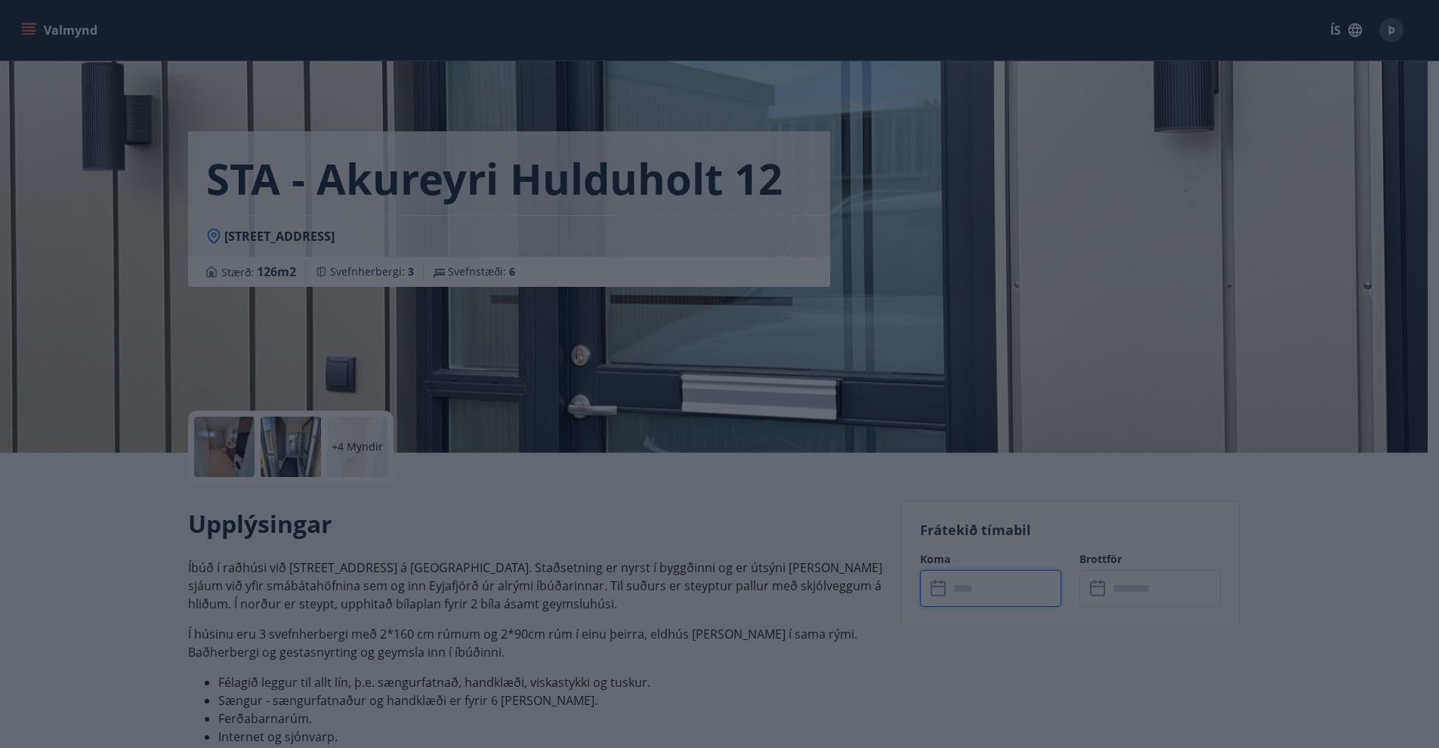
type input "******"
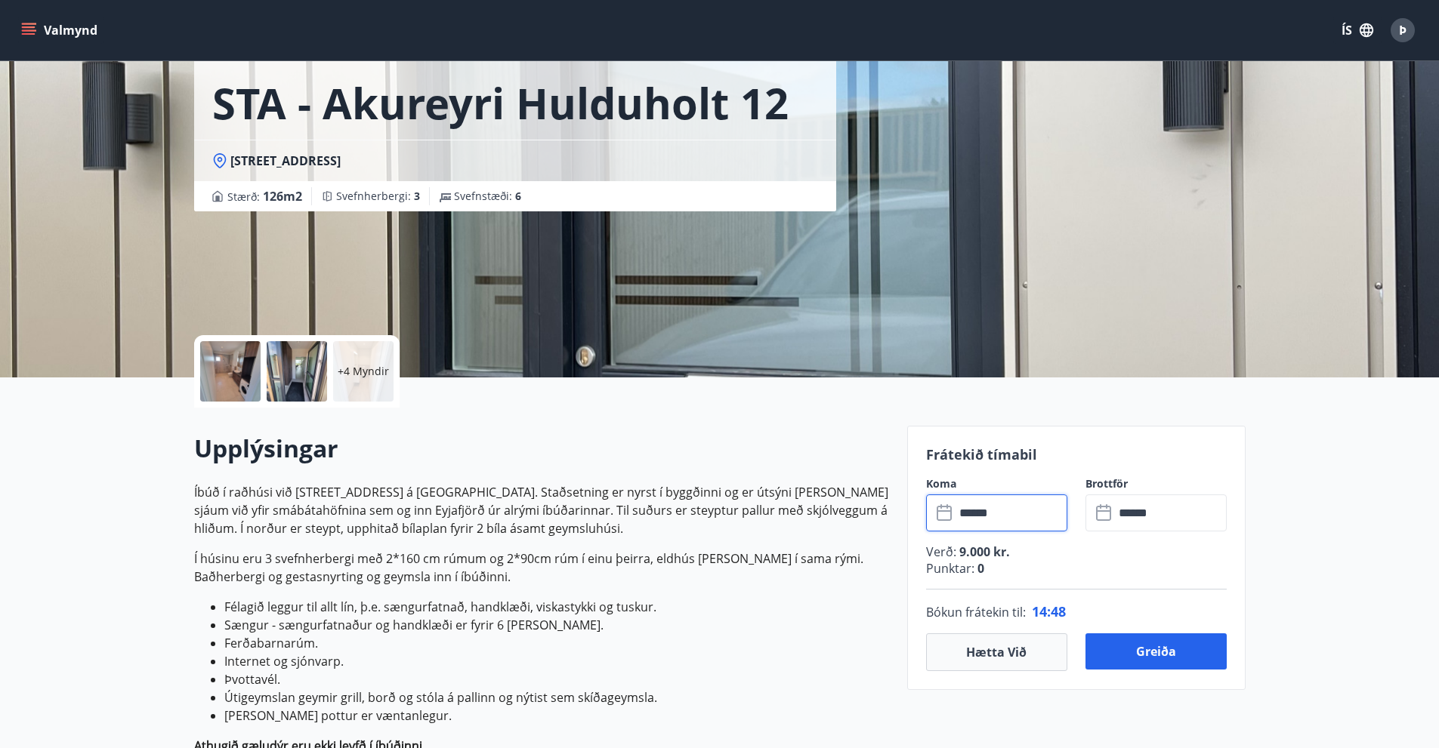
scroll to position [151, 0]
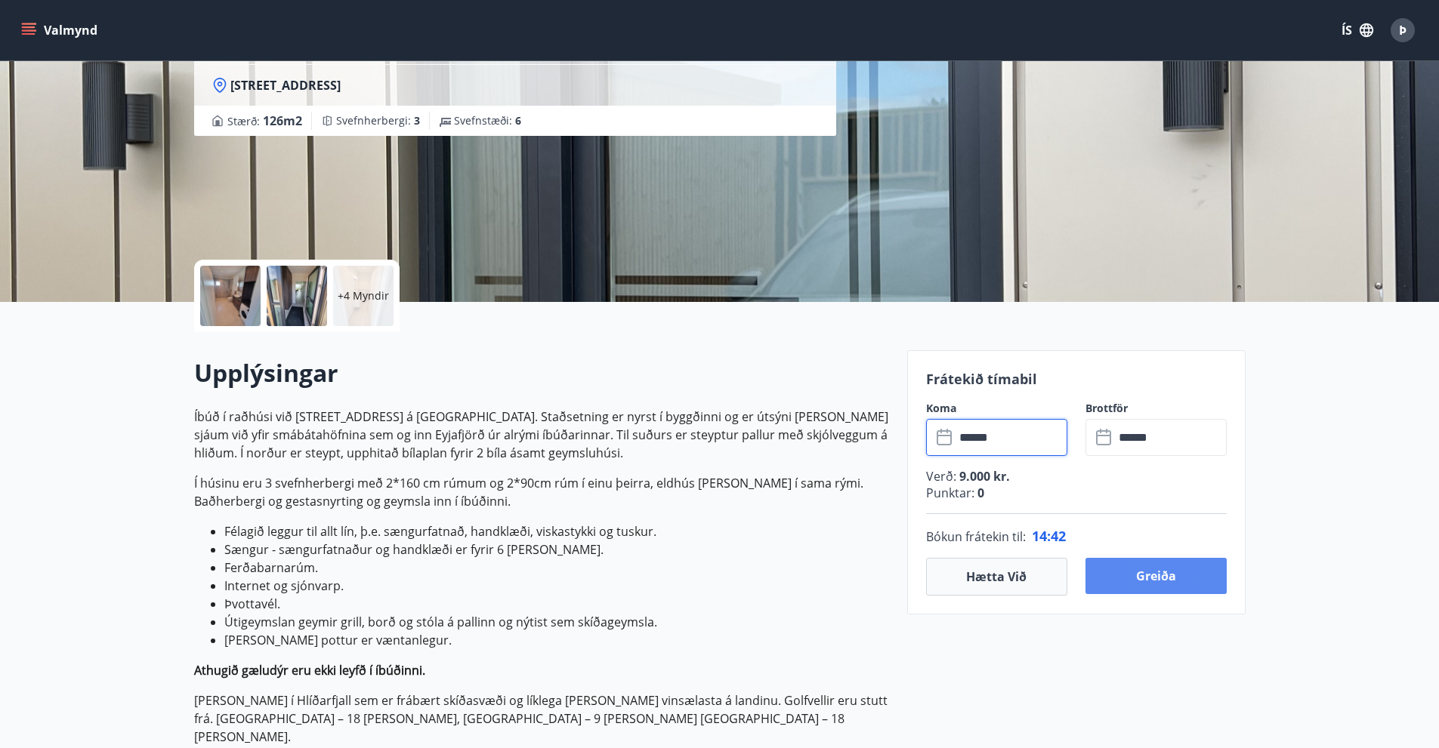
click at [1156, 571] on button "Greiða" at bounding box center [1155, 576] width 141 height 36
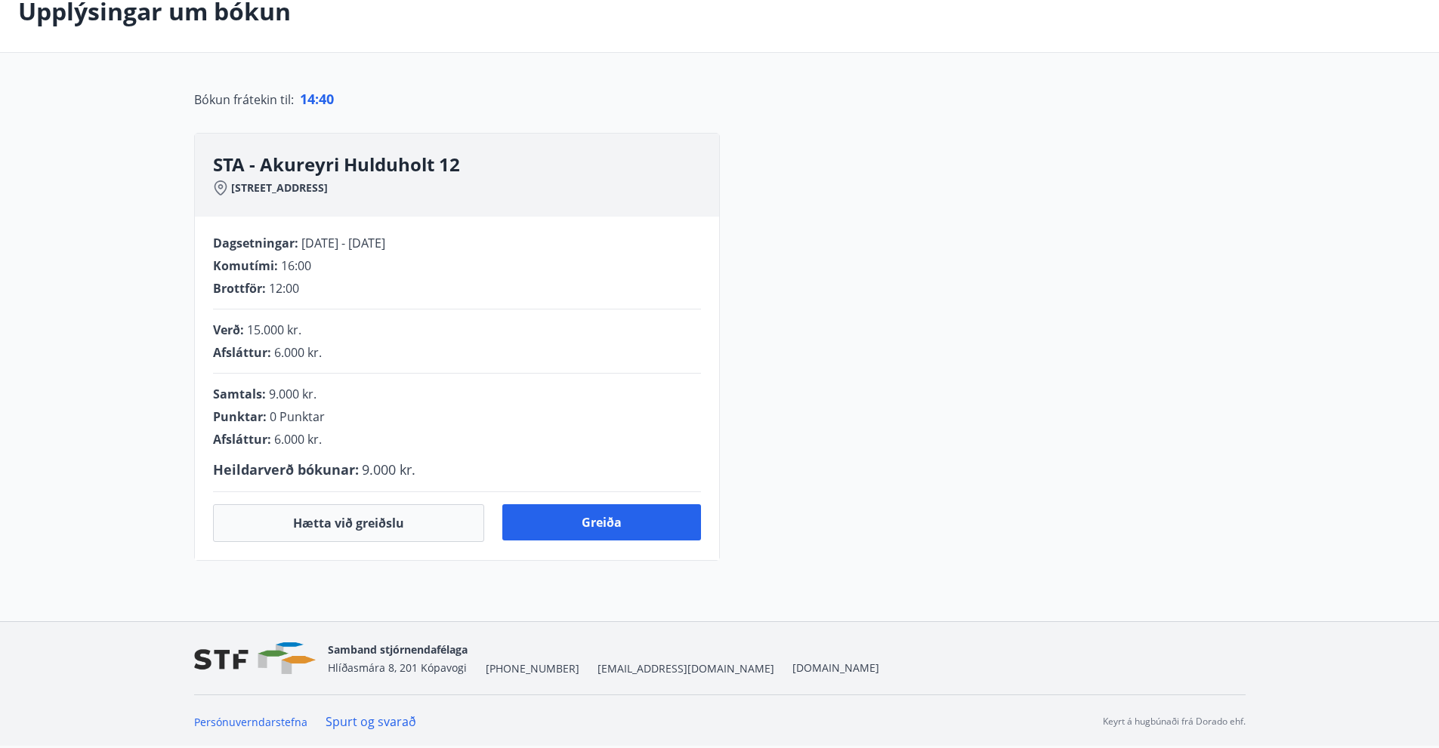
scroll to position [151, 0]
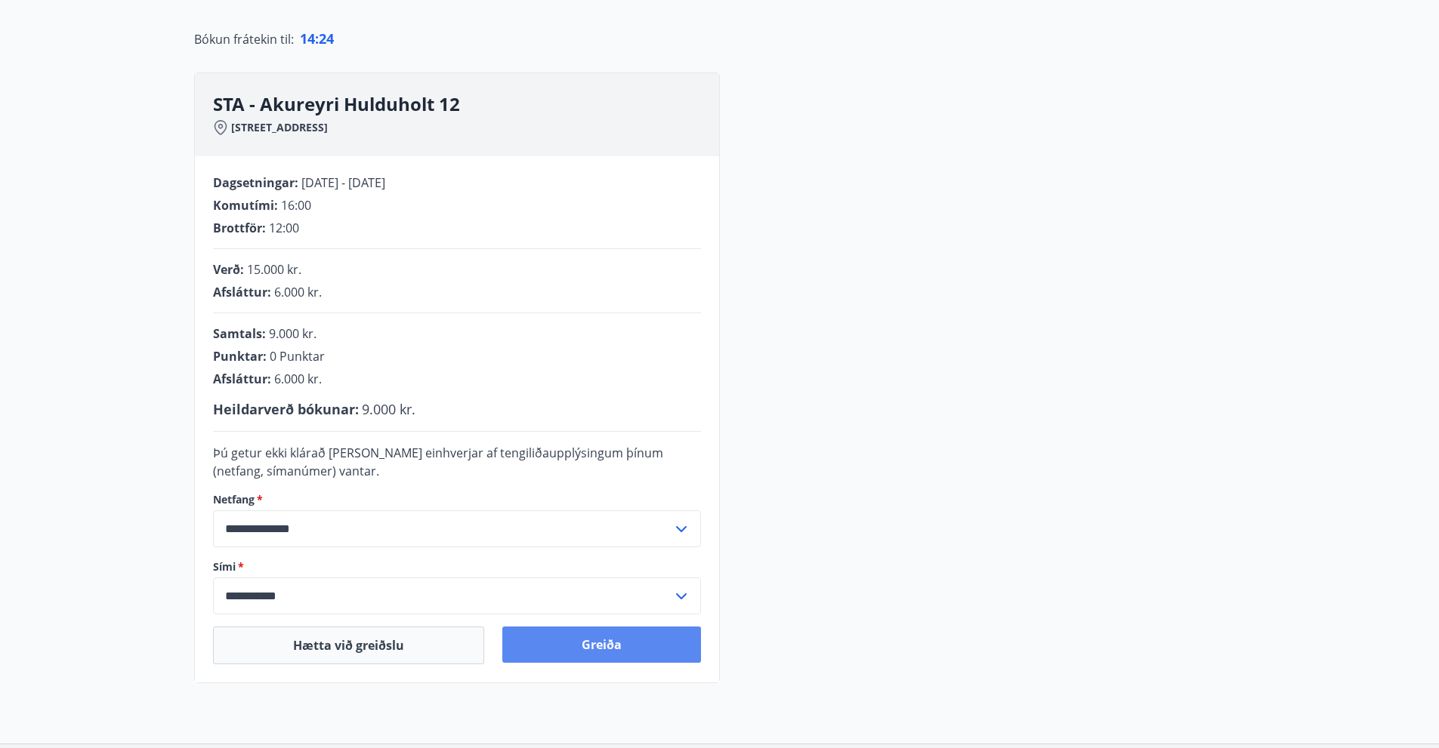
click at [597, 640] on button "Greiða" at bounding box center [601, 645] width 199 height 36
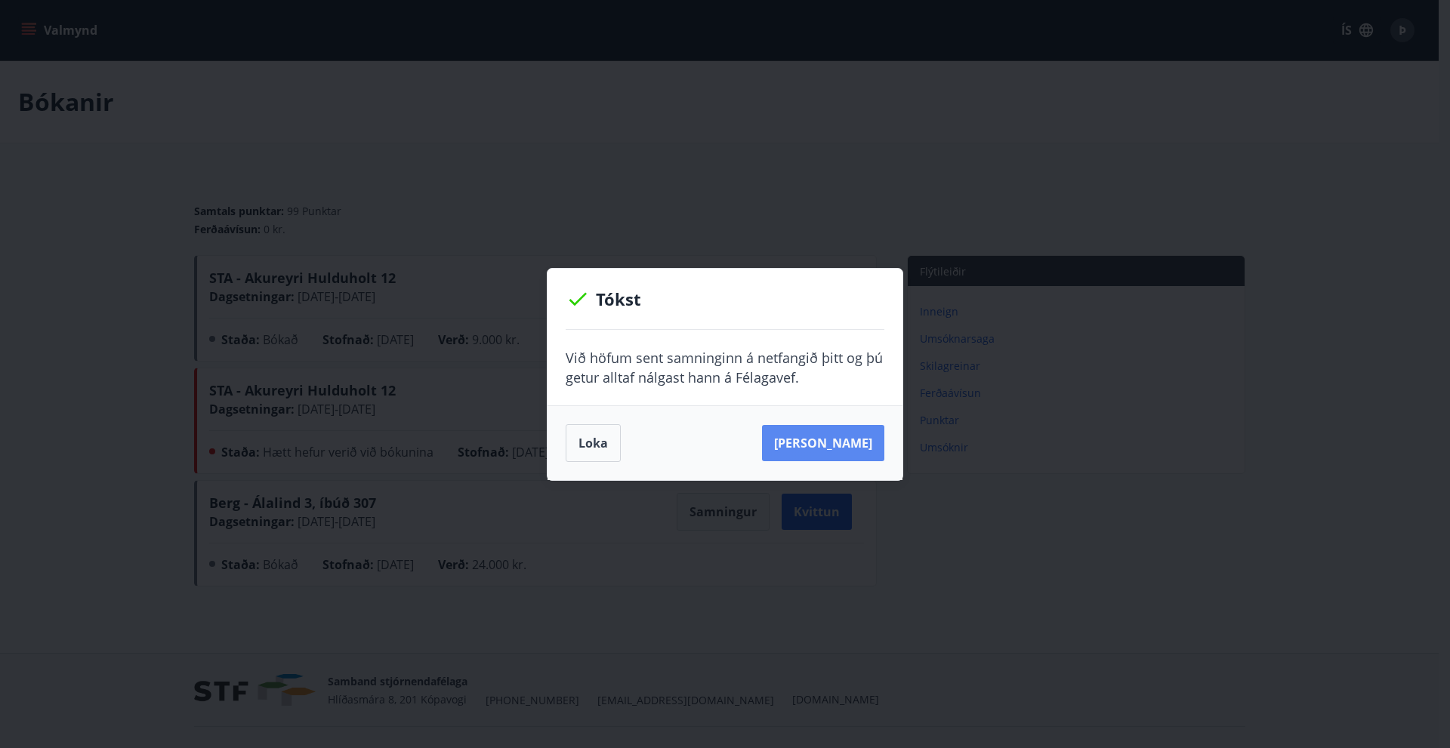
click at [833, 437] on button "[PERSON_NAME]" at bounding box center [823, 443] width 122 height 36
click at [594, 440] on button "Loka" at bounding box center [593, 443] width 55 height 38
